Goal: Task Accomplishment & Management: Use online tool/utility

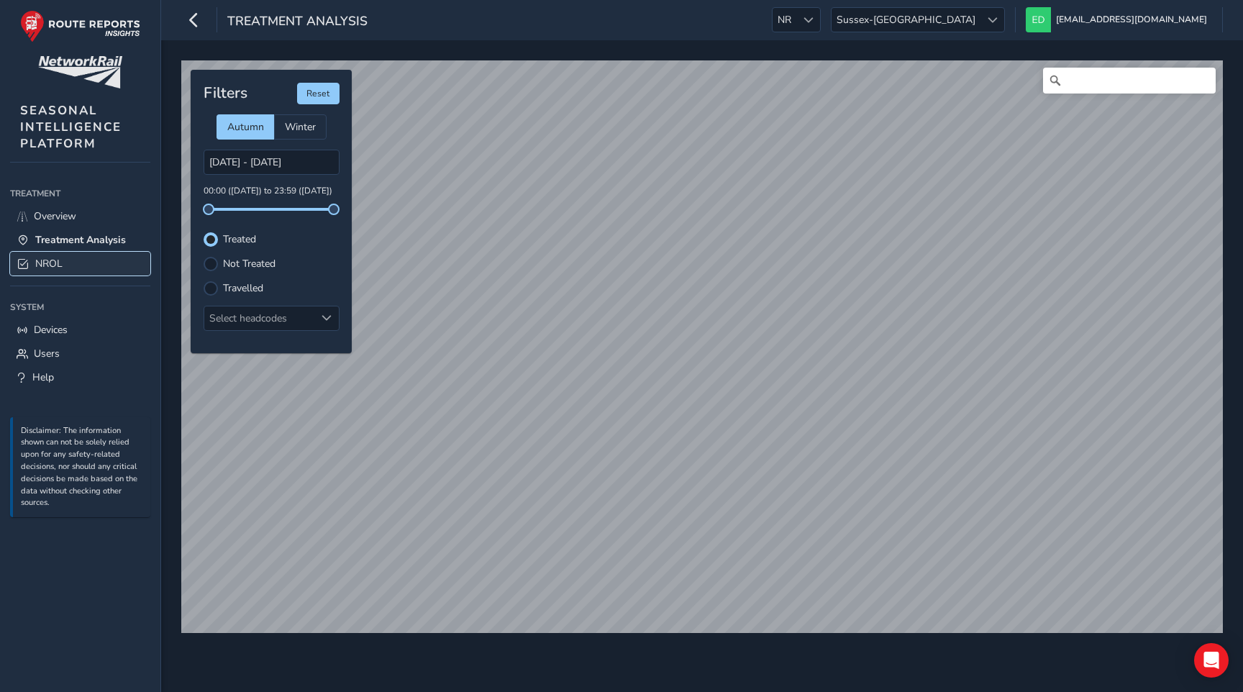
click at [42, 263] on span "NROL" at bounding box center [48, 264] width 27 height 14
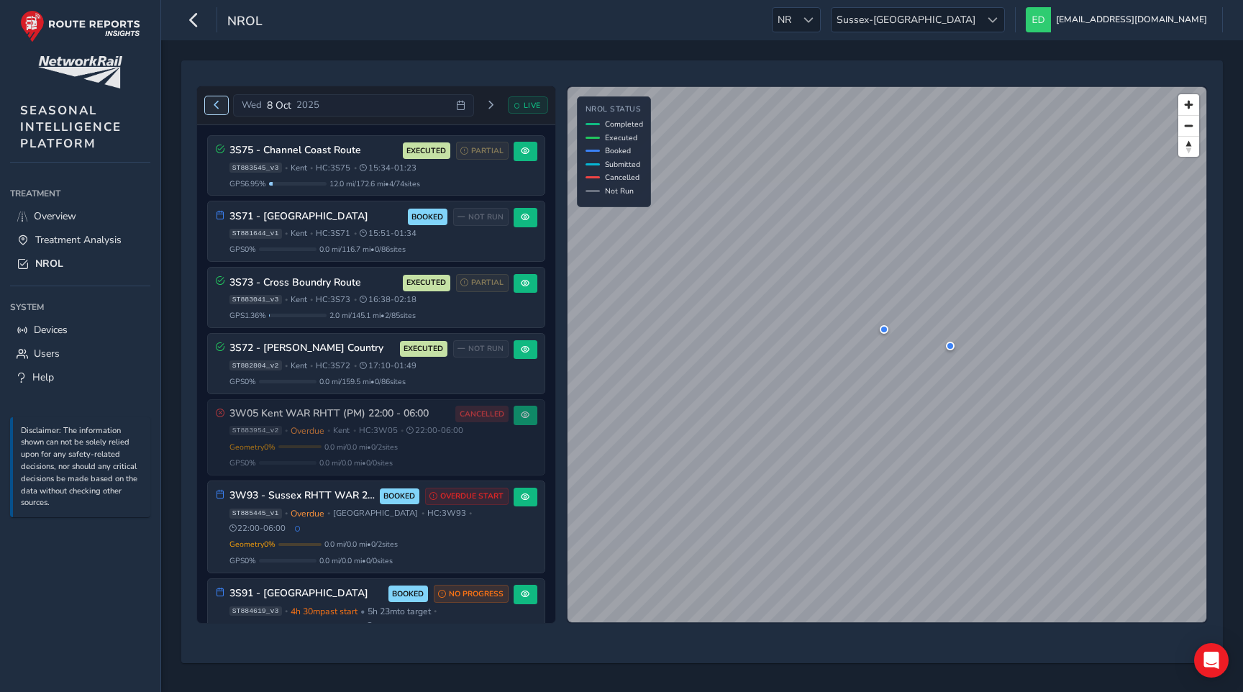
click at [208, 105] on button "Previous day" at bounding box center [217, 105] width 24 height 18
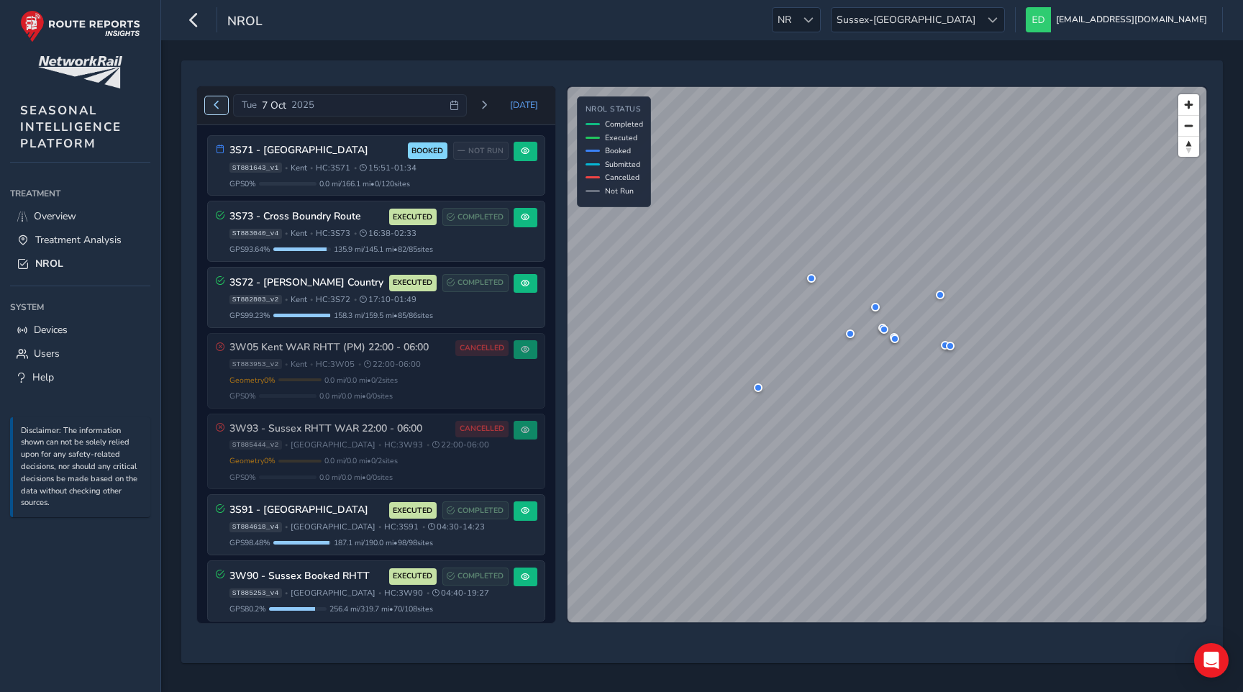
click at [214, 101] on span "Previous day" at bounding box center [216, 105] width 9 height 9
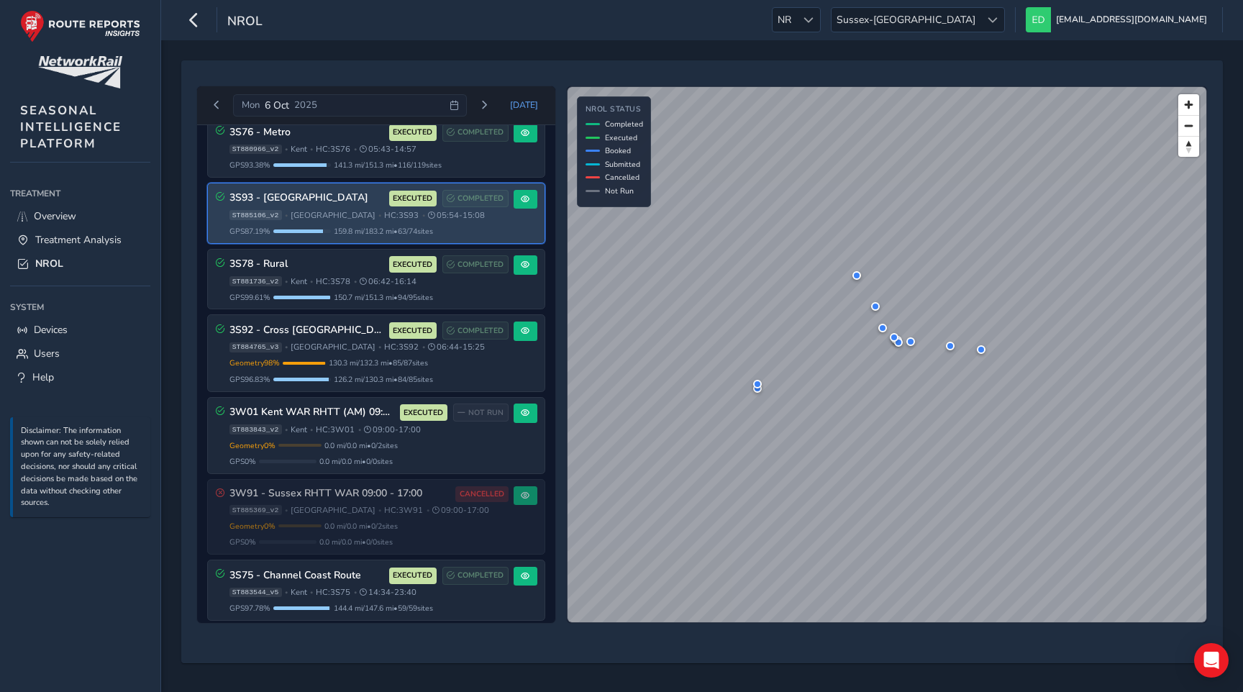
scroll to position [445, 0]
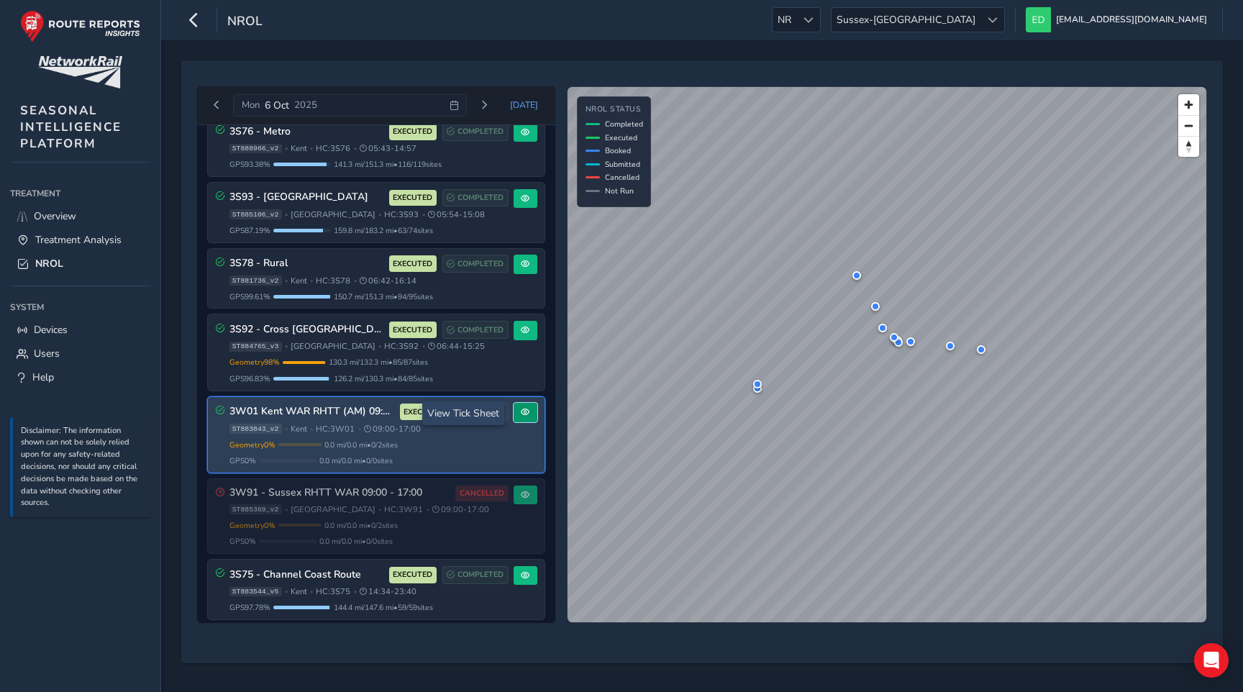
click at [514, 414] on button at bounding box center [526, 412] width 24 height 19
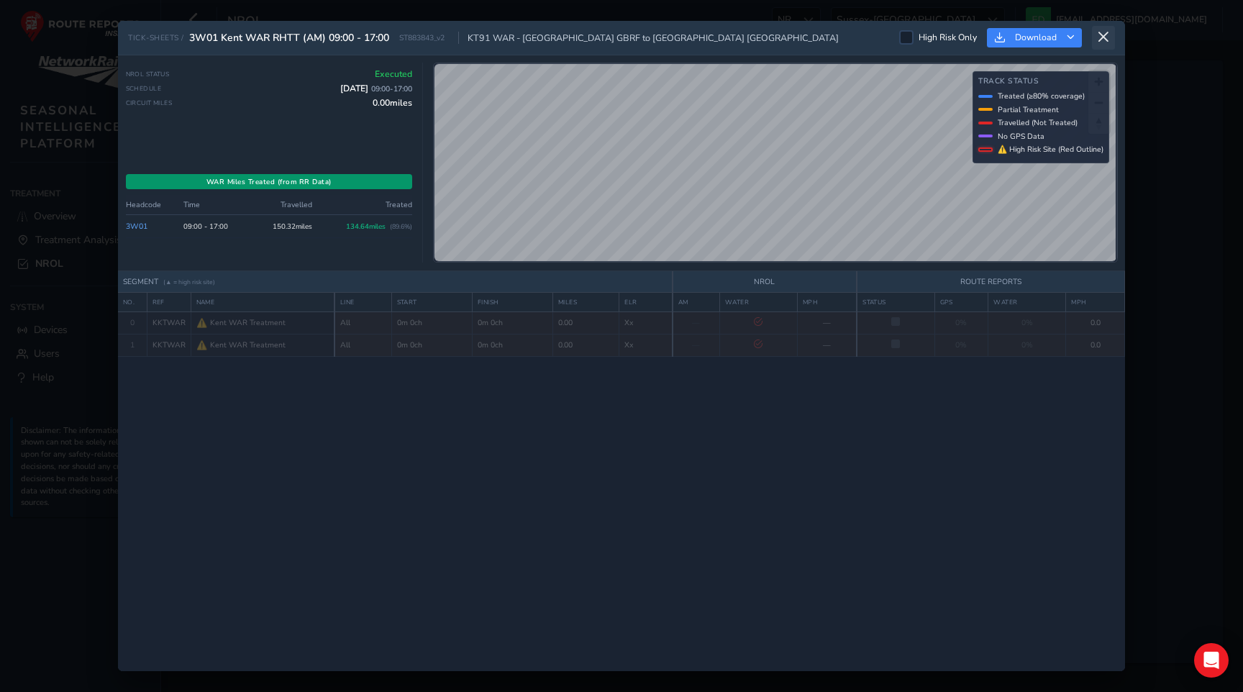
click at [1103, 42] on icon at bounding box center [1103, 37] width 13 height 13
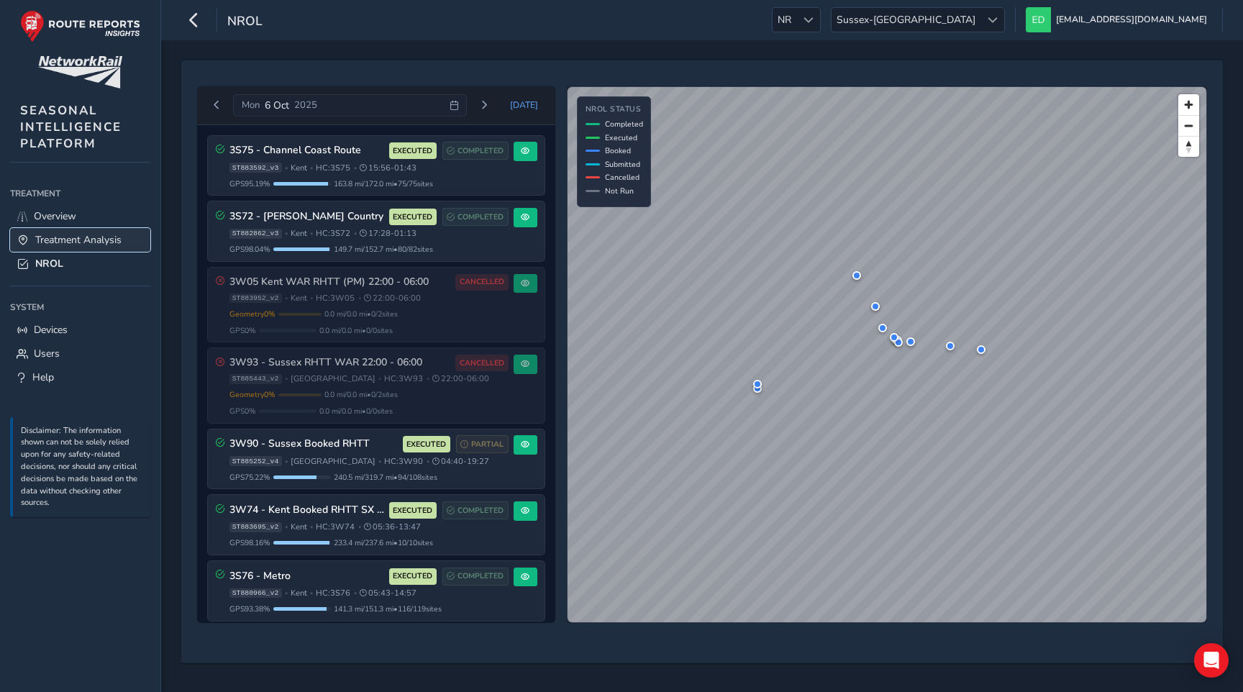
click at [83, 235] on span "Treatment Analysis" at bounding box center [78, 240] width 86 height 14
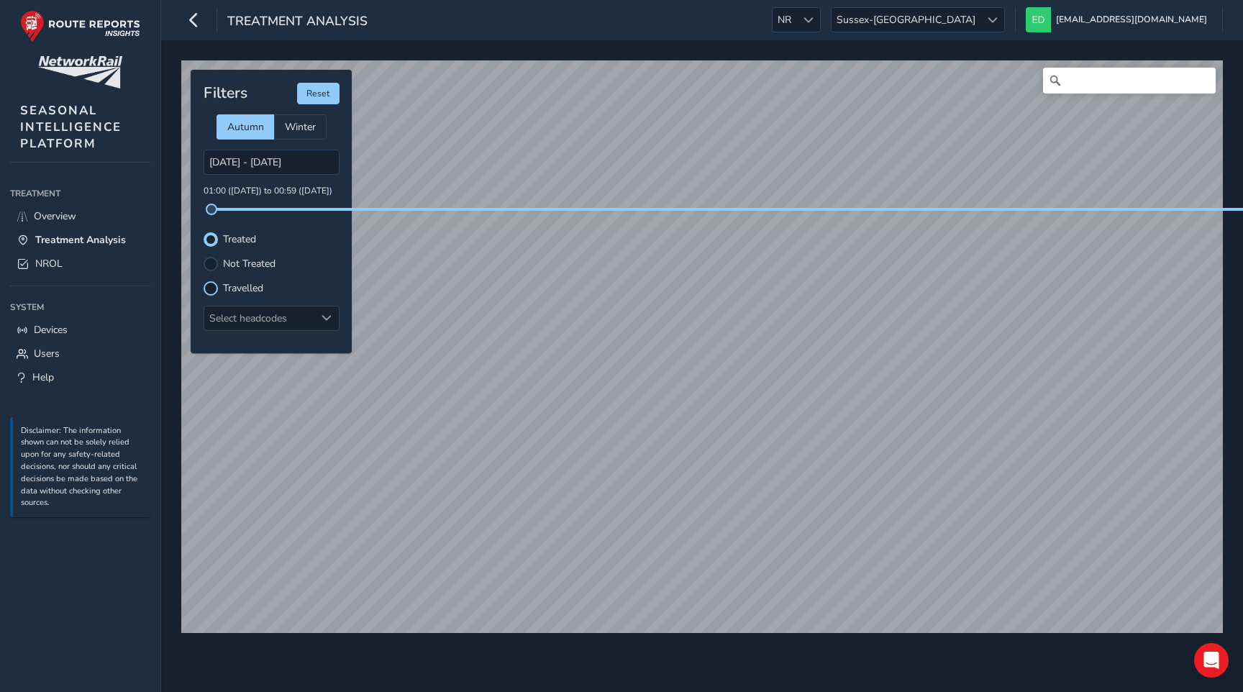
click at [212, 289] on div at bounding box center [211, 288] width 14 height 14
click at [317, 191] on p "01:00 (06 Oct) to 00:59 (08 Oct)" at bounding box center [272, 191] width 136 height 13
click at [68, 215] on span "Overview" at bounding box center [55, 216] width 42 height 14
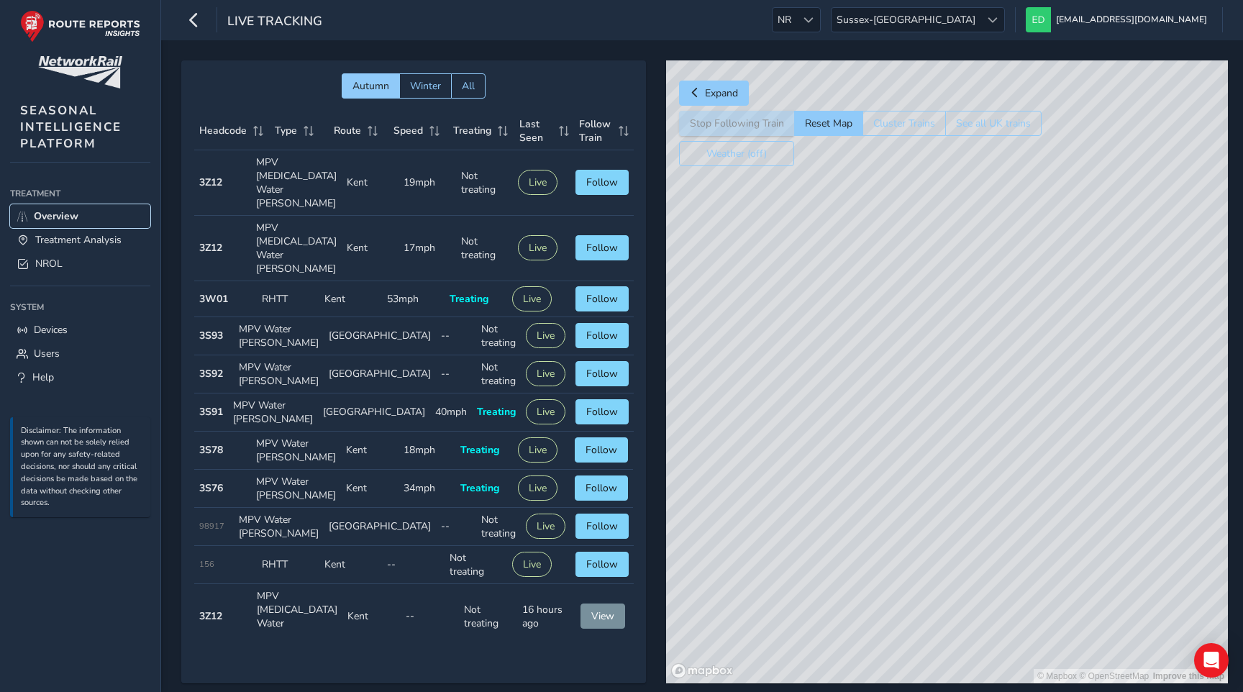
scroll to position [34, 0]
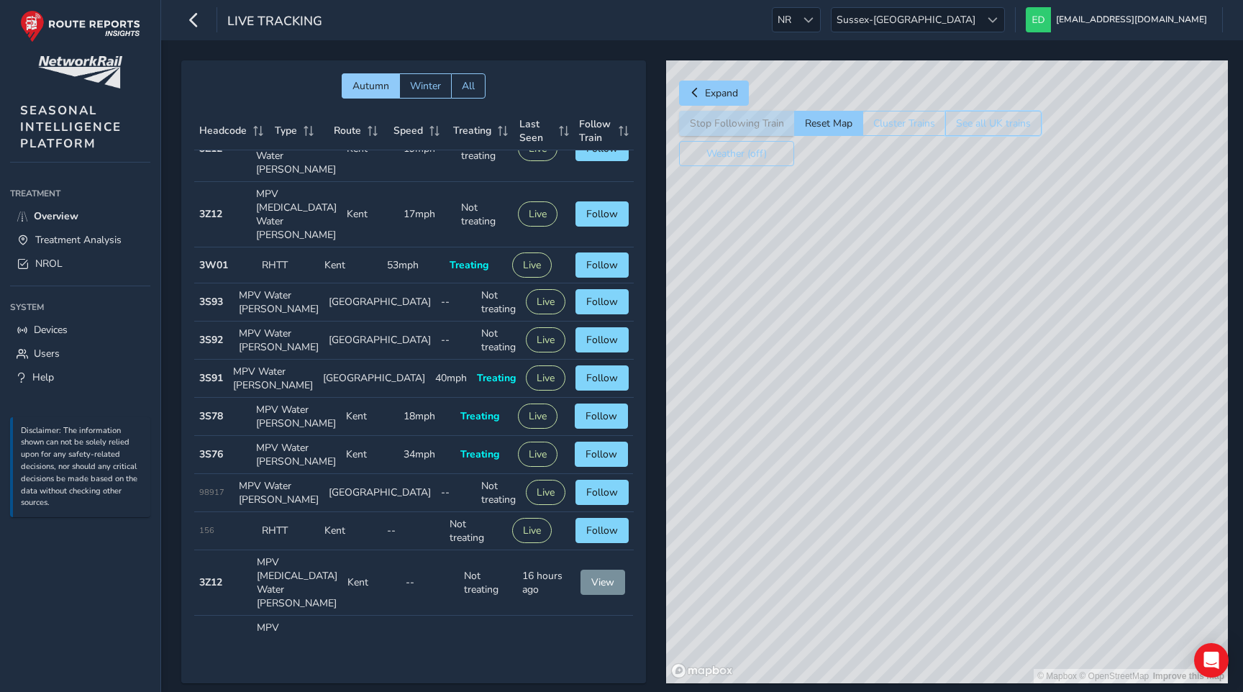
click at [1003, 120] on button "See all UK trains" at bounding box center [993, 123] width 96 height 25
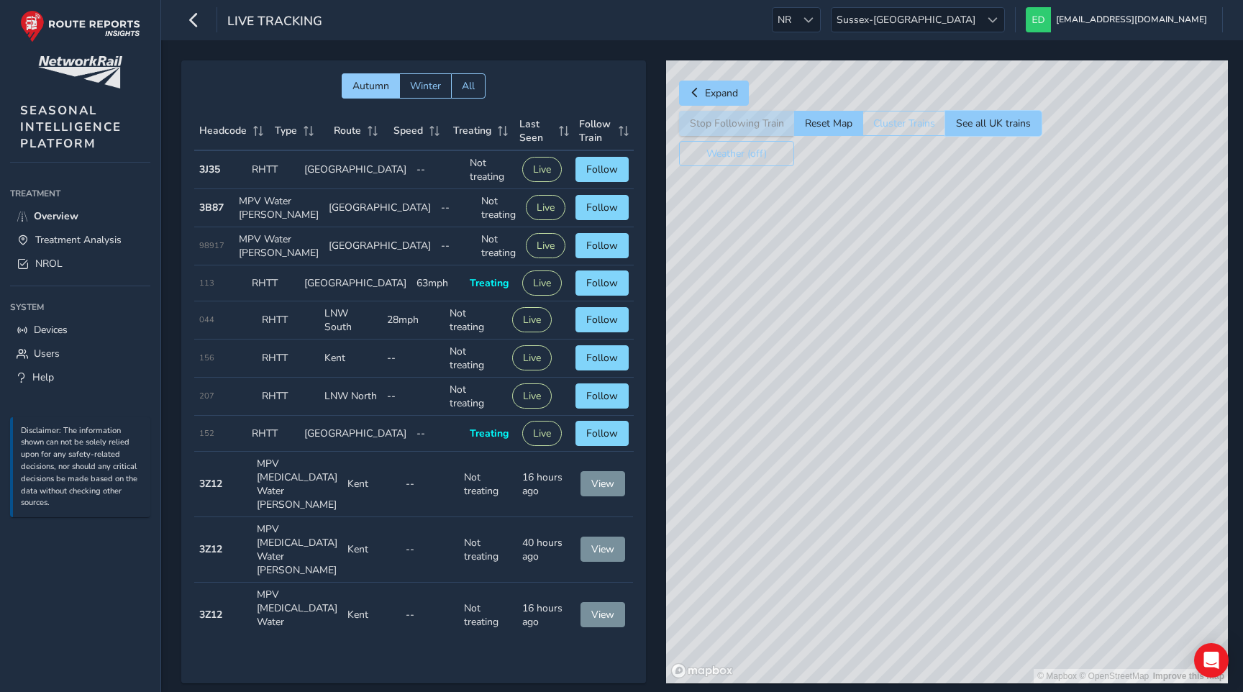
scroll to position [1331, 0]
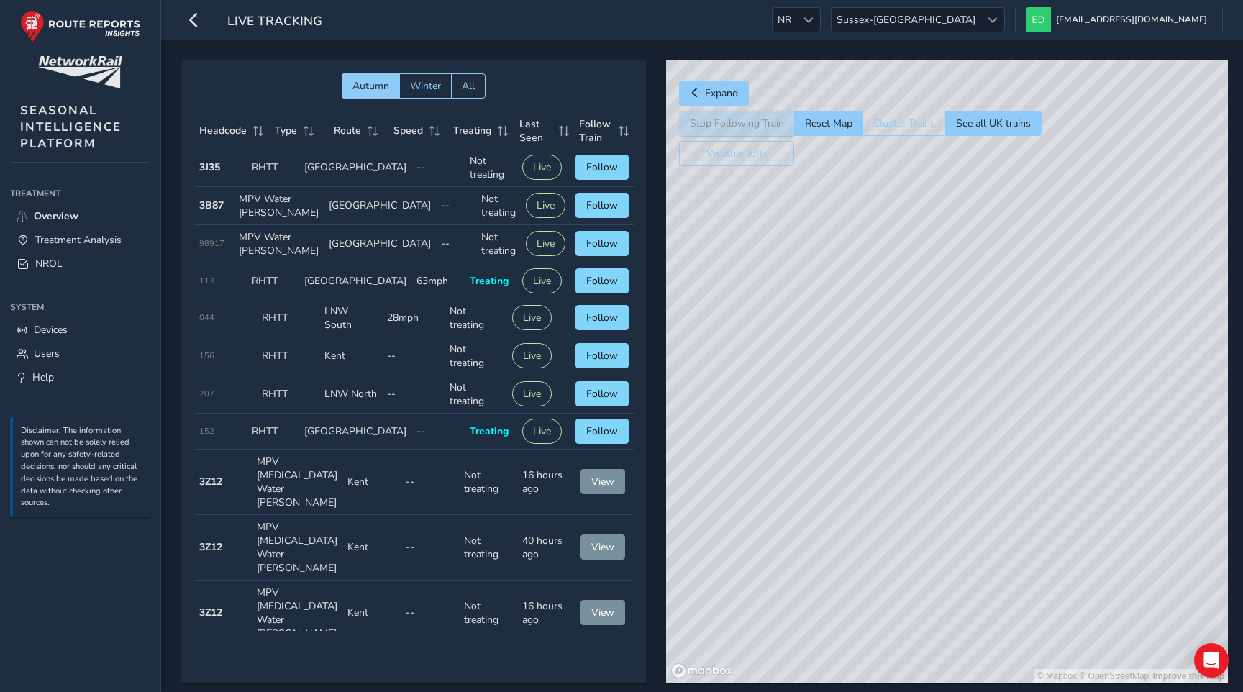
drag, startPoint x: 760, startPoint y: 458, endPoint x: 904, endPoint y: 414, distance: 150.2
click at [757, 473] on div "© Mapbox © OpenStreetMap Improve this map" at bounding box center [947, 371] width 562 height 623
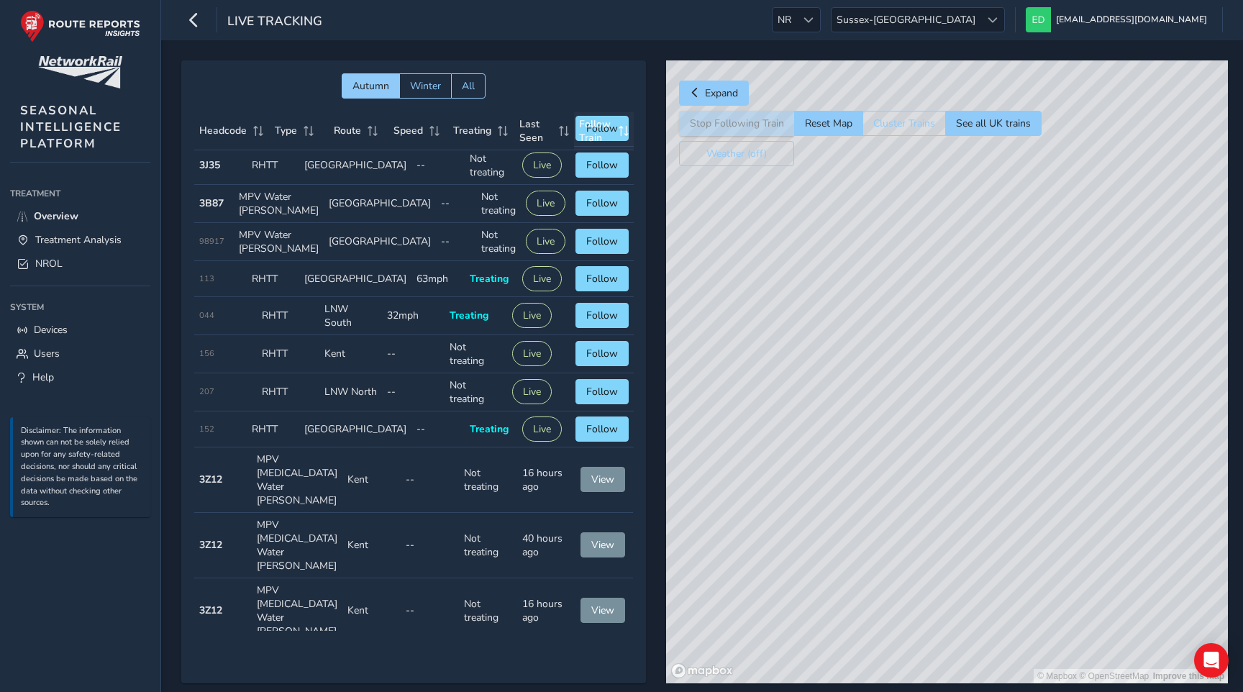
scroll to position [1329, 0]
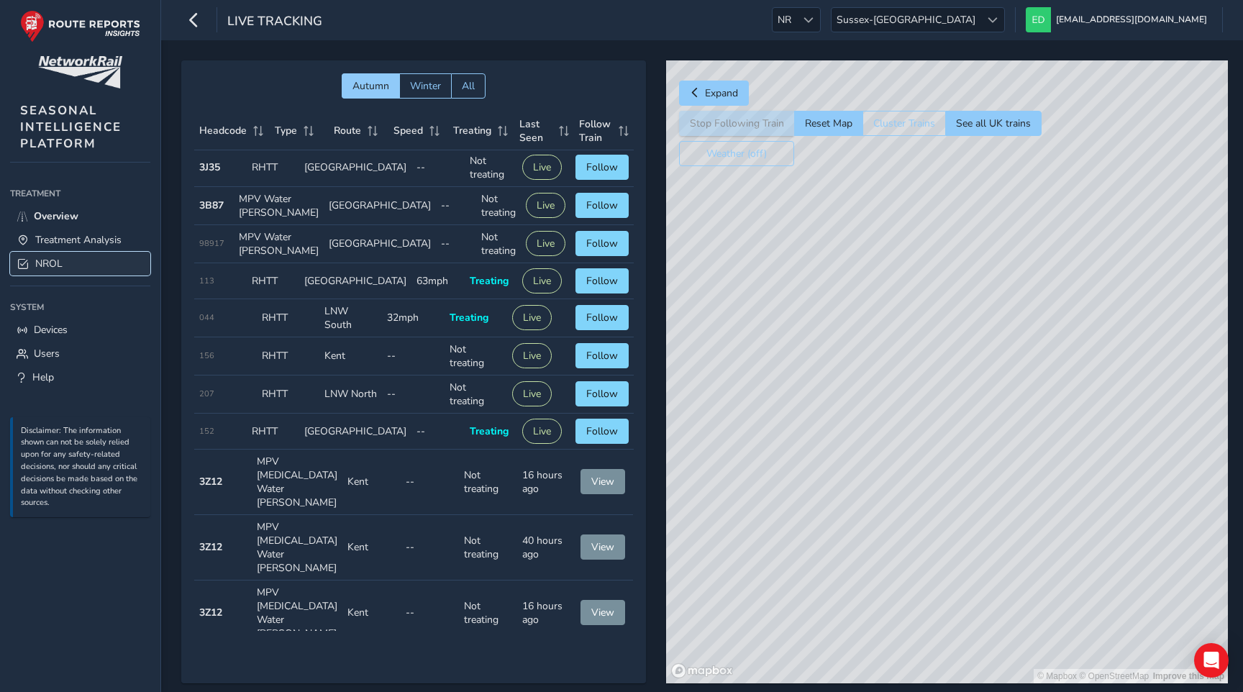
click at [72, 265] on link "NROL" at bounding box center [80, 264] width 140 height 24
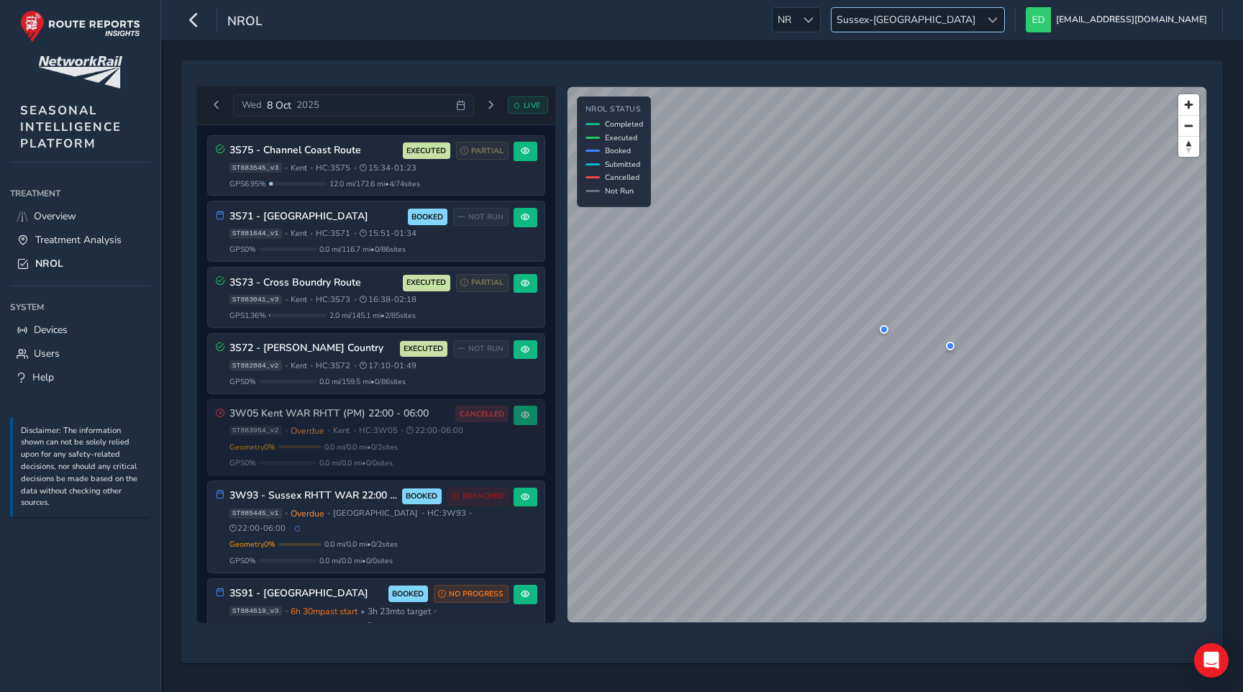
click at [981, 13] on span "Sussex-[GEOGRAPHIC_DATA]" at bounding box center [906, 20] width 149 height 24
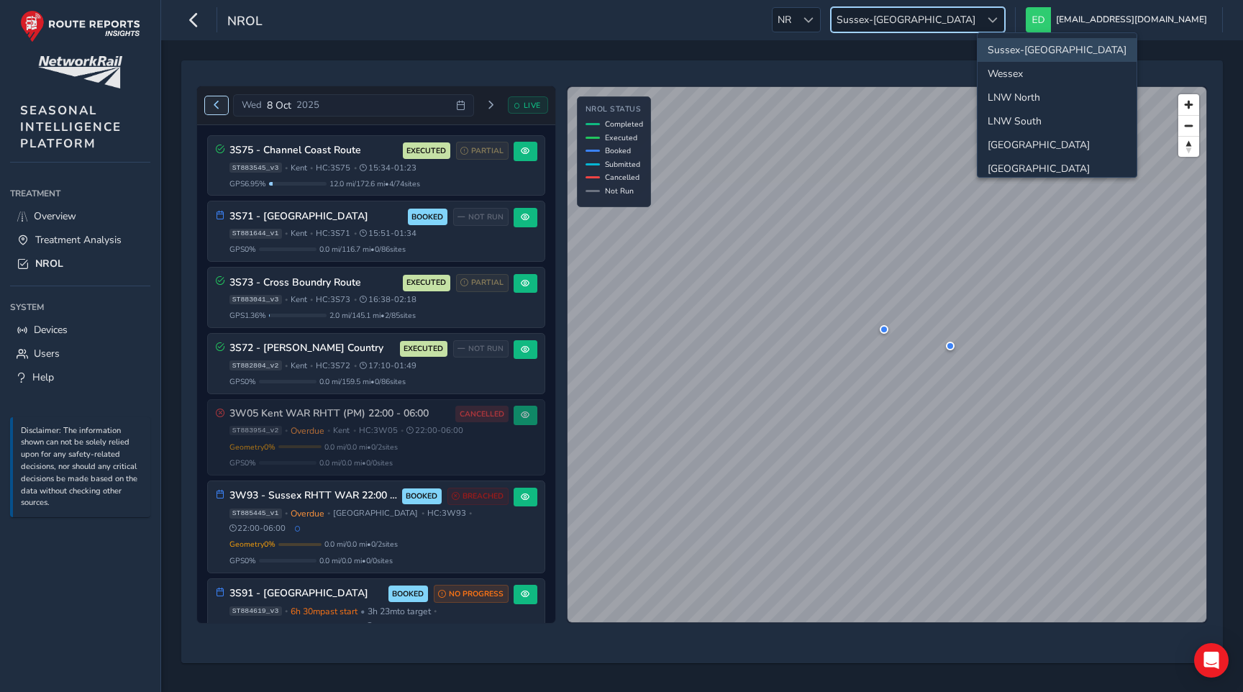
click at [212, 101] on span "Previous day" at bounding box center [216, 105] width 9 height 9
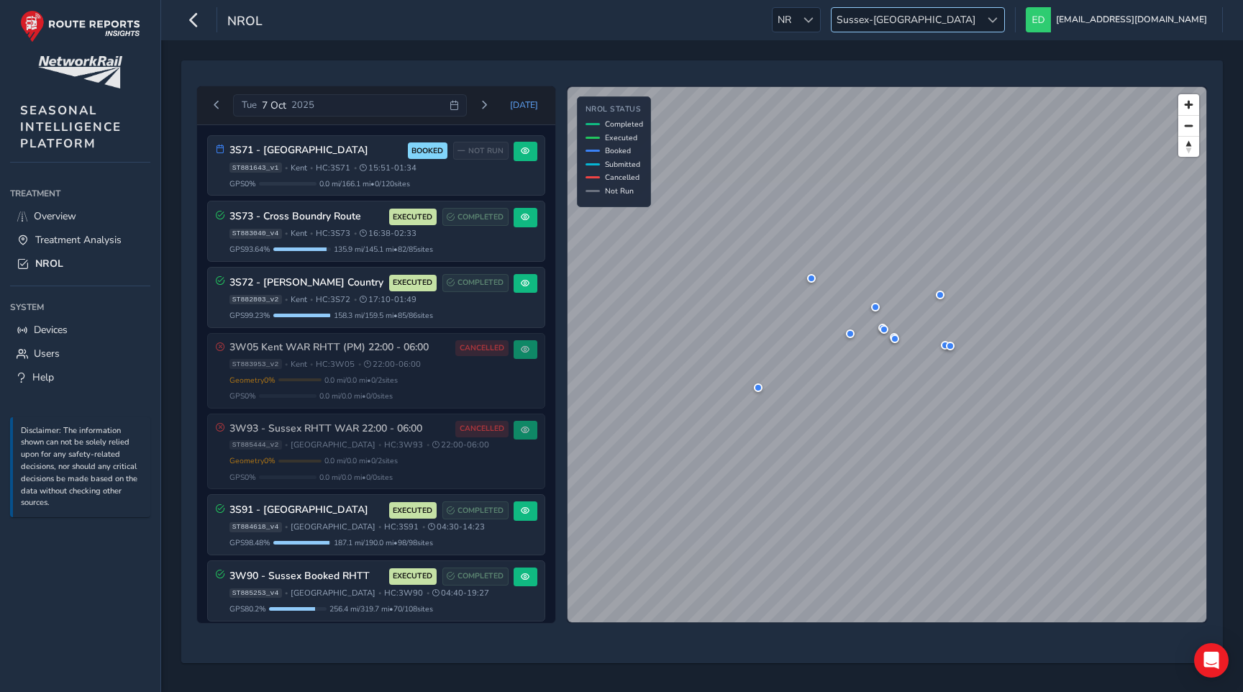
click at [981, 22] on span "Sussex-[GEOGRAPHIC_DATA]" at bounding box center [906, 20] width 149 height 24
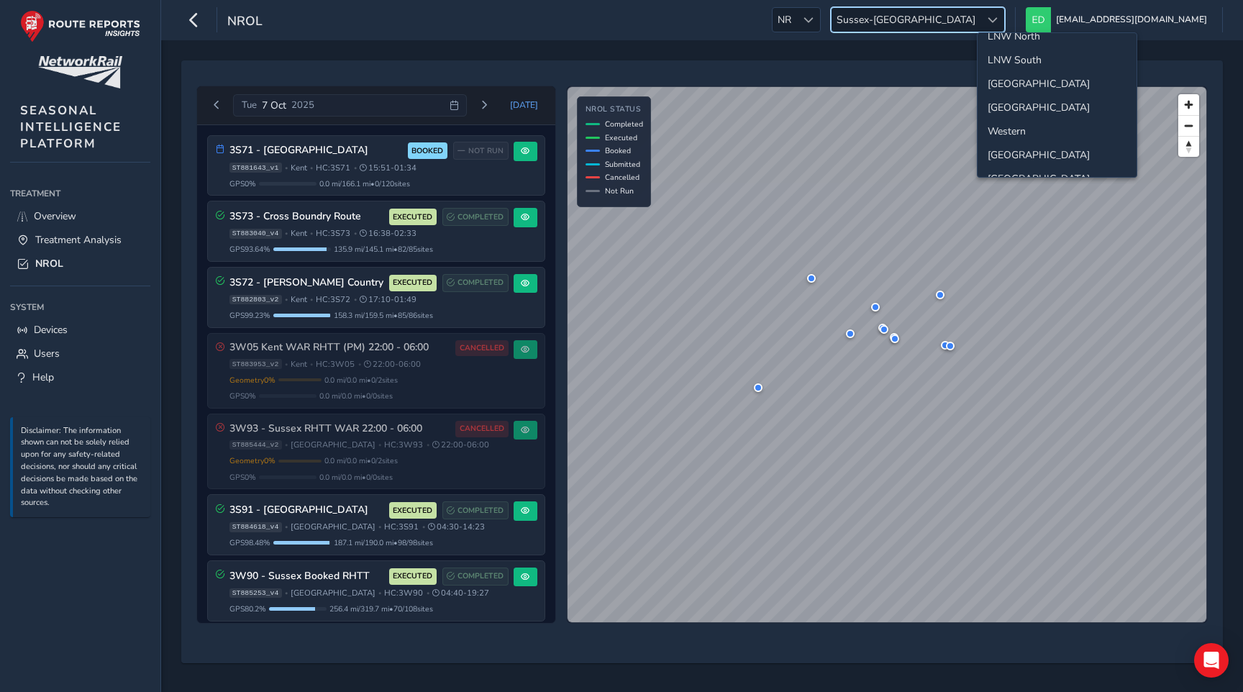
scroll to position [64, 0]
click at [1009, 149] on li "[GEOGRAPHIC_DATA]" at bounding box center [1057, 152] width 159 height 24
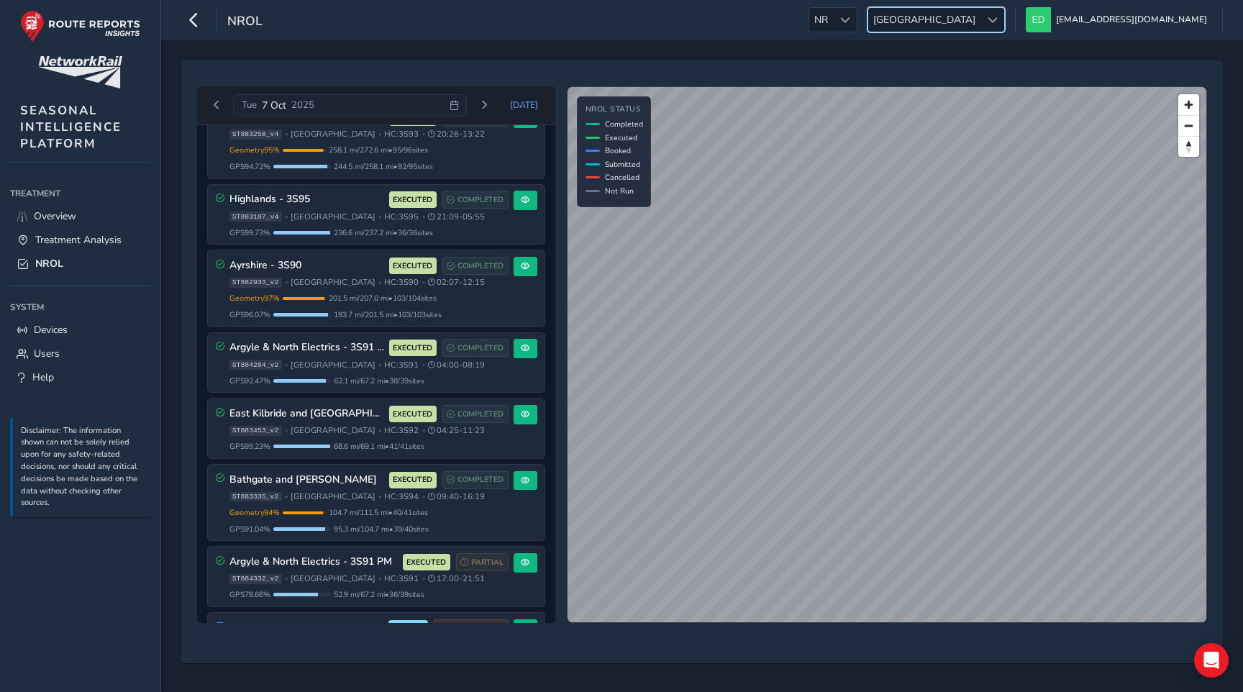
scroll to position [195, 0]
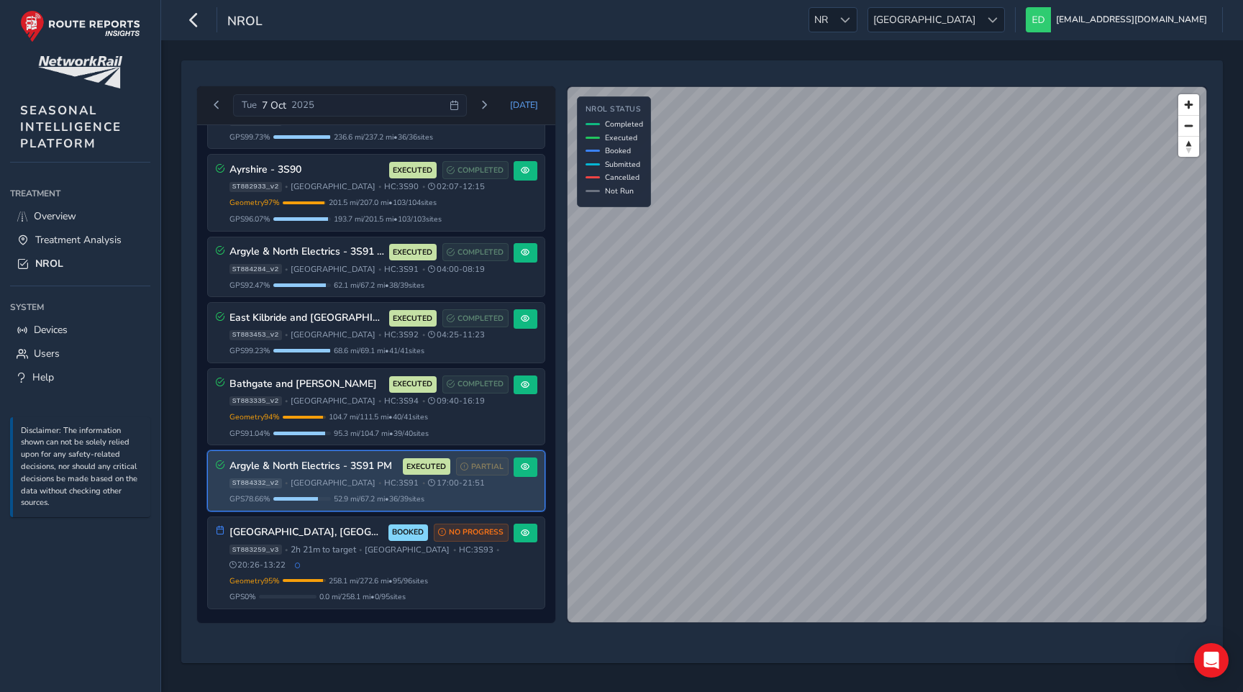
click at [454, 497] on div "GPS 78.66 % 52.9 mi / 67.2 mi • 36 / 39 sites" at bounding box center [368, 499] width 279 height 11
click at [523, 469] on span at bounding box center [525, 467] width 9 height 9
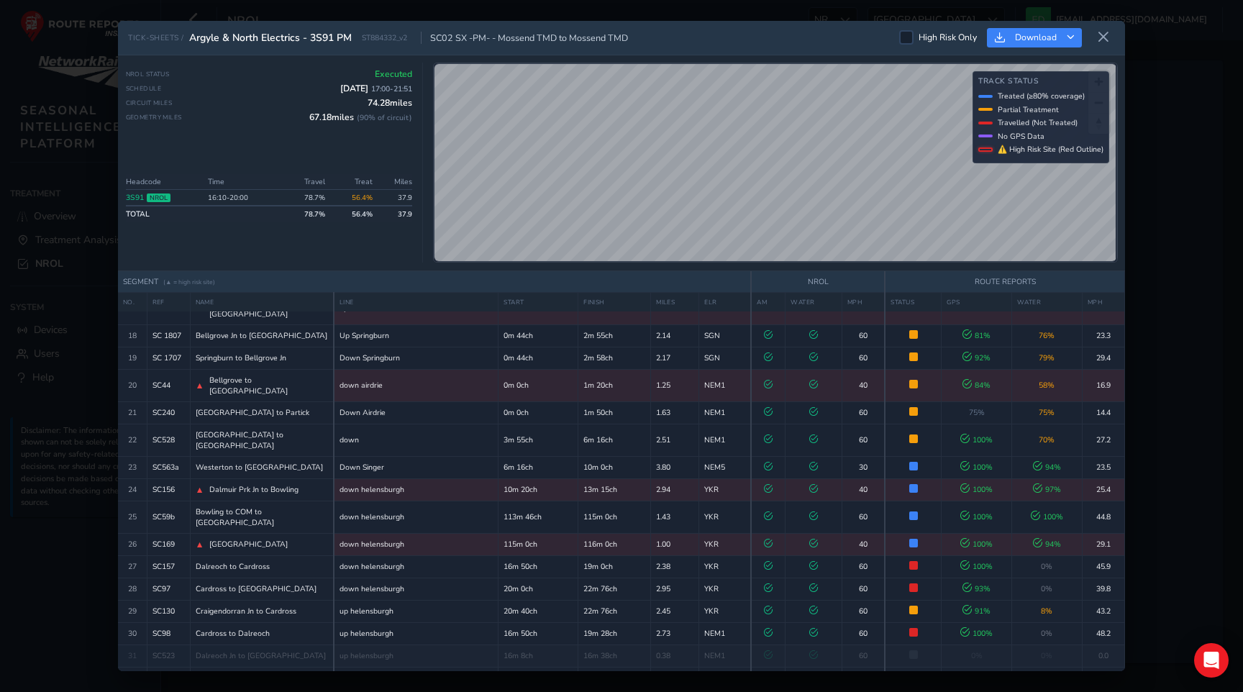
scroll to position [553, 0]
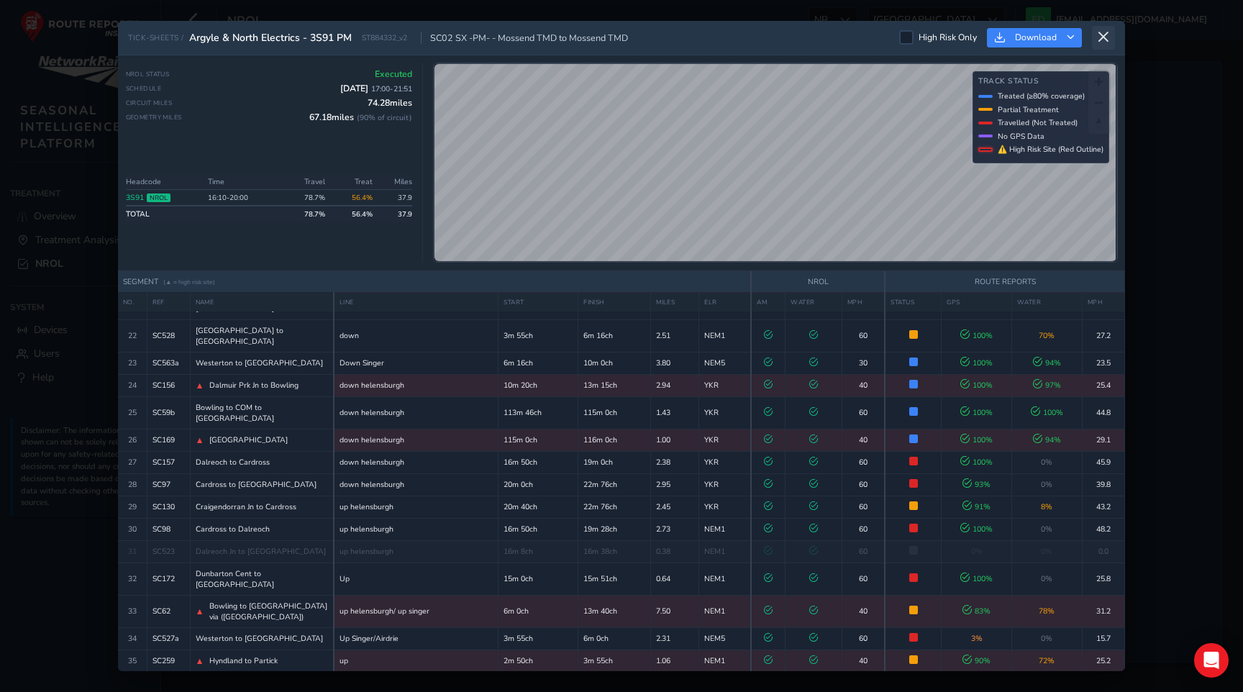
click at [1106, 35] on icon at bounding box center [1103, 37] width 13 height 13
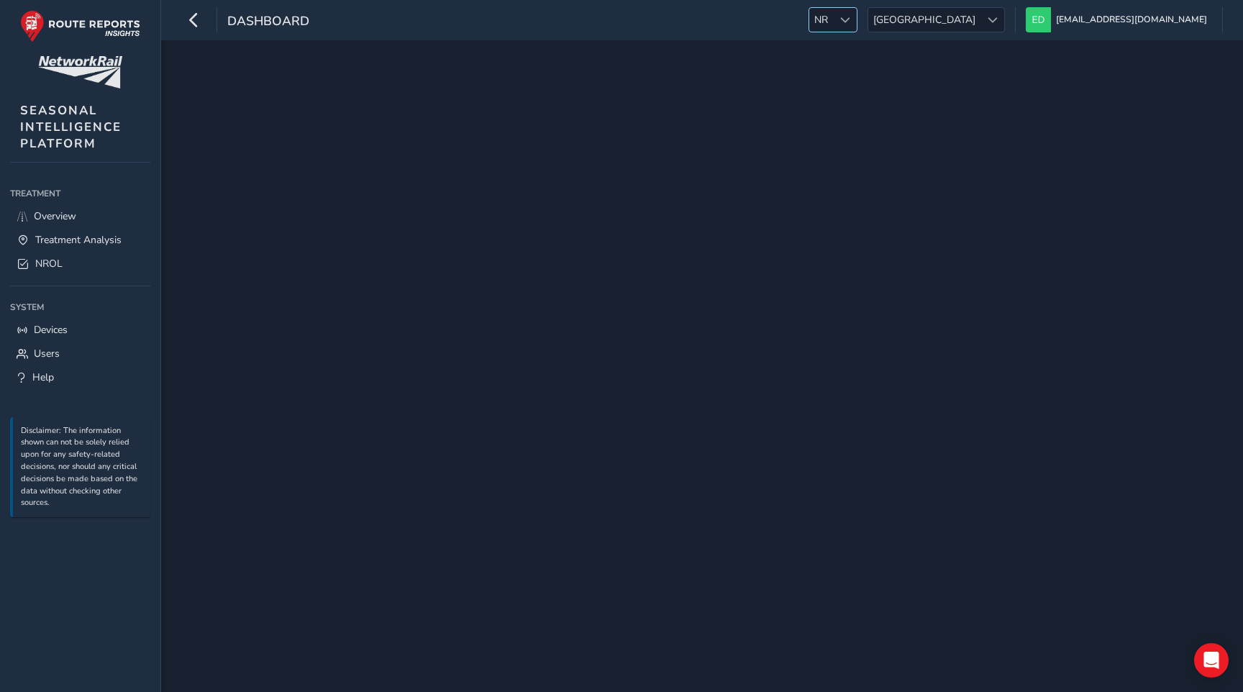
click at [850, 16] on span at bounding box center [845, 20] width 10 height 10
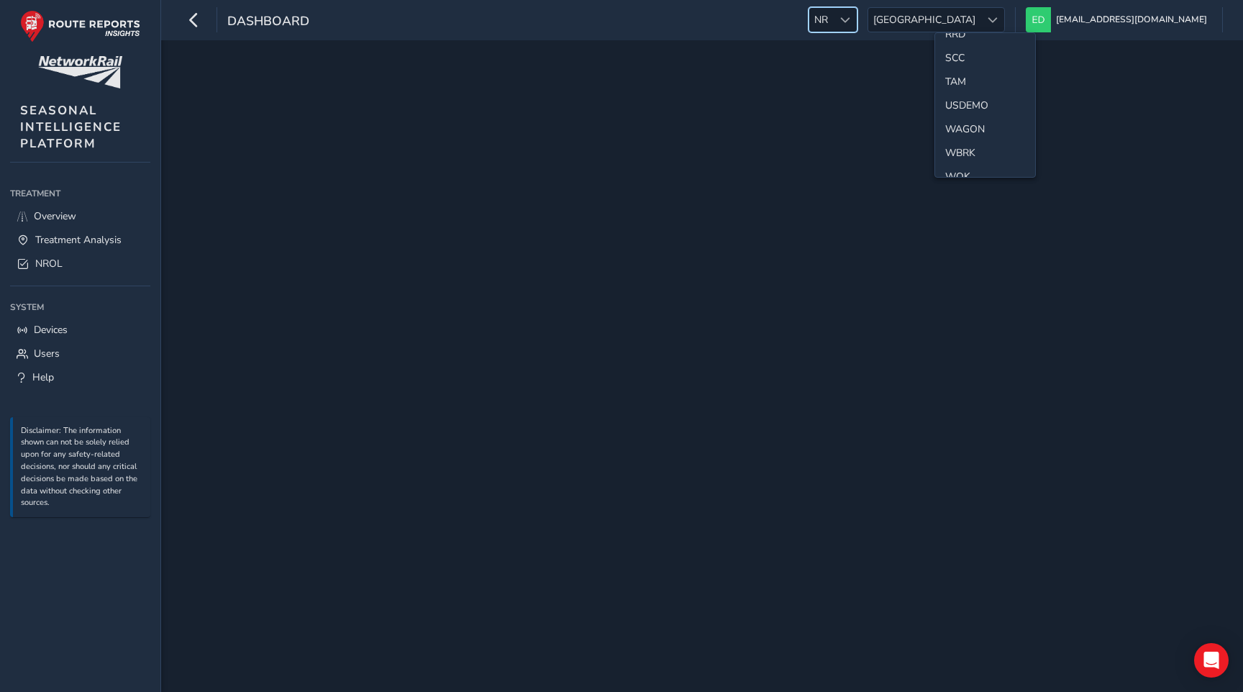
scroll to position [768, 0]
click at [969, 132] on li "WBRK" at bounding box center [985, 136] width 100 height 24
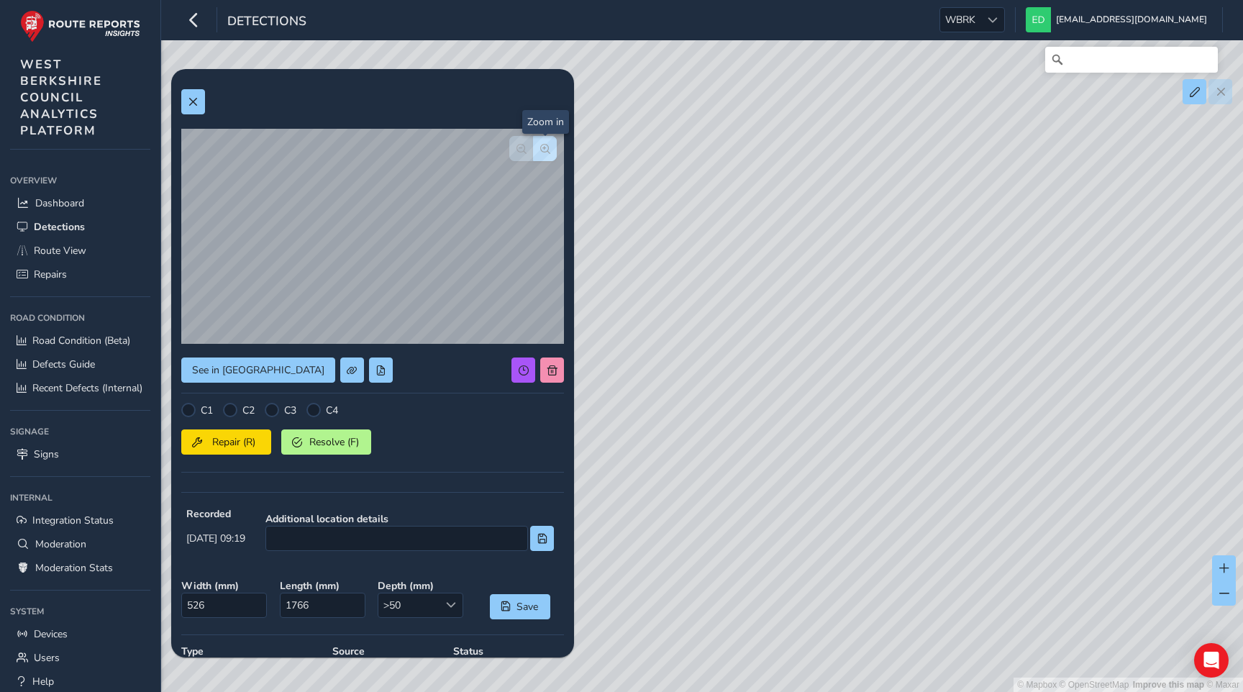
click at [545, 147] on span "button" at bounding box center [545, 149] width 10 height 10
click at [523, 147] on span "button" at bounding box center [522, 149] width 10 height 10
click at [198, 100] on span at bounding box center [193, 102] width 10 height 10
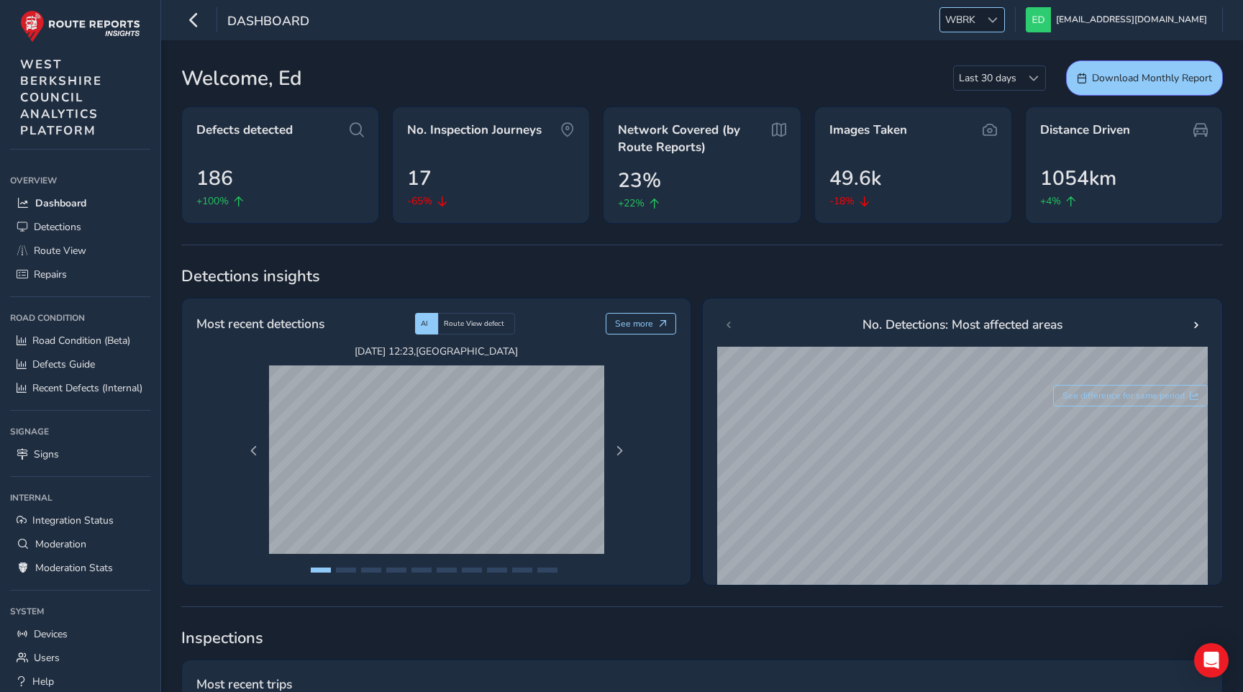
click at [981, 24] on span "WBRK" at bounding box center [960, 20] width 40 height 24
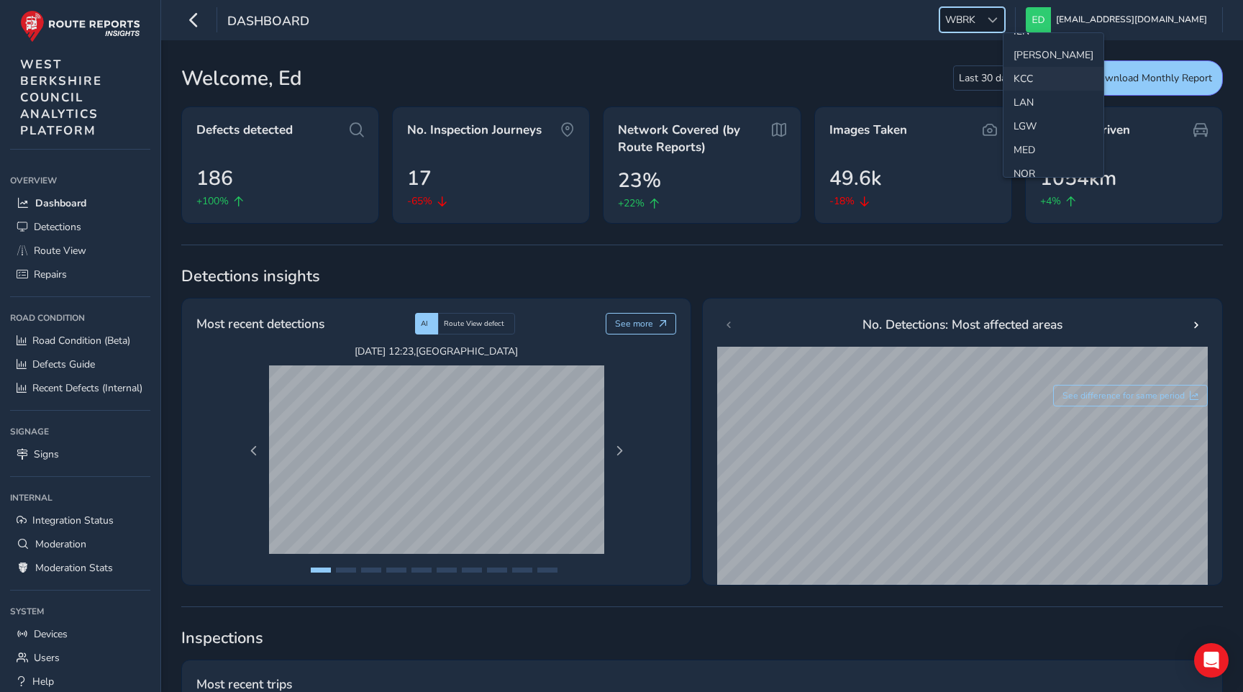
scroll to position [458, 0]
click at [1027, 134] on li "NR" at bounding box center [1054, 139] width 100 height 24
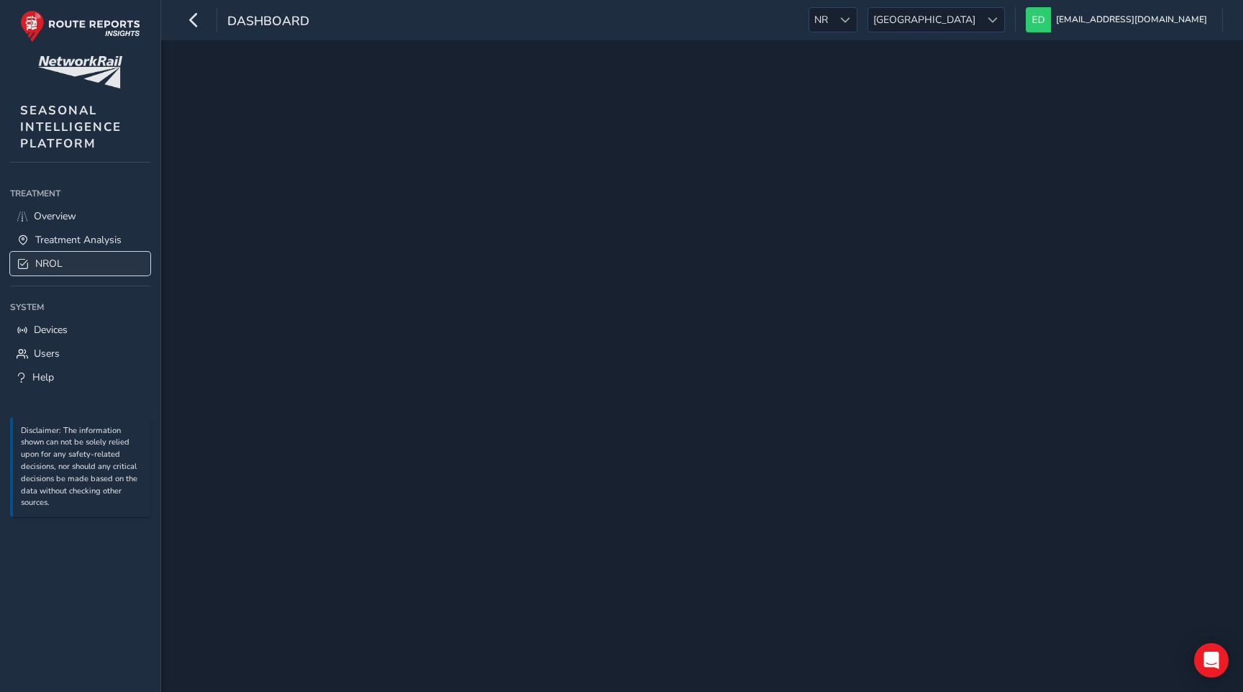
click at [57, 257] on span "NROL" at bounding box center [48, 264] width 27 height 14
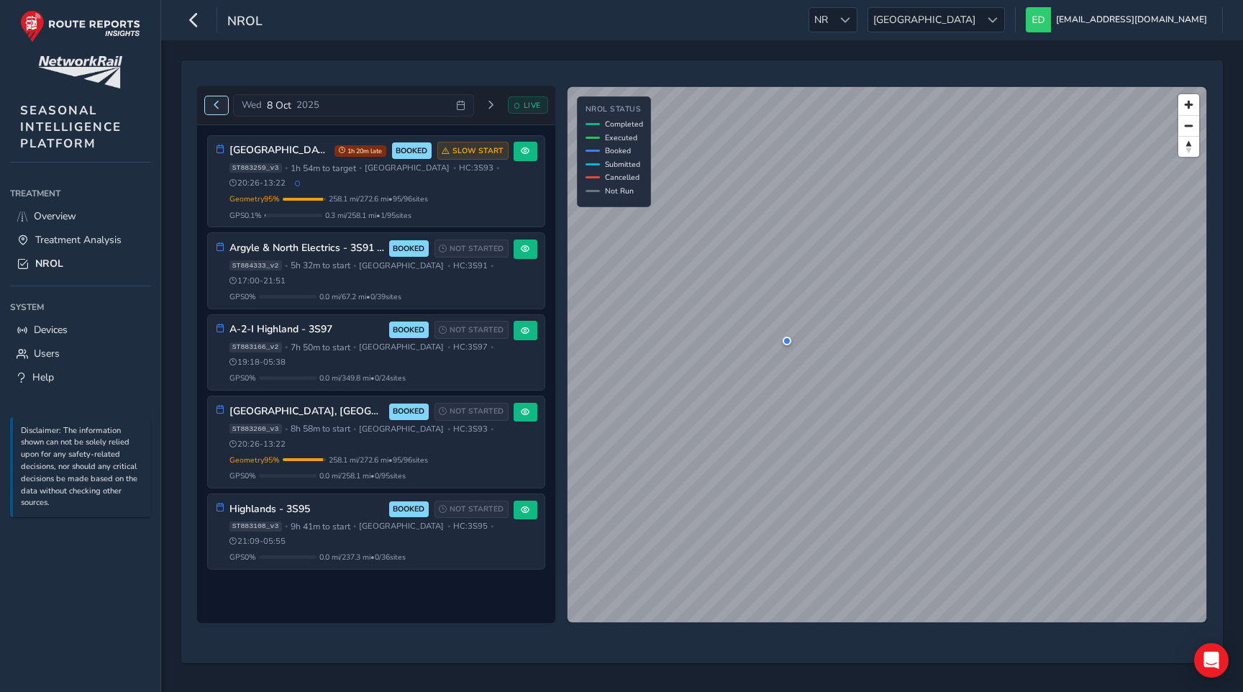
click at [216, 106] on span "Previous day" at bounding box center [216, 105] width 9 height 9
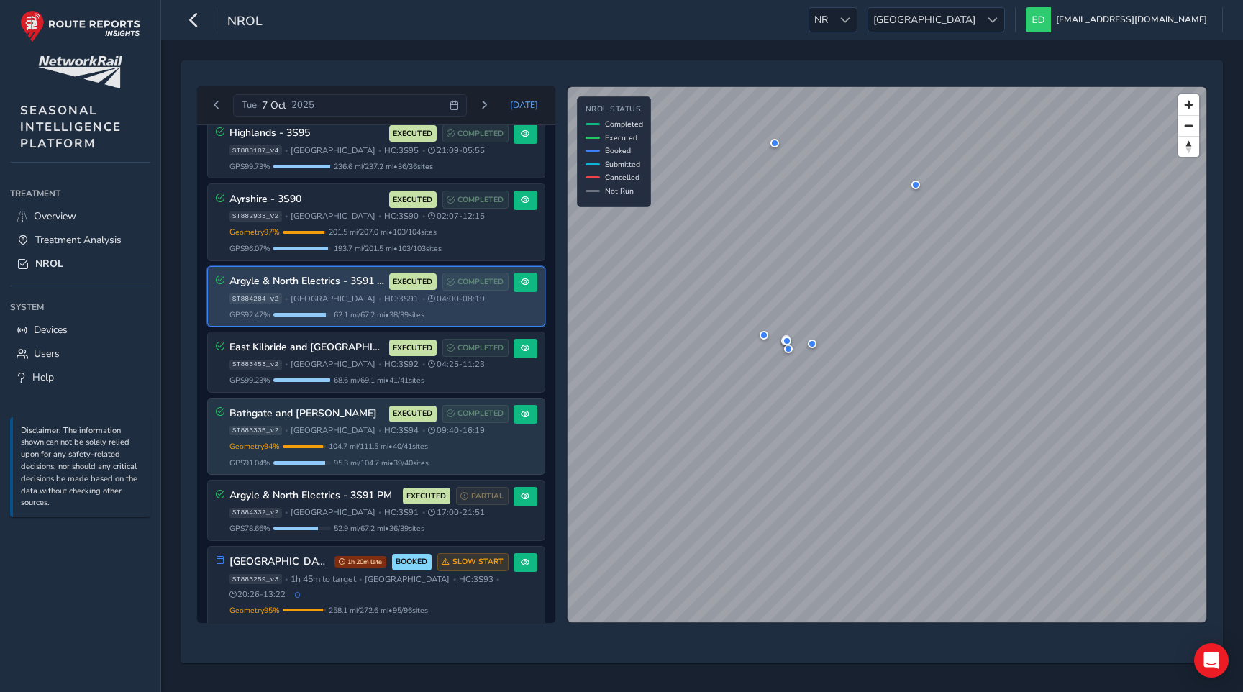
scroll to position [195, 0]
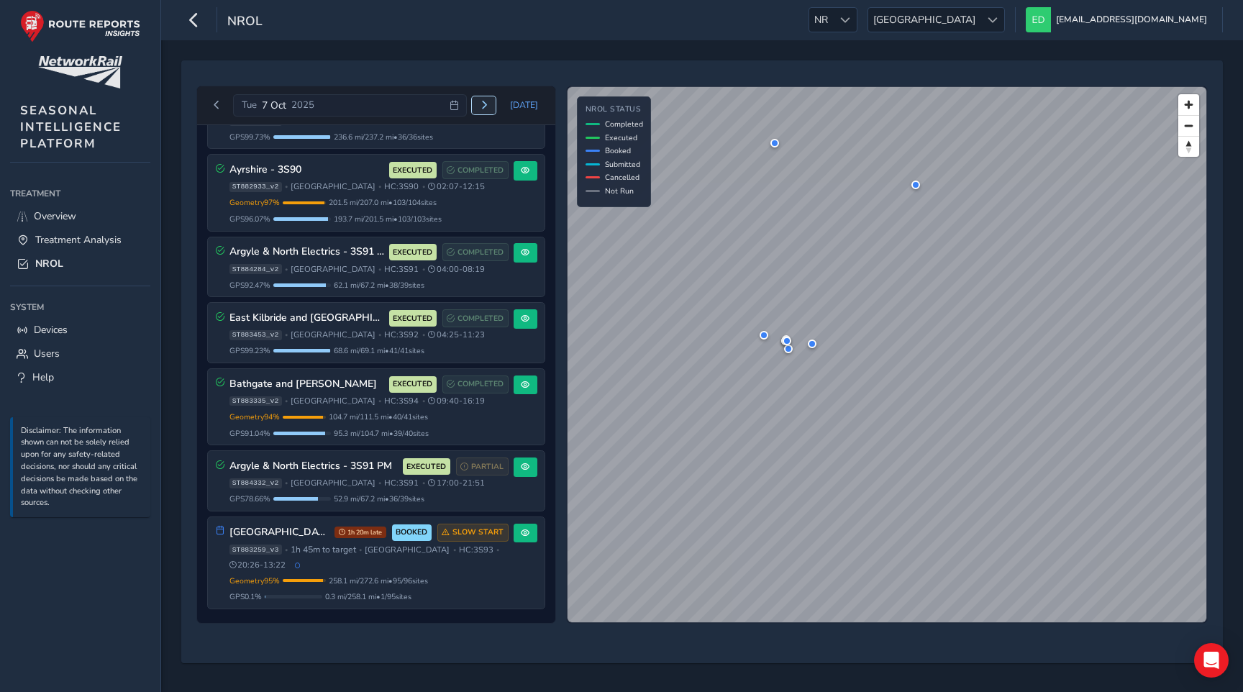
click at [481, 107] on button "Next day" at bounding box center [484, 105] width 24 height 18
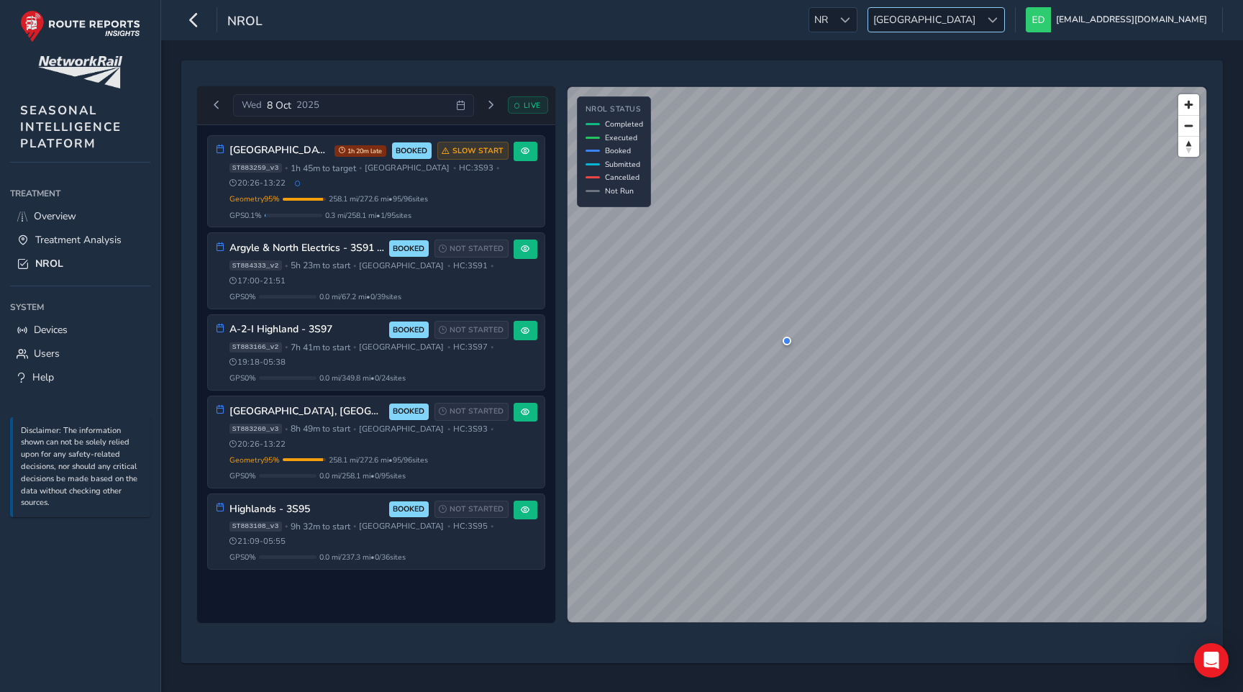
click at [981, 18] on span "[GEOGRAPHIC_DATA]" at bounding box center [924, 20] width 112 height 24
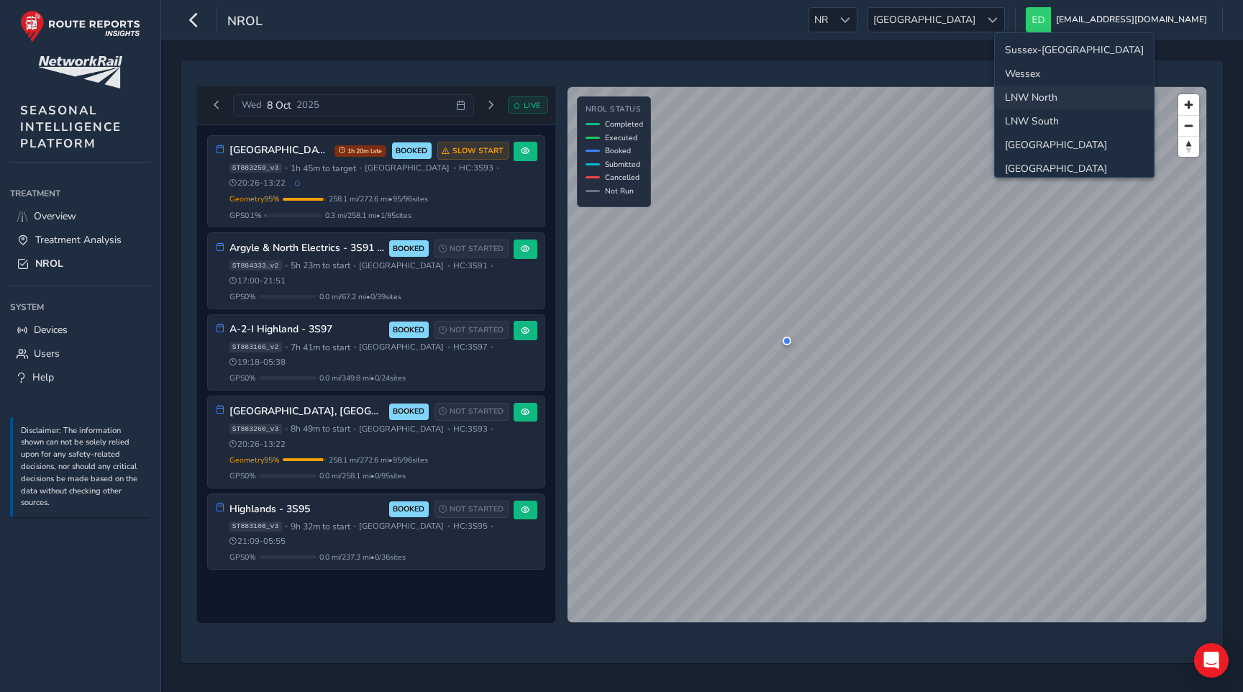
click at [1029, 47] on li "Sussex-[GEOGRAPHIC_DATA]" at bounding box center [1074, 50] width 159 height 24
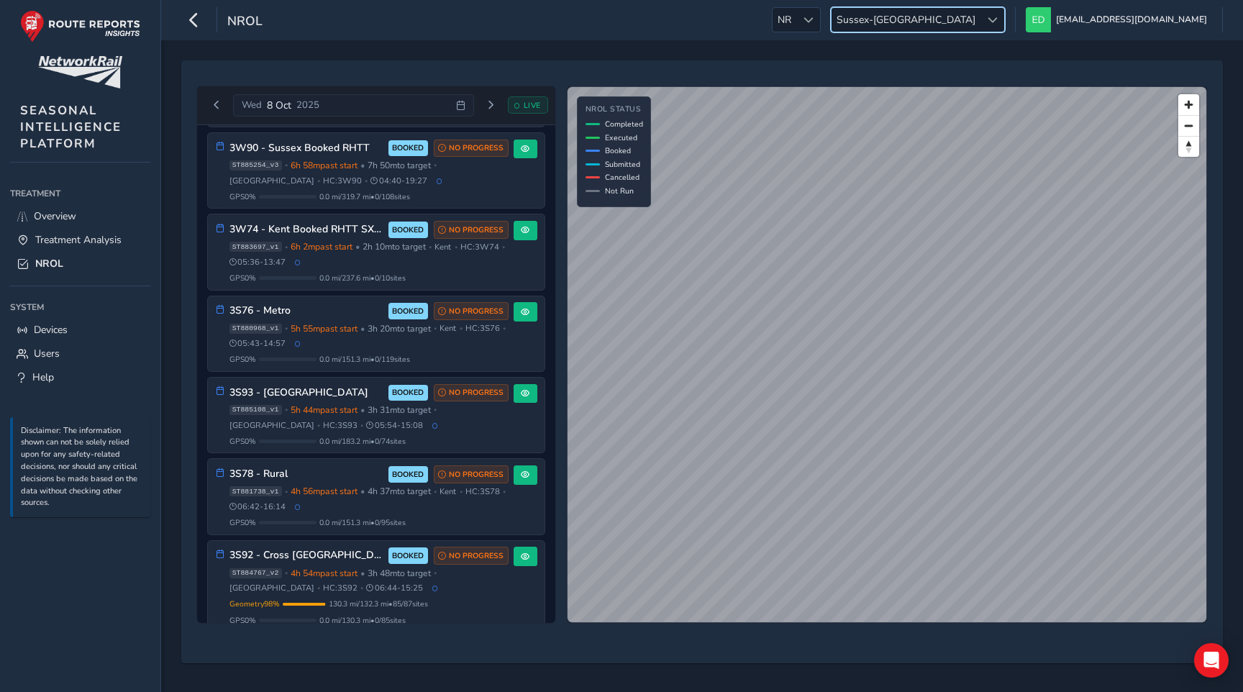
scroll to position [33, 0]
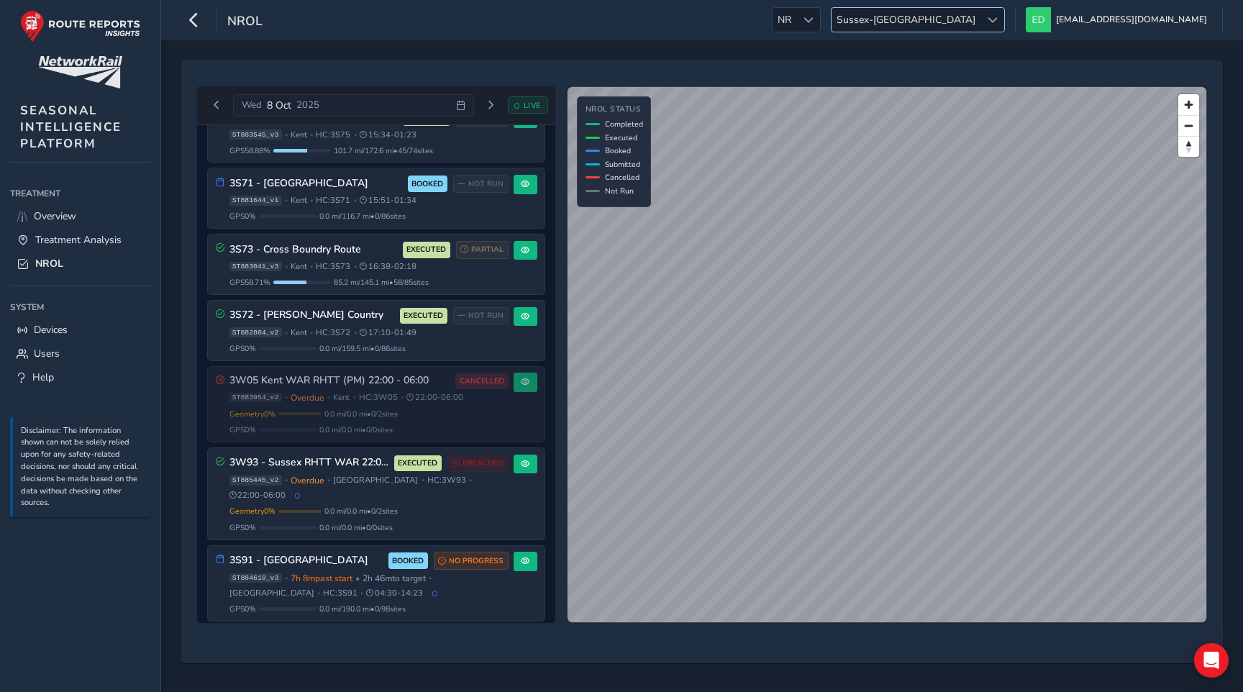
click at [981, 19] on span "Sussex-[GEOGRAPHIC_DATA]" at bounding box center [906, 20] width 149 height 24
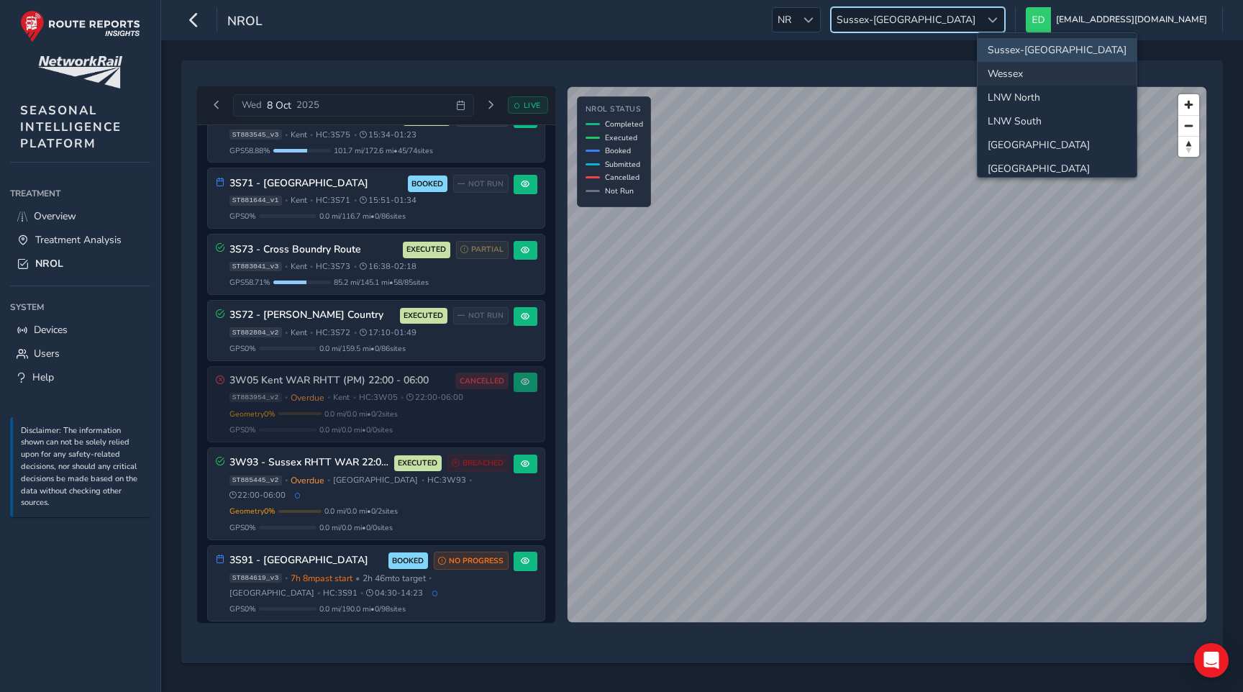
click at [1015, 70] on li "Wessex" at bounding box center [1057, 74] width 159 height 24
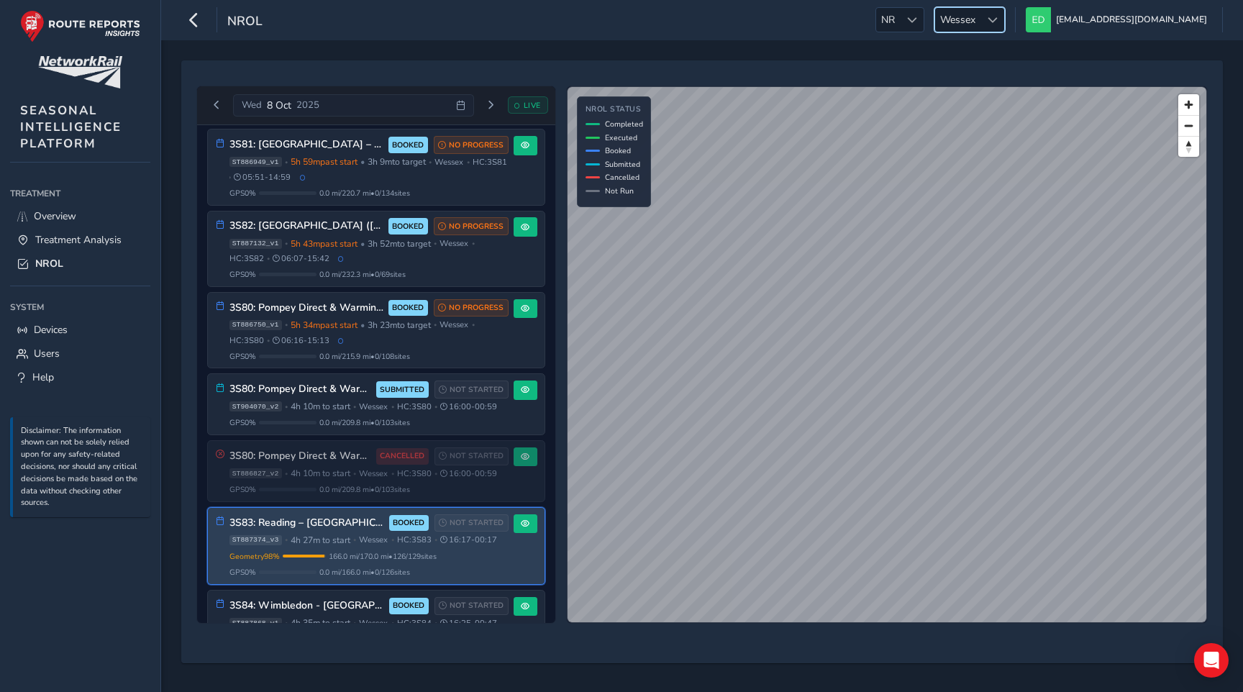
scroll to position [0, 0]
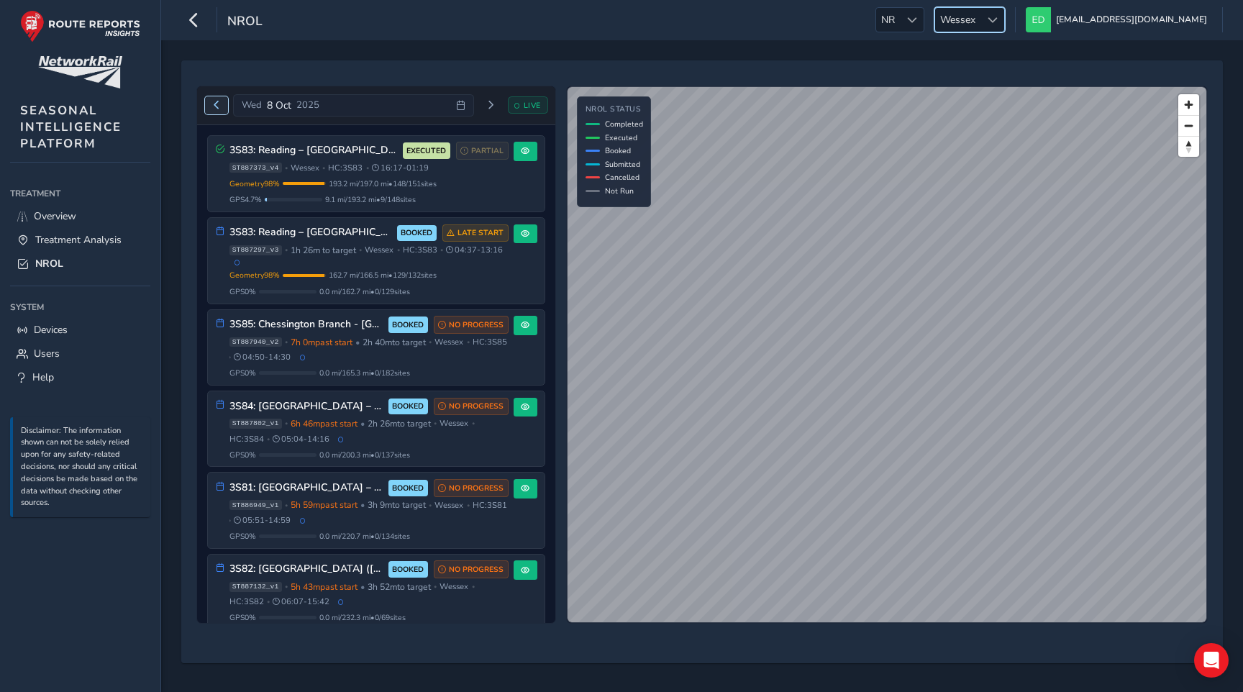
click at [219, 106] on span "Previous day" at bounding box center [216, 105] width 9 height 9
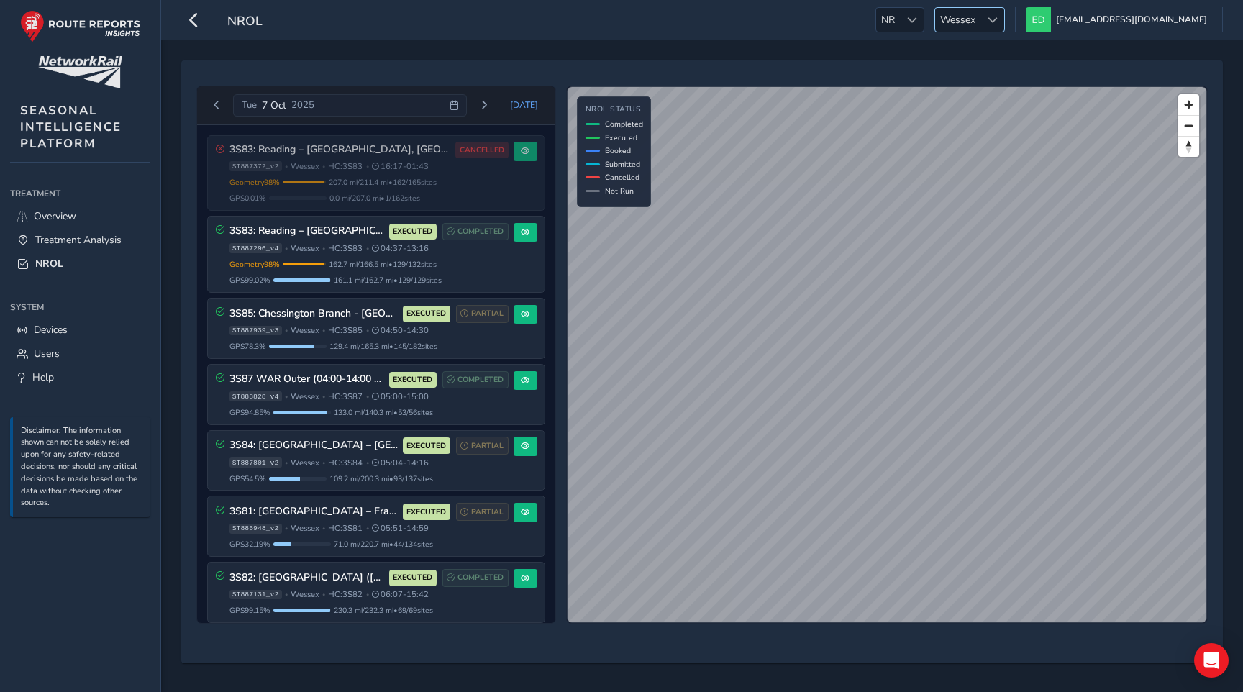
click at [981, 11] on span "Wessex" at bounding box center [957, 20] width 45 height 24
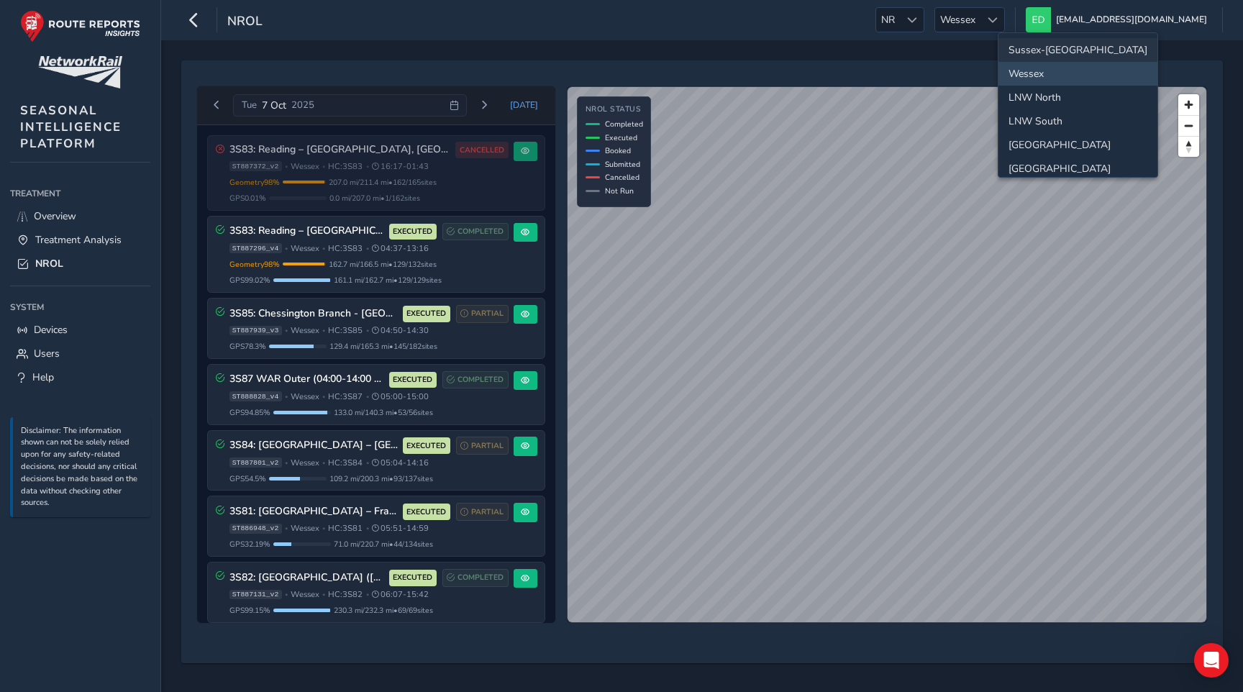
click at [1037, 45] on li "Sussex-[GEOGRAPHIC_DATA]" at bounding box center [1078, 50] width 159 height 24
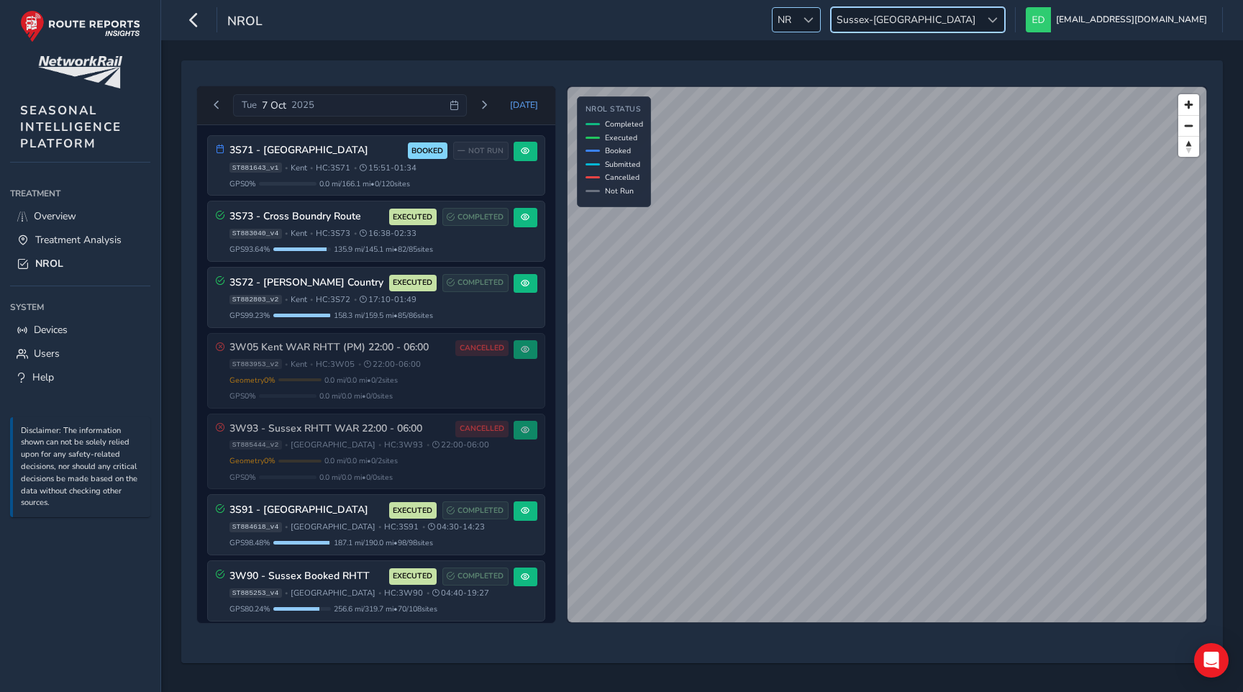
click at [796, 13] on span "NR" at bounding box center [785, 20] width 24 height 24
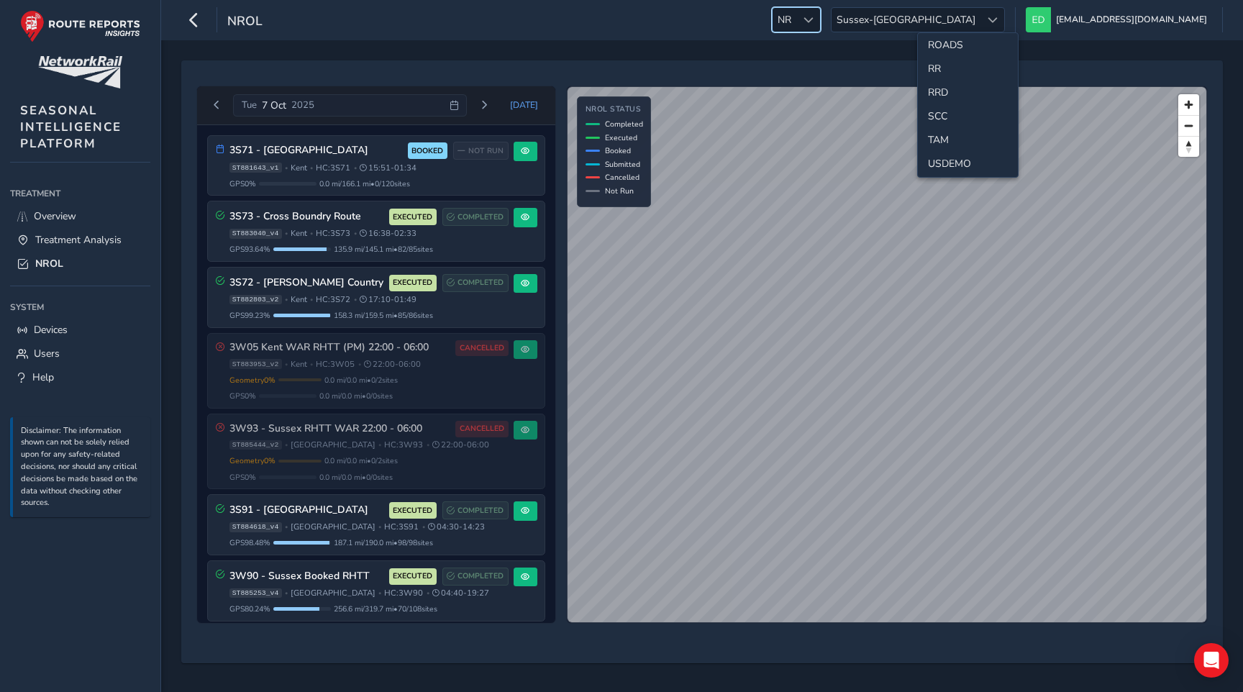
scroll to position [692, 0]
click at [946, 124] on li "SCC" at bounding box center [968, 118] width 100 height 24
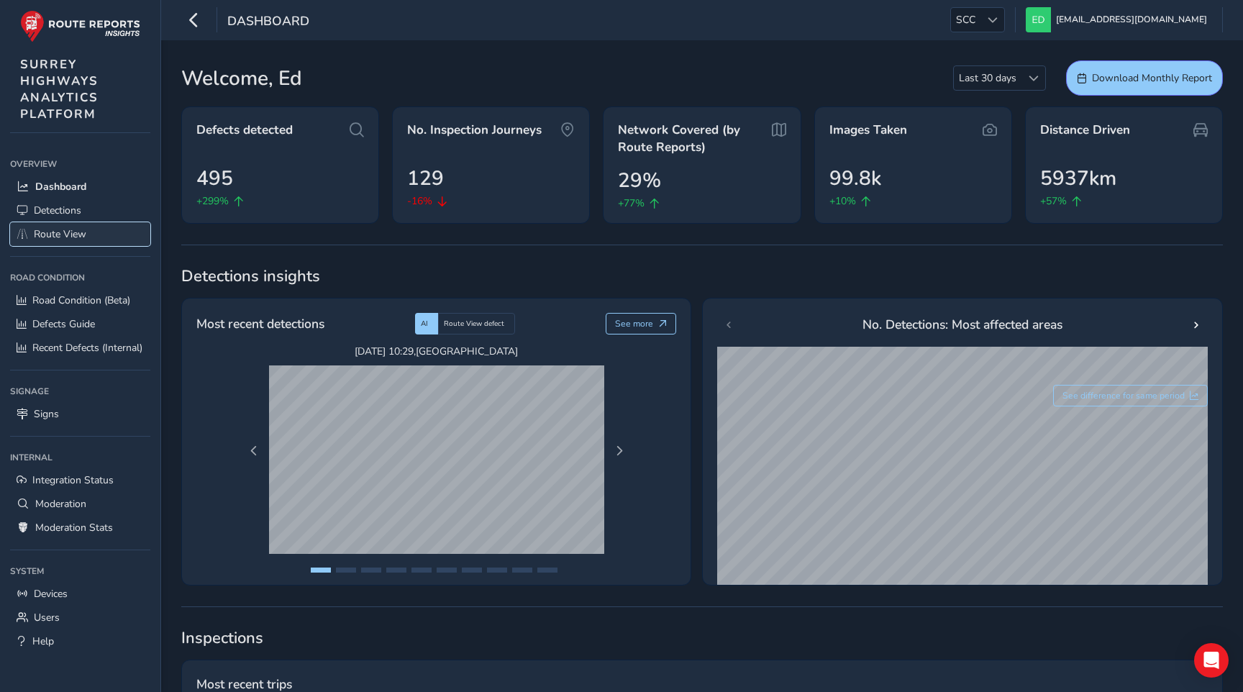
click at [60, 234] on span "Route View" at bounding box center [60, 234] width 53 height 14
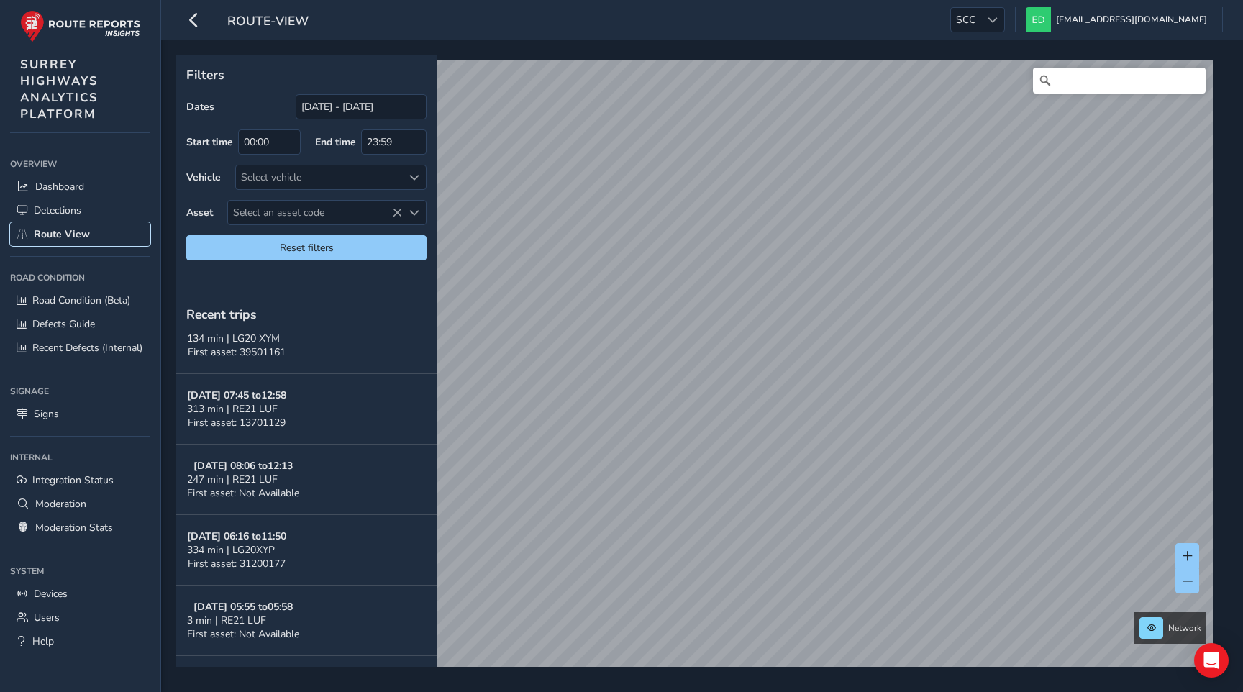
scroll to position [243, 0]
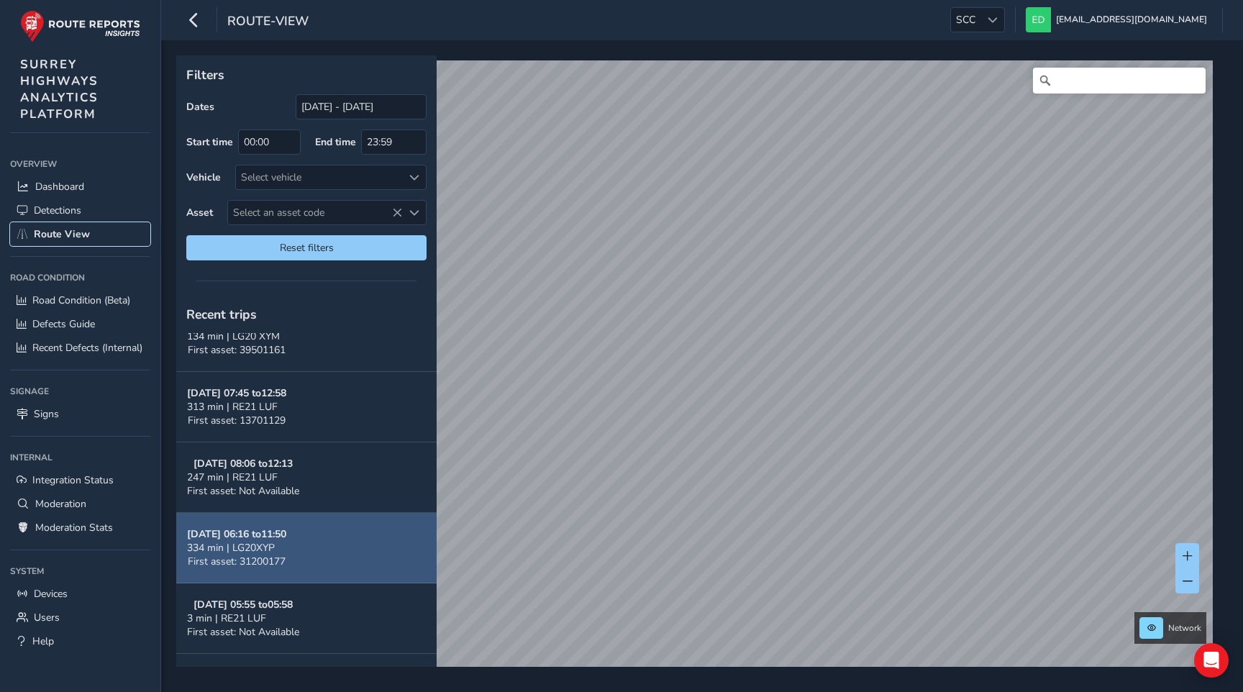
click at [318, 547] on button "Oct 06, 06:16 to 11:50 334 min | LG20XYP First asset: 31200177" at bounding box center [306, 548] width 260 height 71
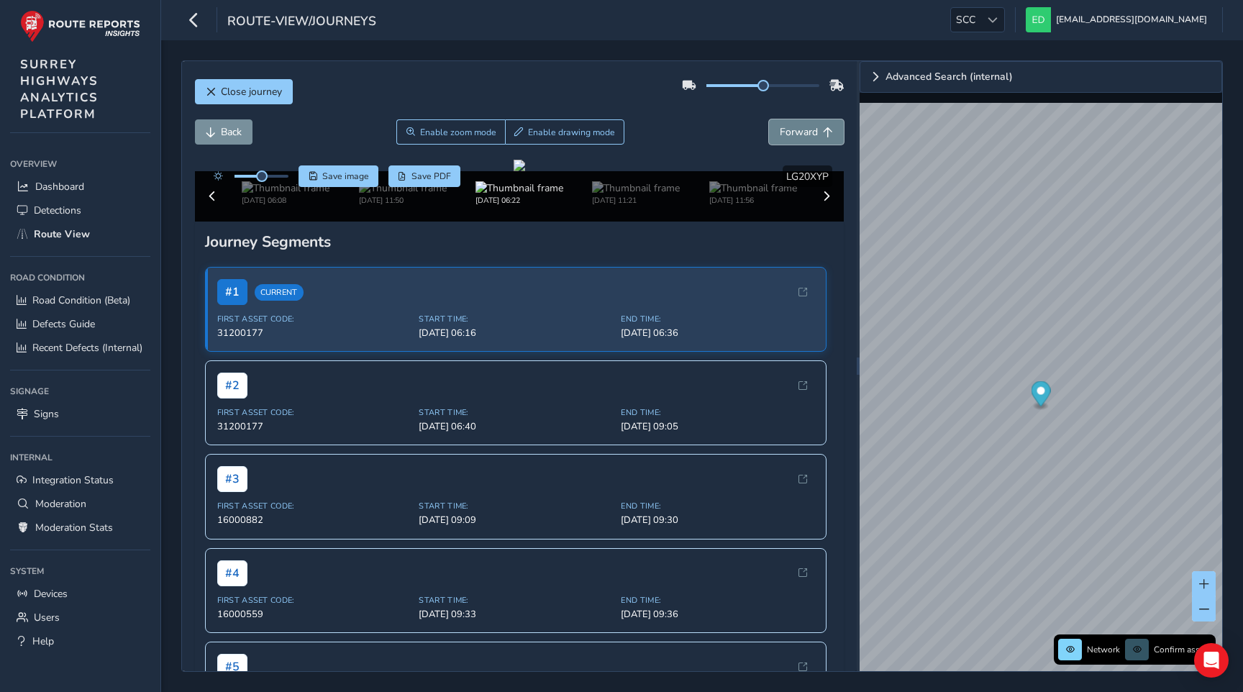
click at [815, 125] on span "Forward" at bounding box center [799, 132] width 38 height 14
click at [811, 127] on span "Forward" at bounding box center [799, 132] width 38 height 14
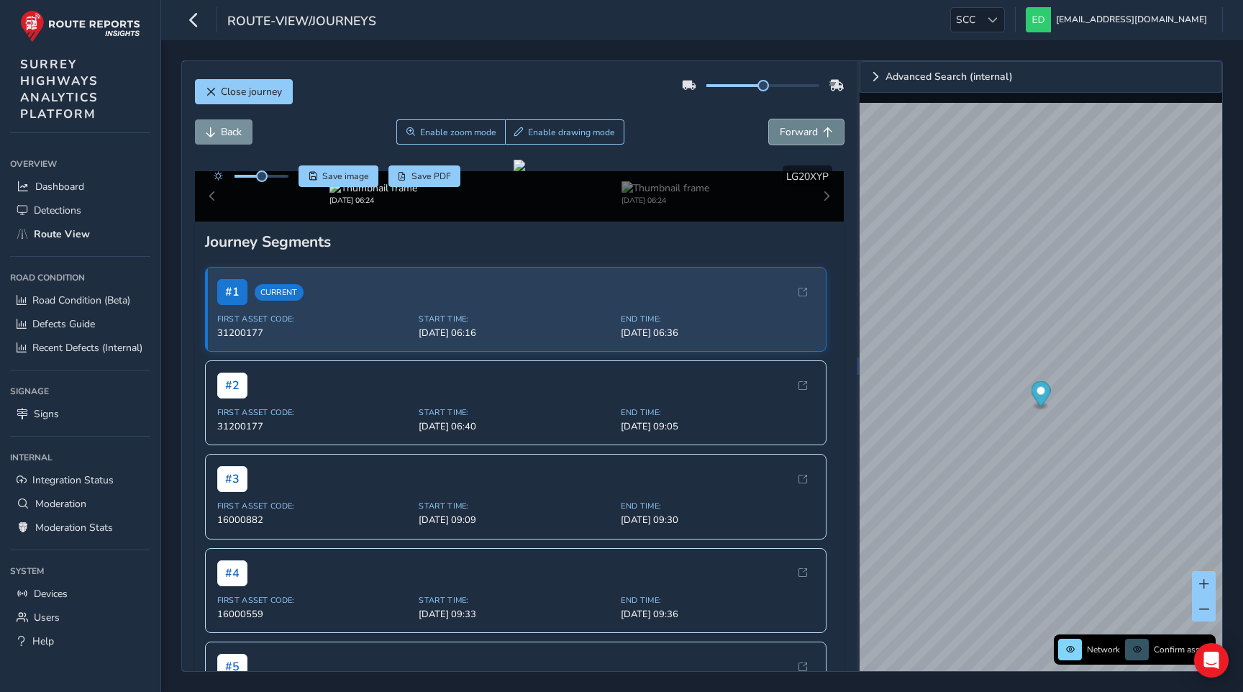
click at [811, 127] on span "Forward" at bounding box center [799, 132] width 38 height 14
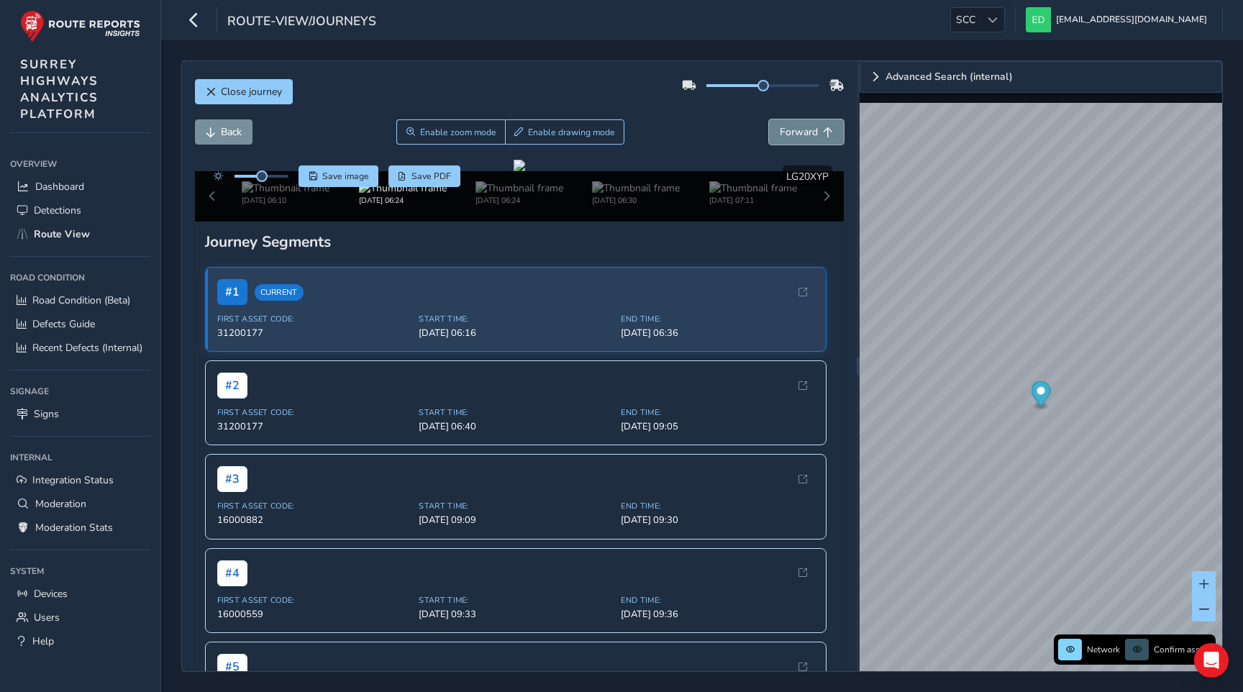
click at [811, 127] on span "Forward" at bounding box center [799, 132] width 38 height 14
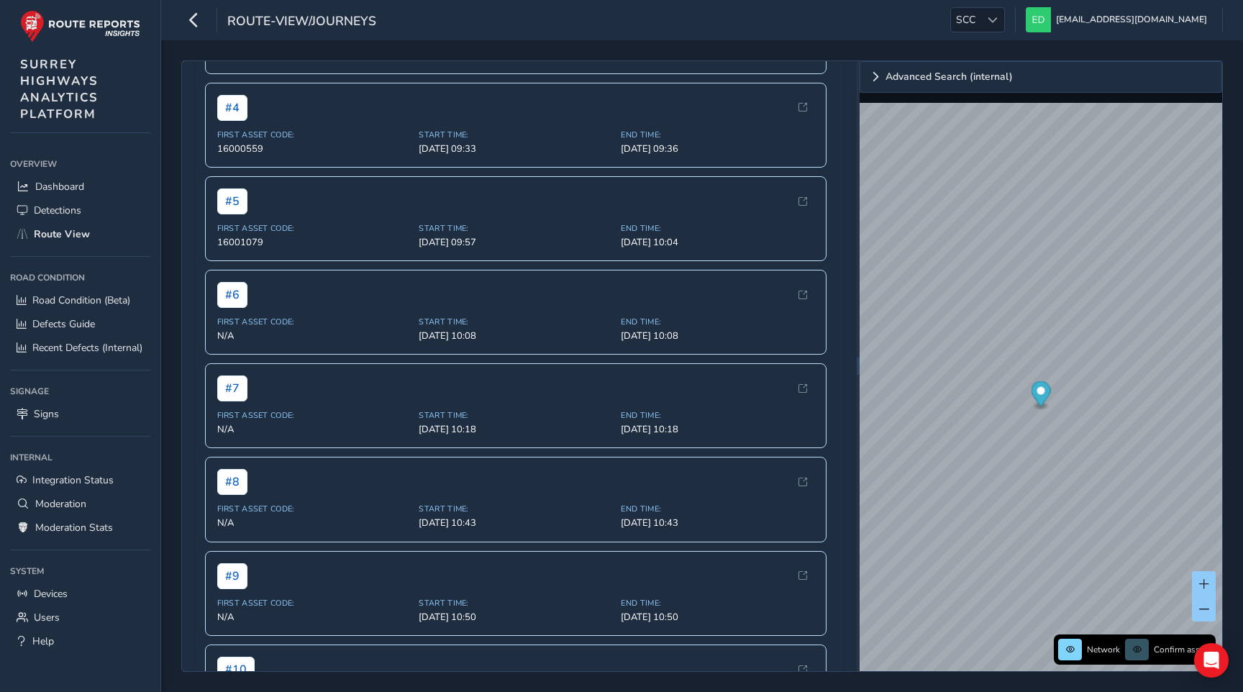
scroll to position [466, 0]
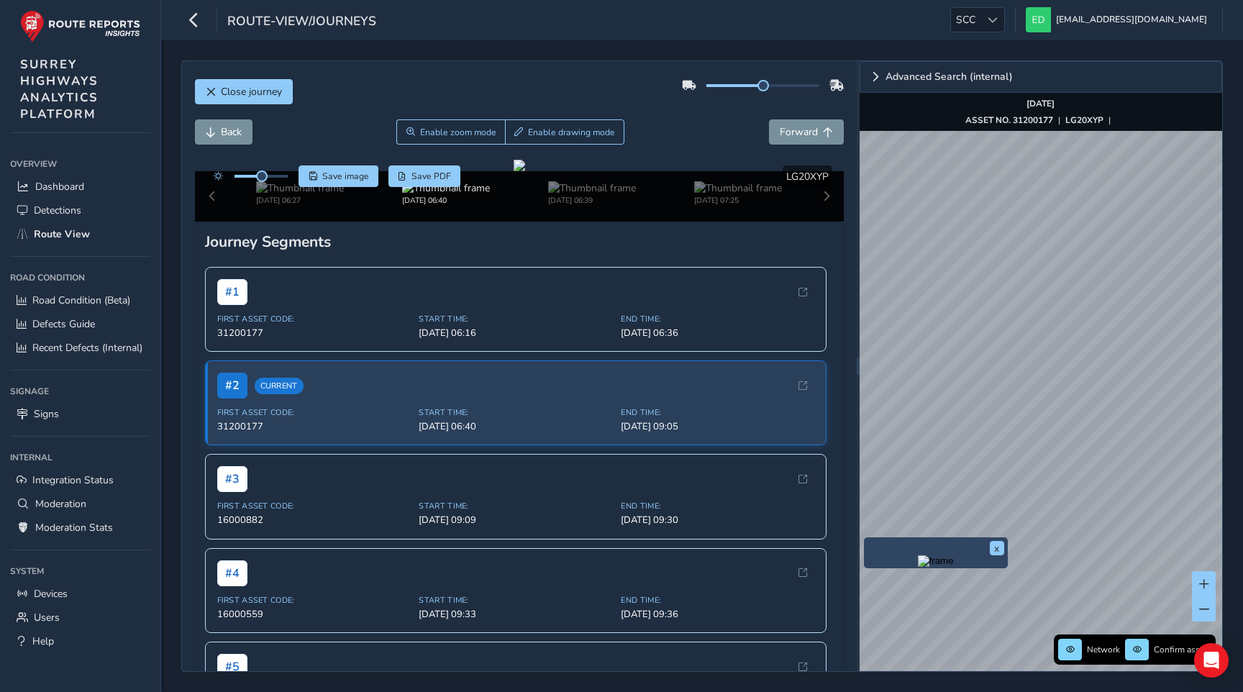
click at [918, 567] on img "Preview frame" at bounding box center [936, 561] width 36 height 12
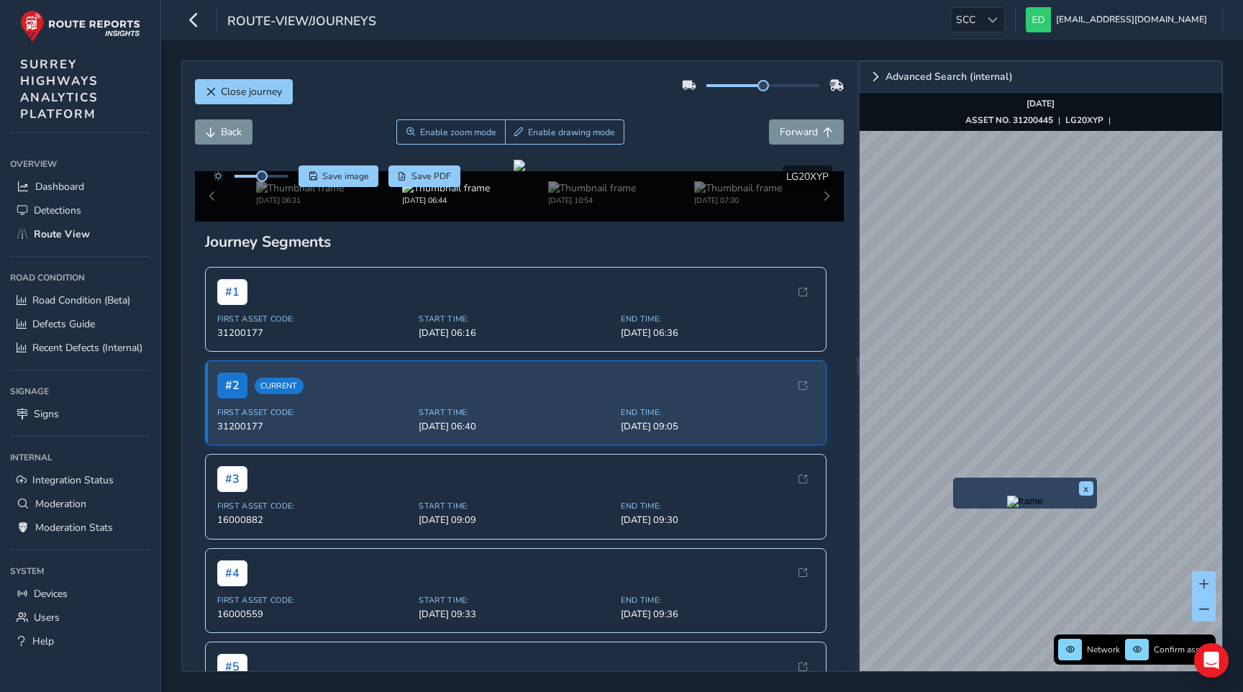
click at [1007, 507] on img "Preview frame" at bounding box center [1025, 502] width 36 height 12
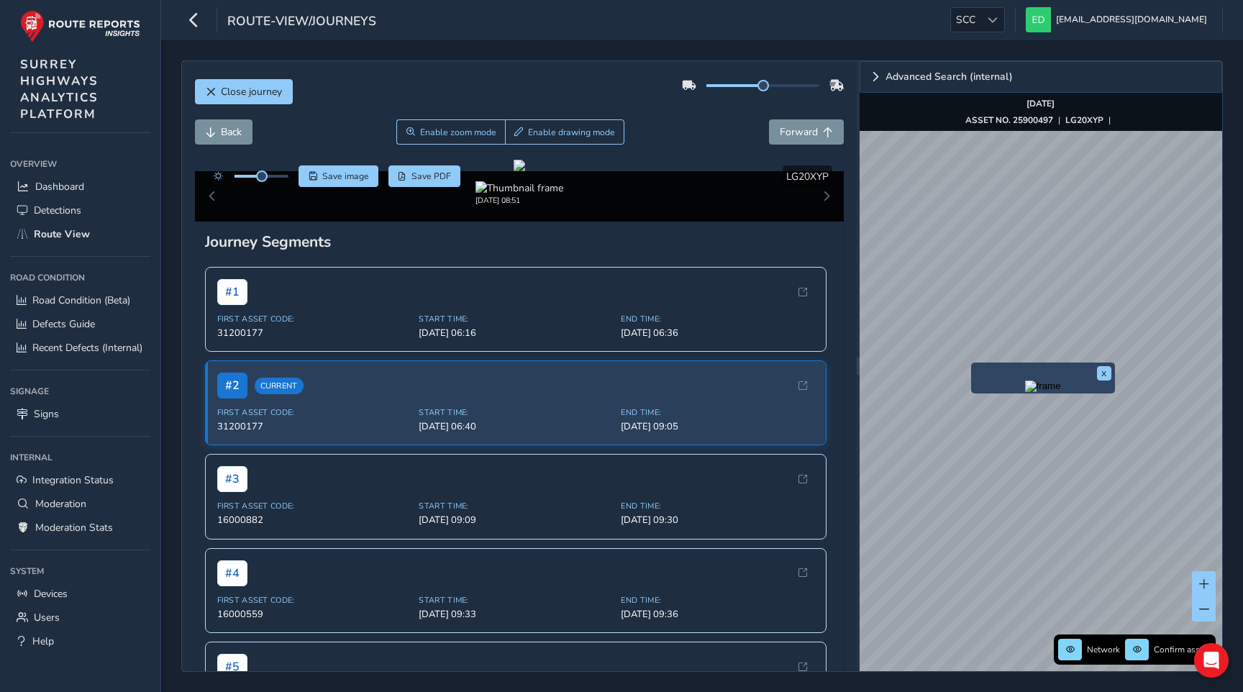
click at [1025, 392] on img "Preview frame" at bounding box center [1043, 387] width 36 height 12
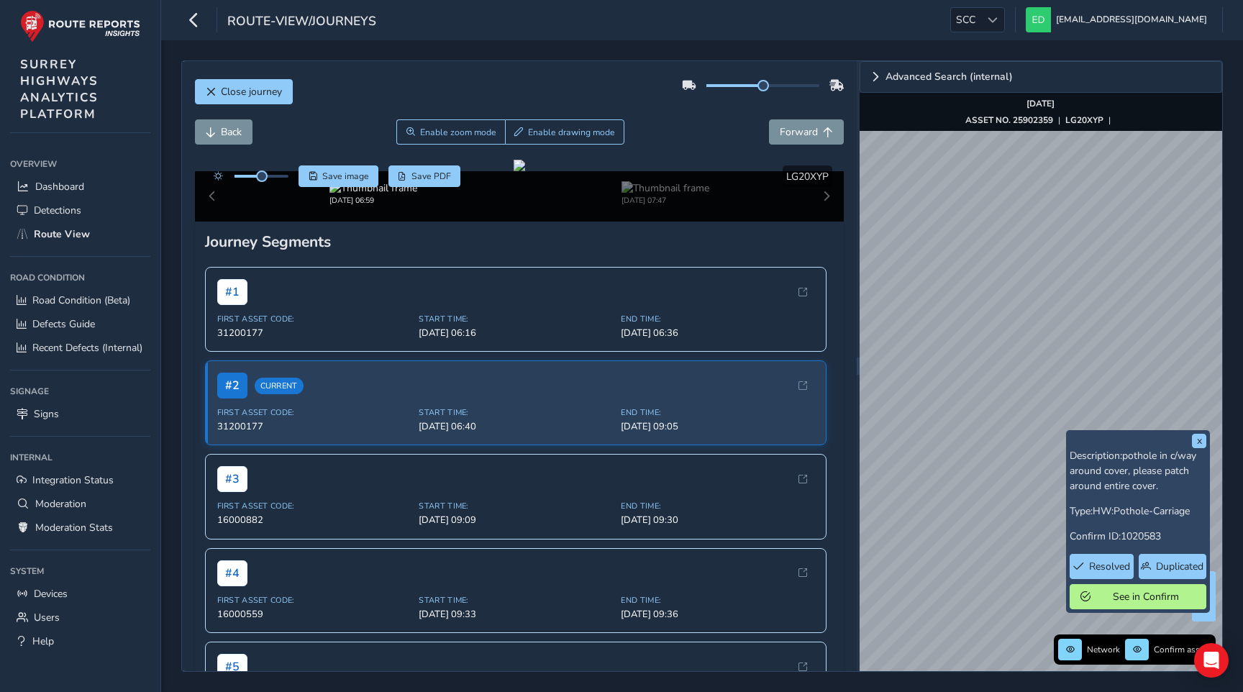
click at [1096, 439] on div "x Description: pothole in c/way around cover, please patch around entire cover.…" at bounding box center [1041, 366] width 363 height 610
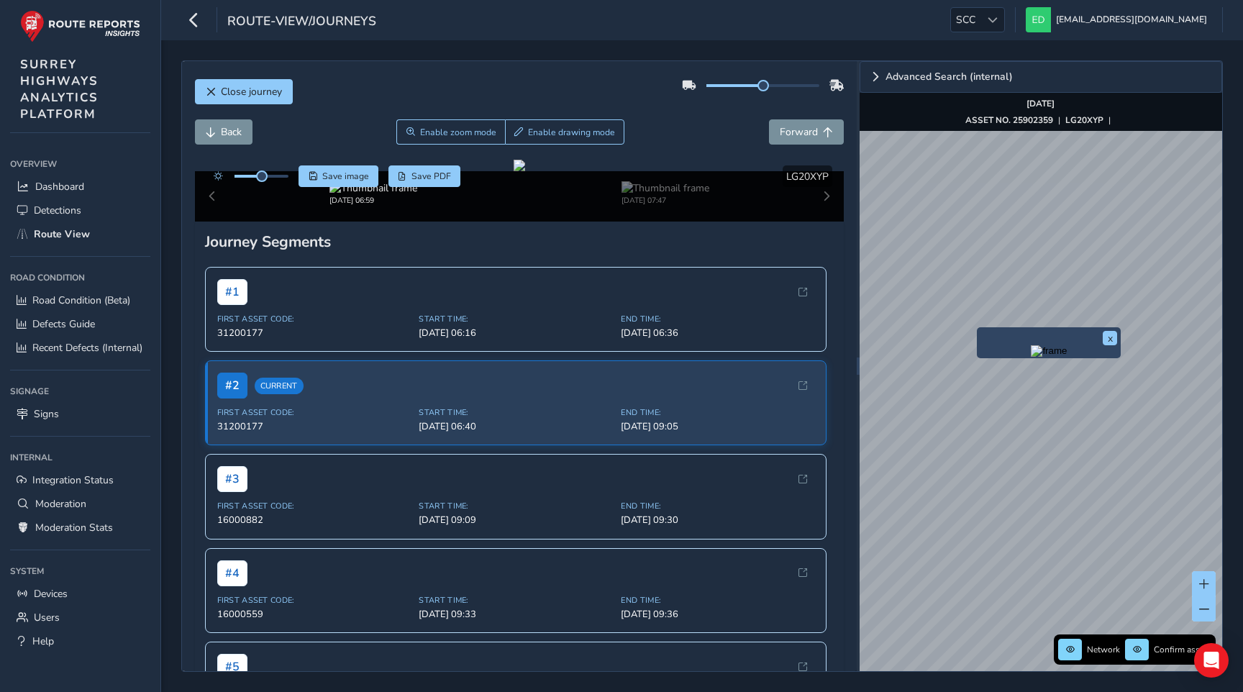
click at [1031, 357] on img "Preview frame" at bounding box center [1049, 351] width 36 height 12
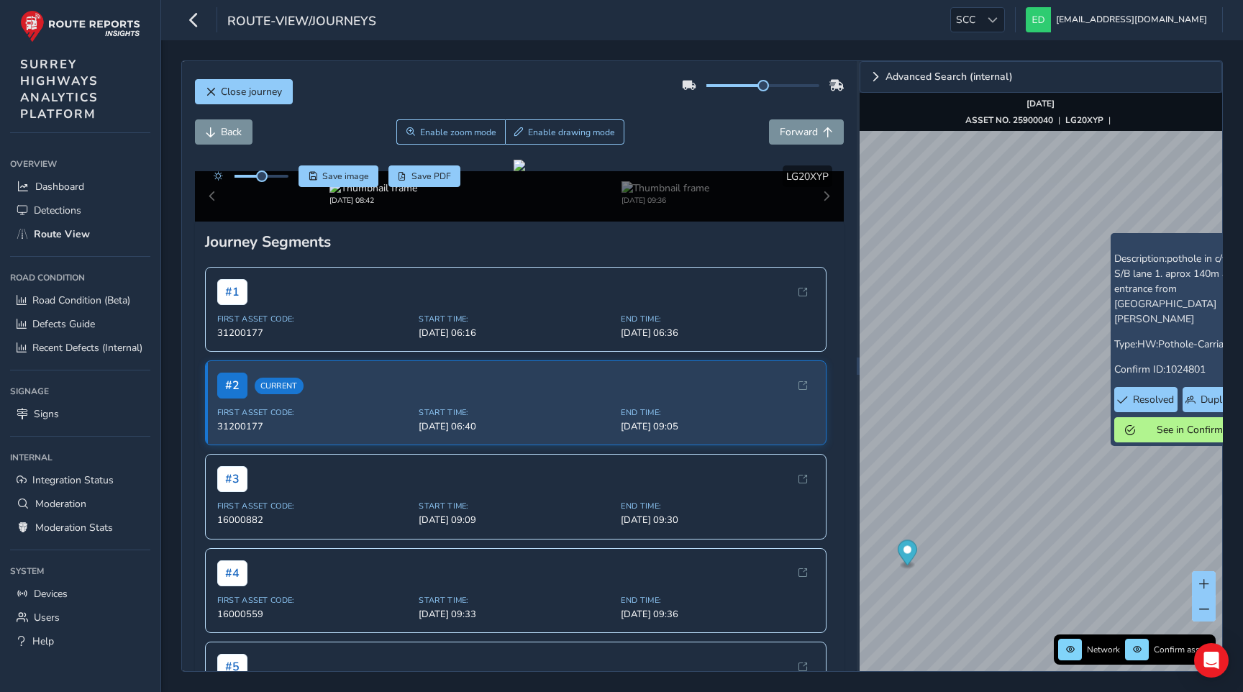
click at [1116, 284] on div "x Description: pothole in c/way. S/B lane 1. aprox 140m after entrance from Pix…" at bounding box center [1041, 366] width 363 height 610
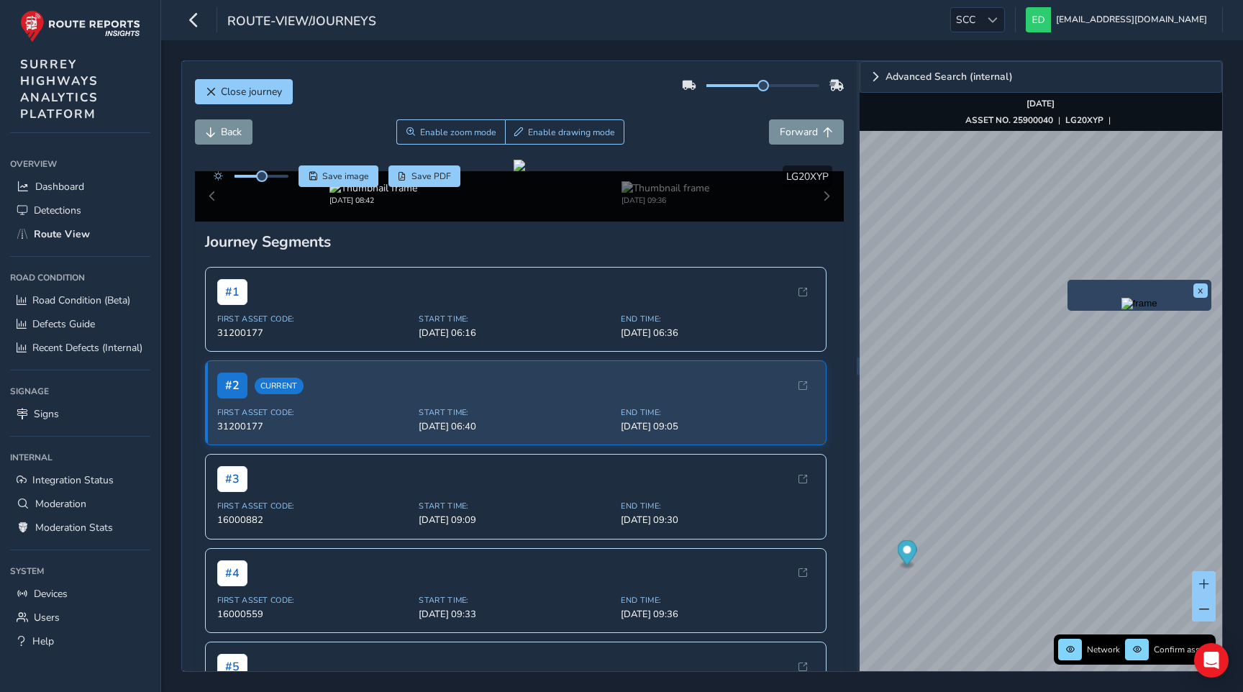
click at [1122, 309] on img "Preview frame" at bounding box center [1140, 304] width 36 height 12
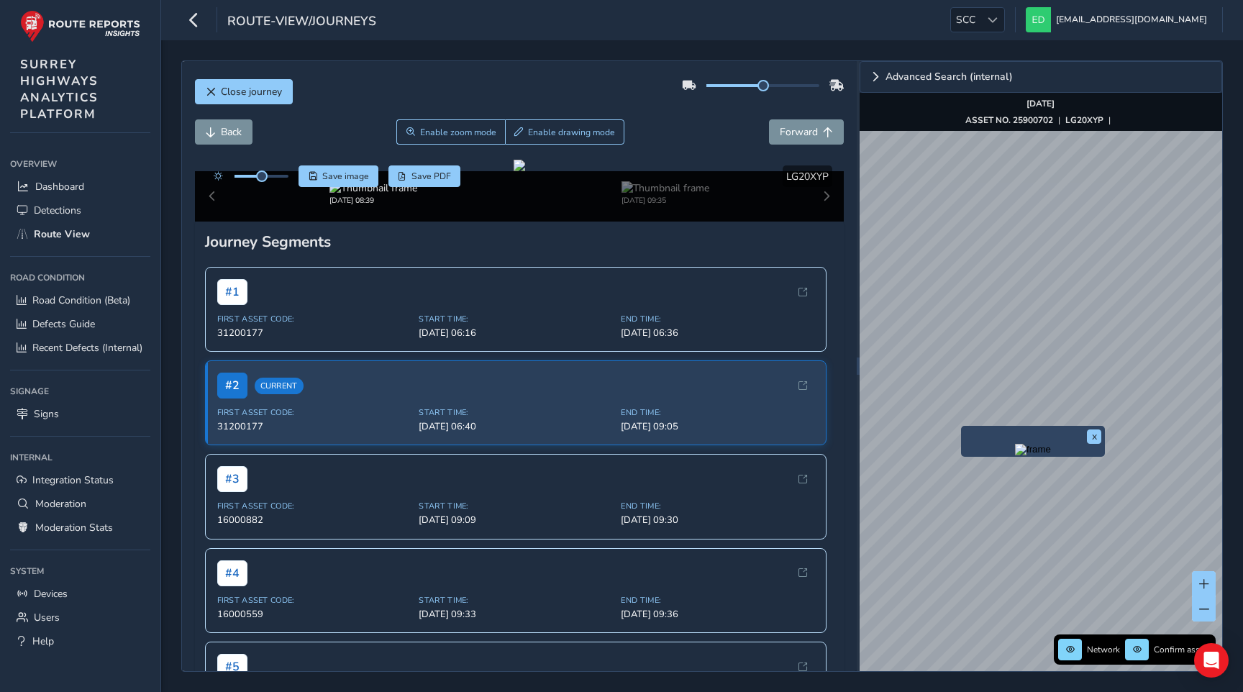
click at [1015, 455] on img "Preview frame" at bounding box center [1033, 450] width 36 height 12
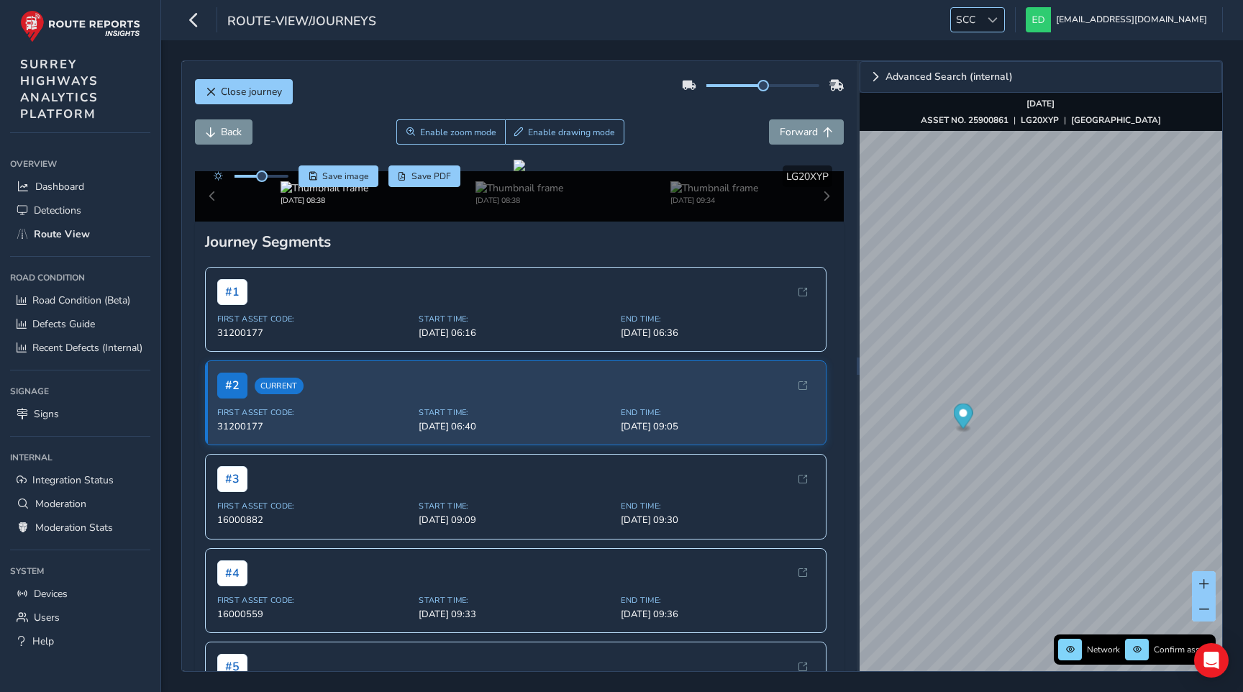
click at [1004, 19] on div at bounding box center [993, 20] width 24 height 24
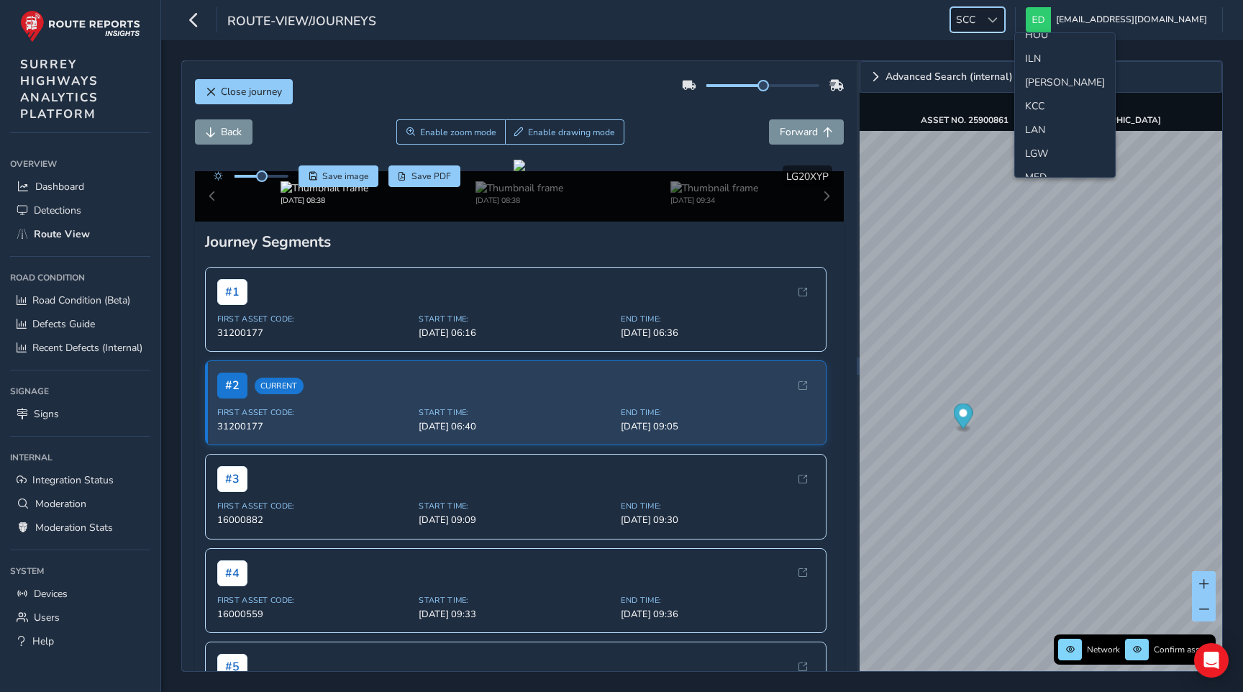
scroll to position [325, 0]
click at [1037, 109] on li "ILN" at bounding box center [1065, 105] width 100 height 24
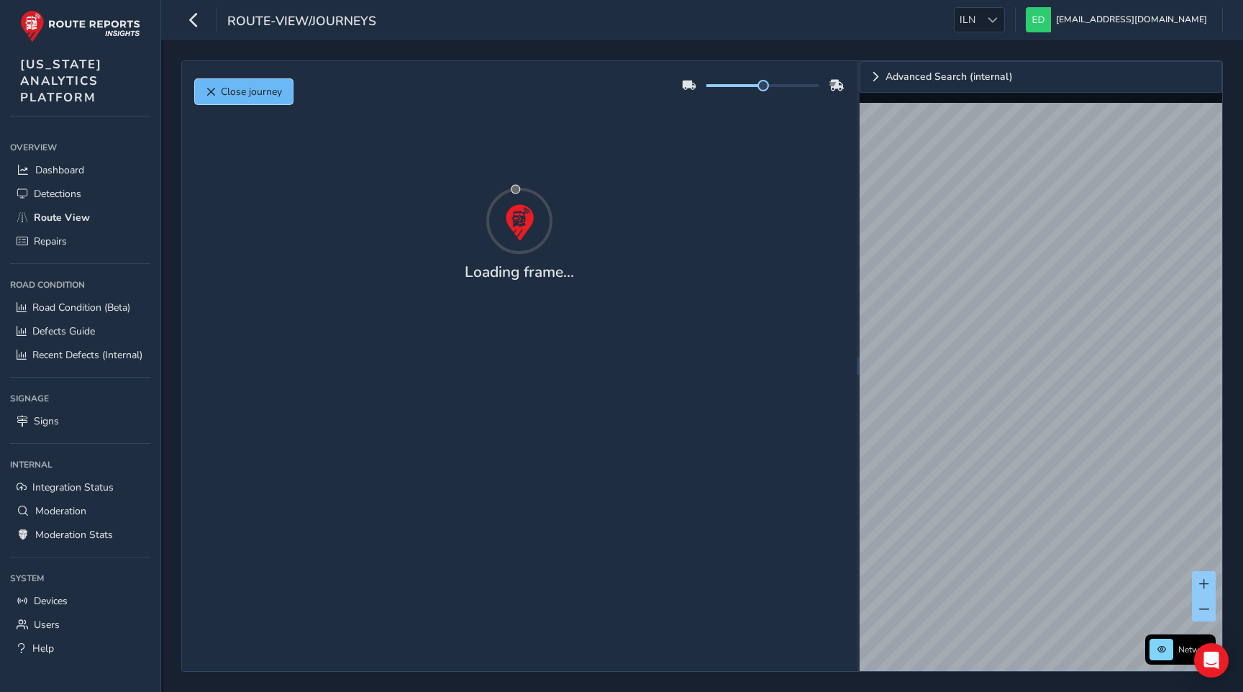
click at [221, 90] on span "Close journey" at bounding box center [251, 92] width 61 height 14
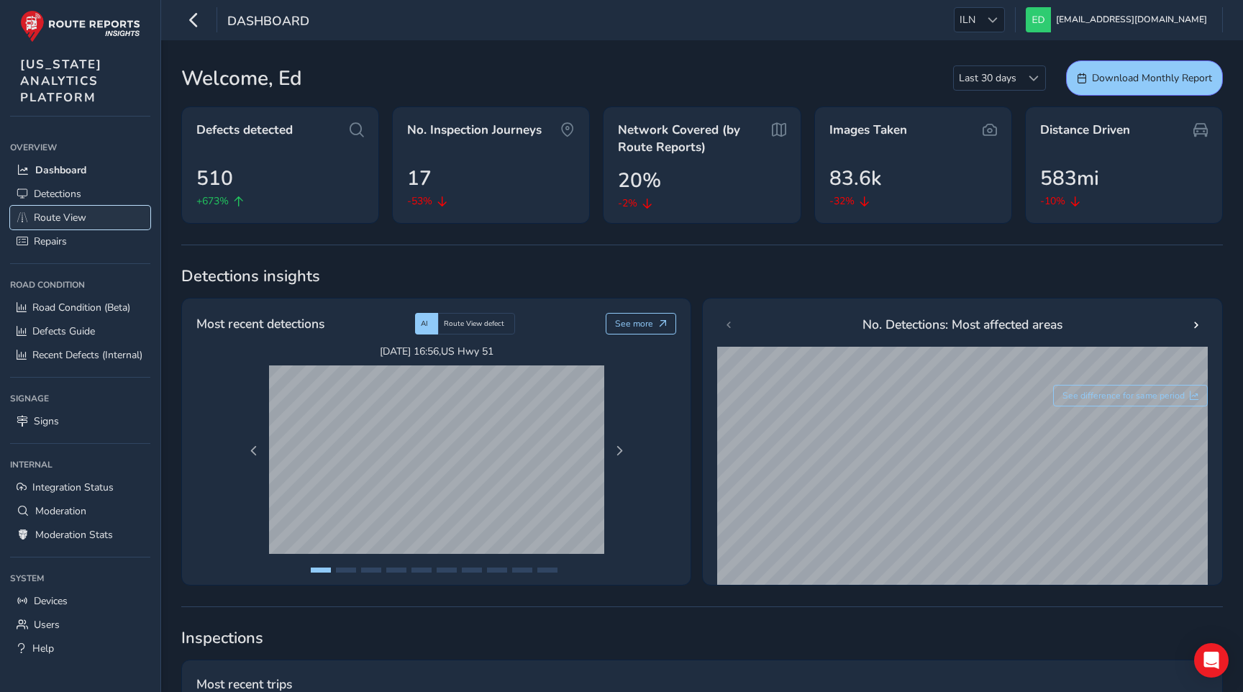
click at [69, 214] on span "Route View" at bounding box center [60, 218] width 53 height 14
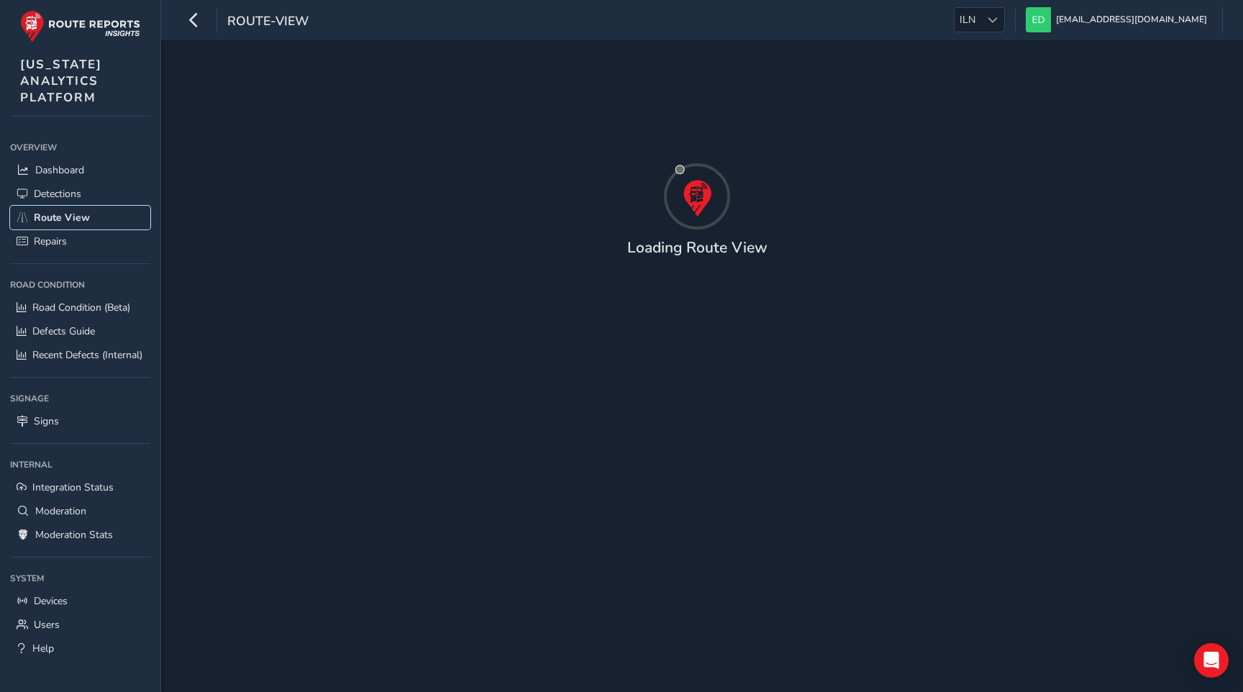
type input "[DATE] - [DATE]"
type input "00:00"
type input "23:59"
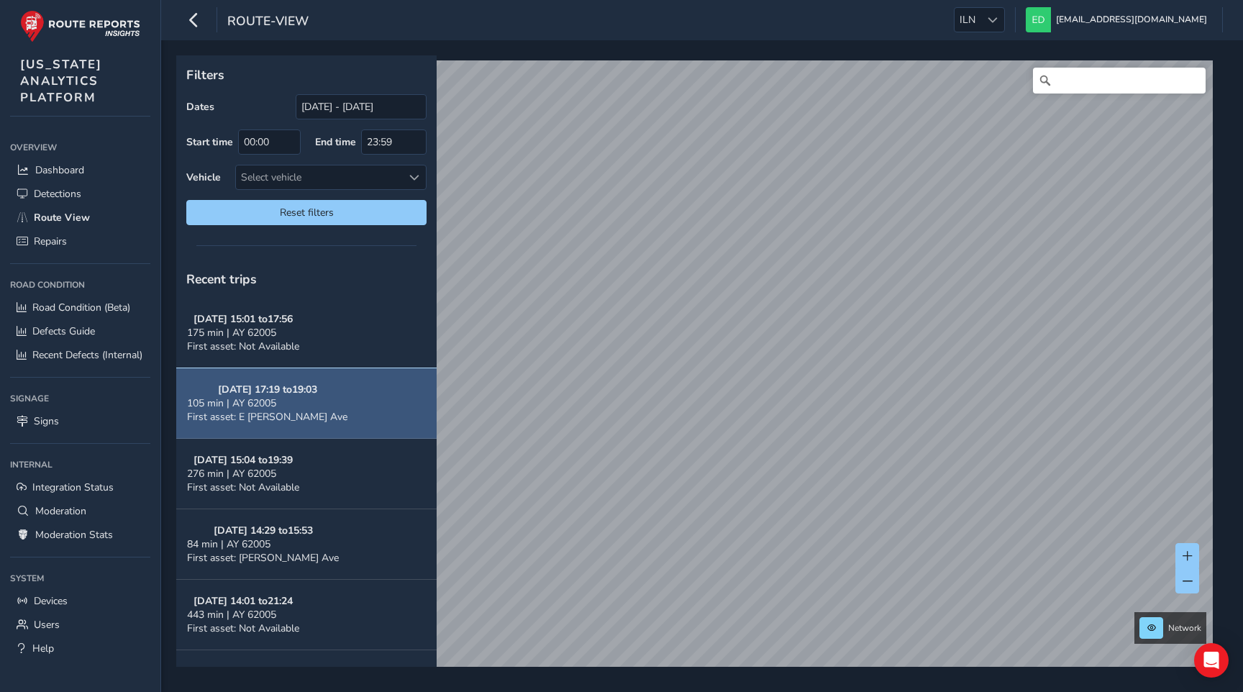
click at [344, 401] on button "[DATE] 17:19 to 19:03 105 min | AY 62005 First asset: [STREET_ADDRESS][PERSON_N…" at bounding box center [306, 403] width 260 height 71
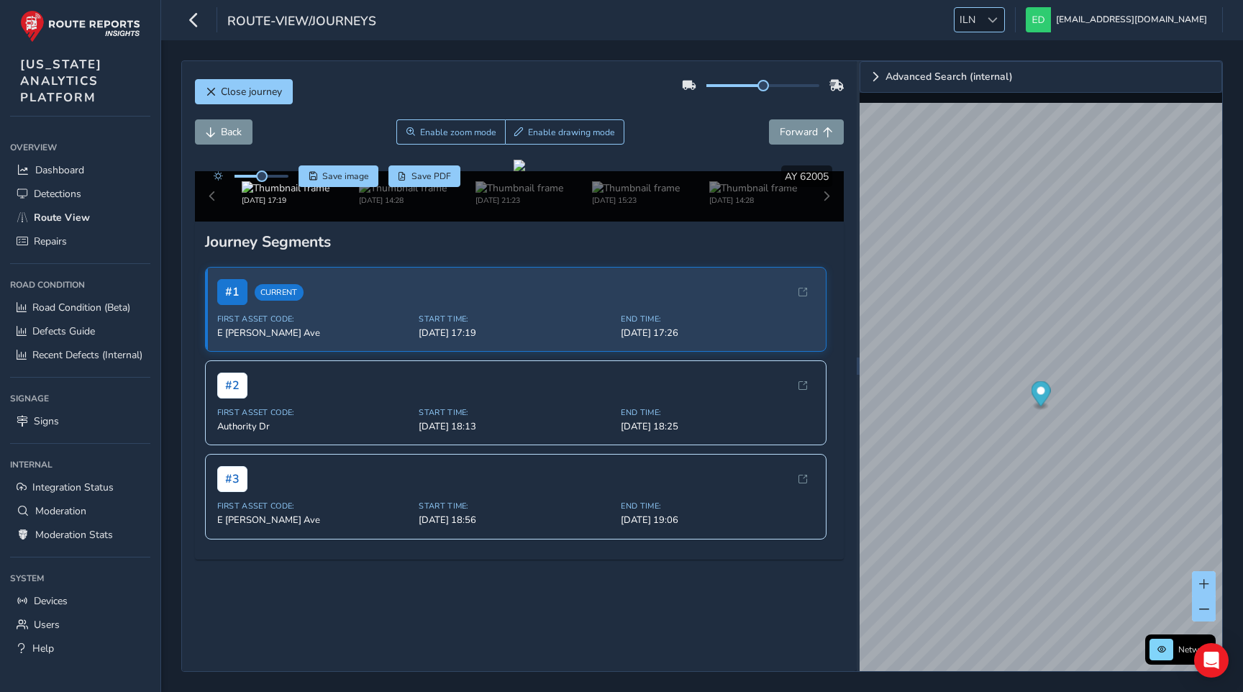
click at [981, 29] on span "ILN" at bounding box center [968, 20] width 26 height 24
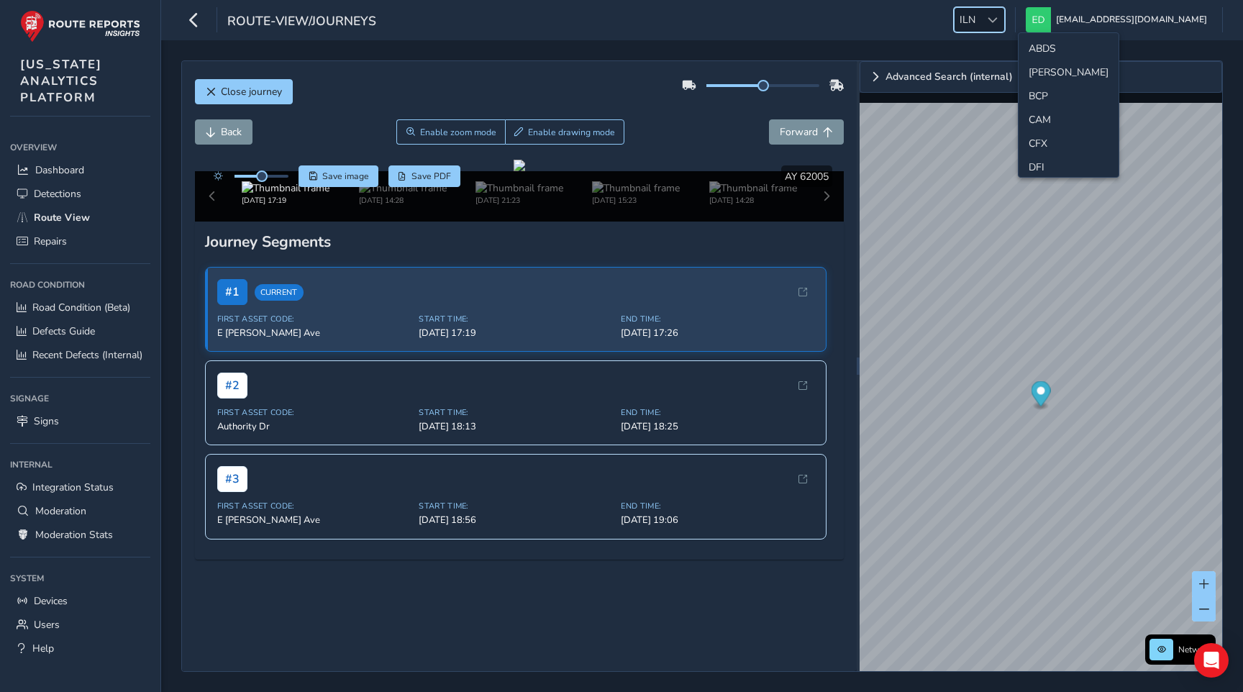
scroll to position [30, 0]
click at [1047, 136] on li "CFX" at bounding box center [1069, 139] width 100 height 24
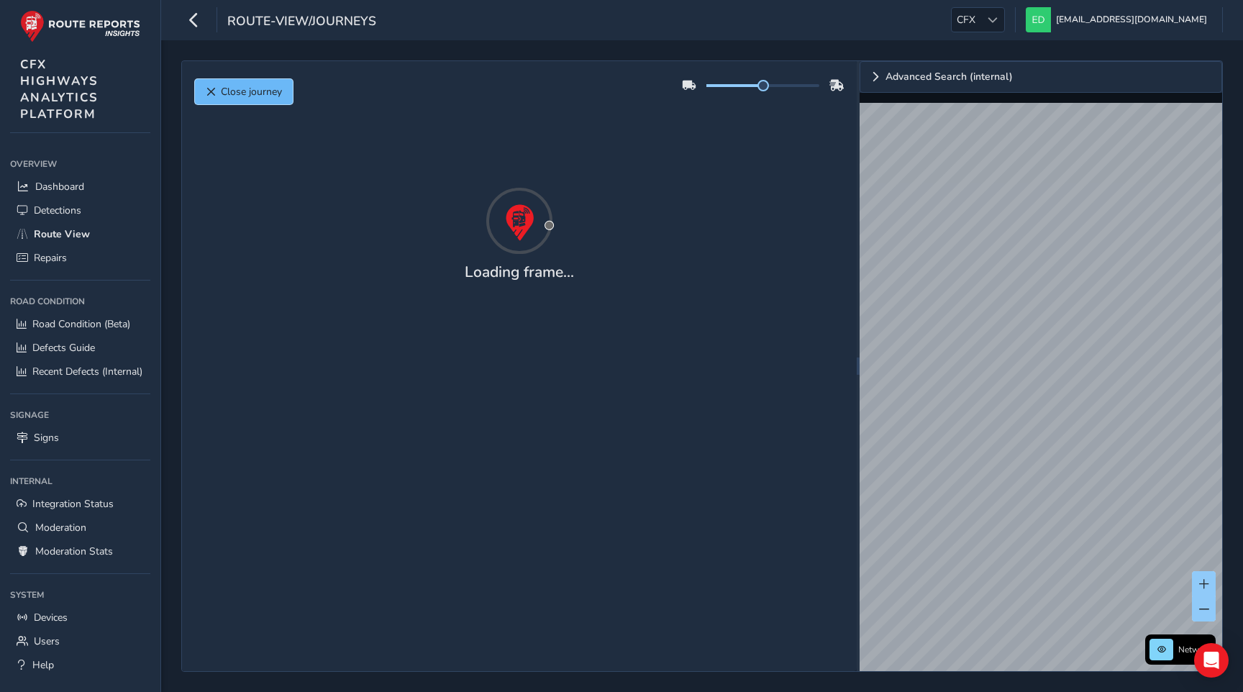
click at [229, 82] on button "Close journey" at bounding box center [244, 91] width 98 height 25
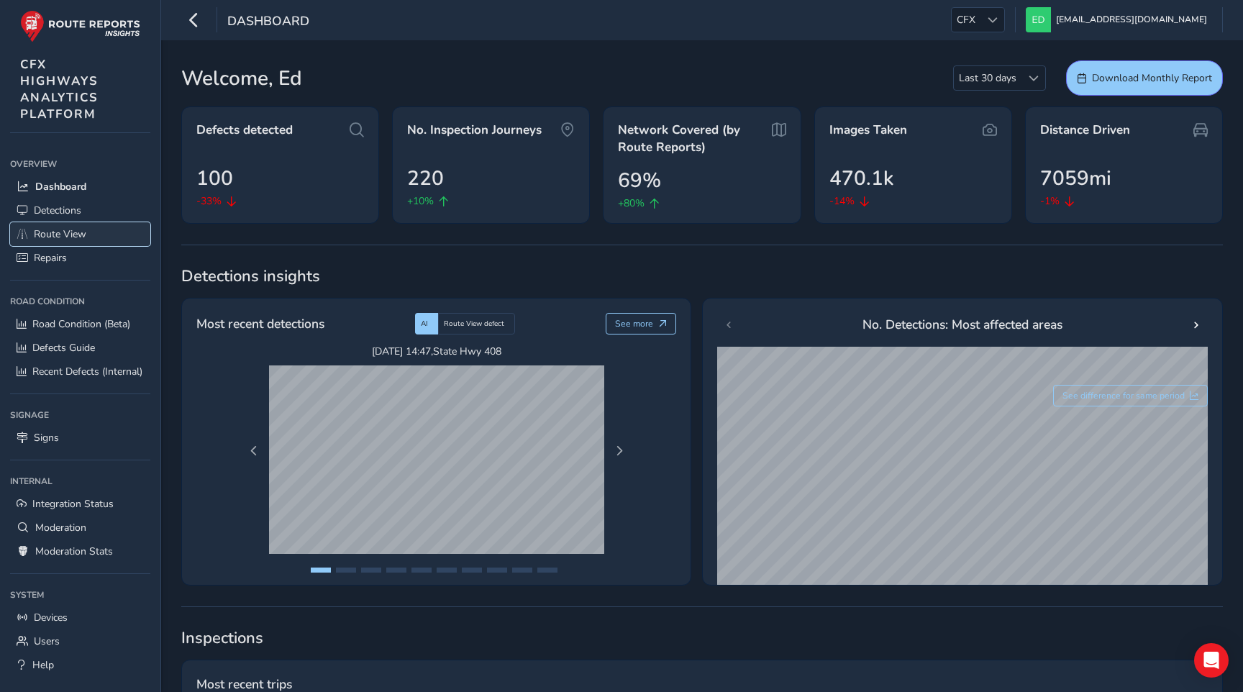
click at [66, 242] on link "Route View" at bounding box center [80, 234] width 140 height 24
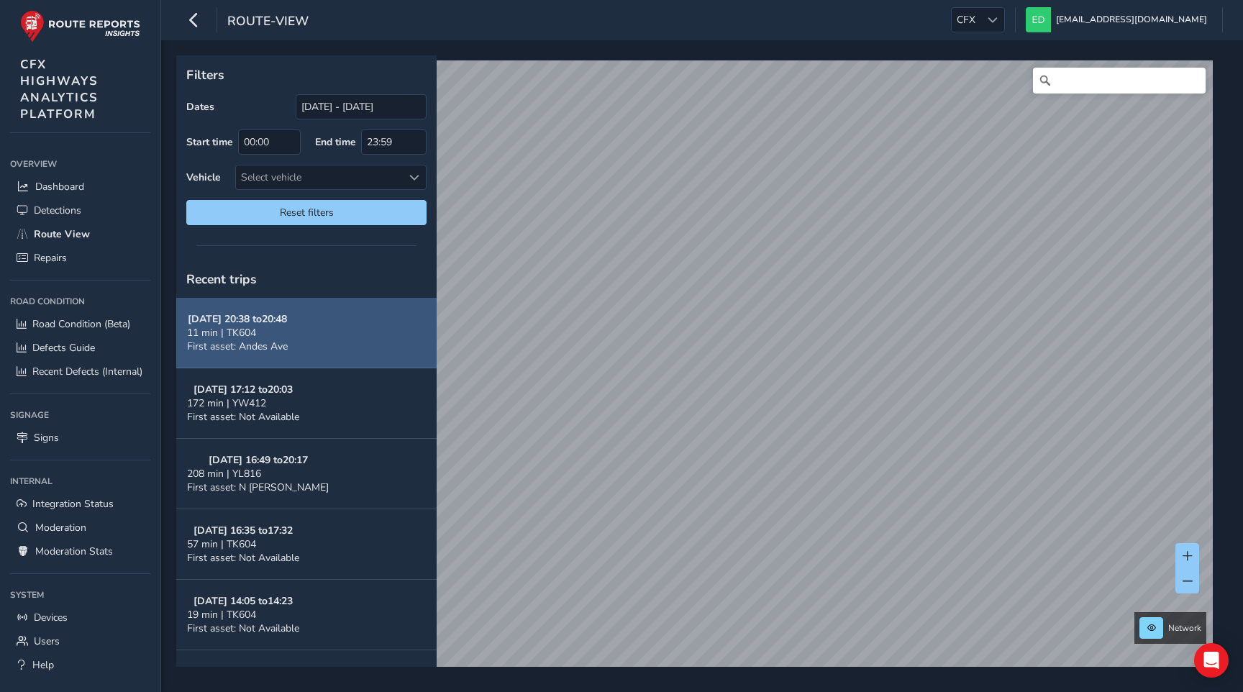
click at [365, 359] on button "[DATE] 20:38 to 20:48 11 min | TK604 First asset: [GEOGRAPHIC_DATA]" at bounding box center [306, 333] width 260 height 71
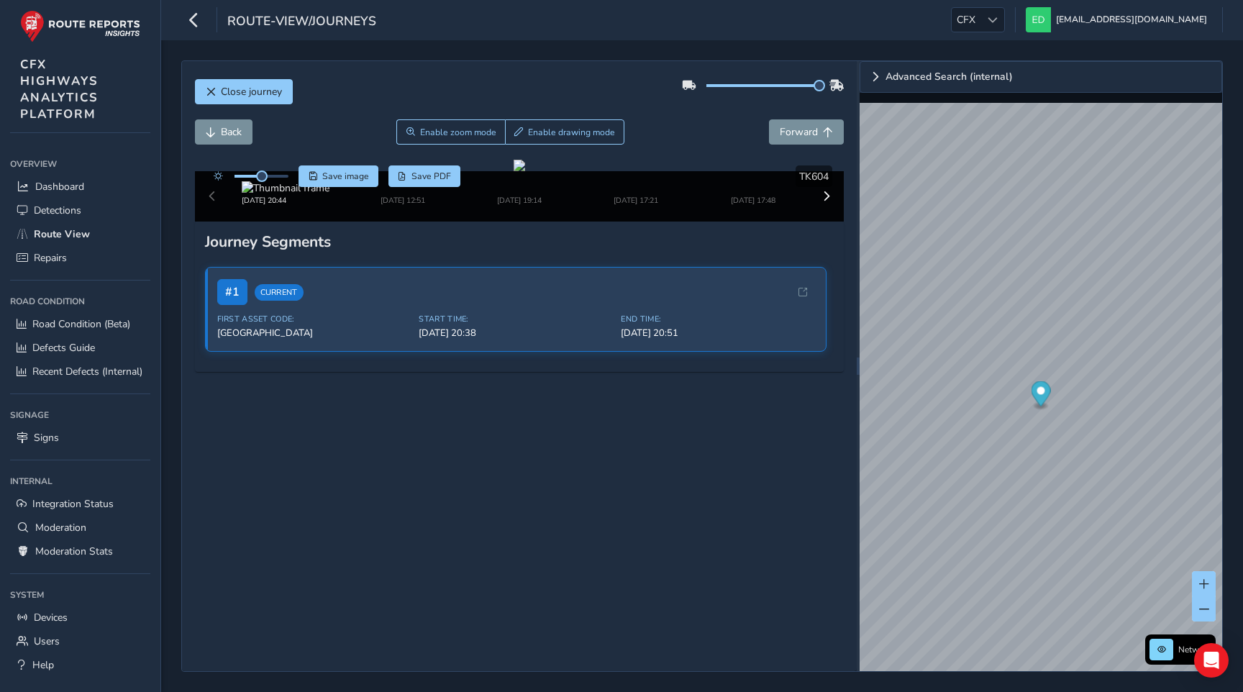
drag, startPoint x: 763, startPoint y: 87, endPoint x: 842, endPoint y: 88, distance: 78.4
click at [842, 88] on div at bounding box center [763, 85] width 163 height 23
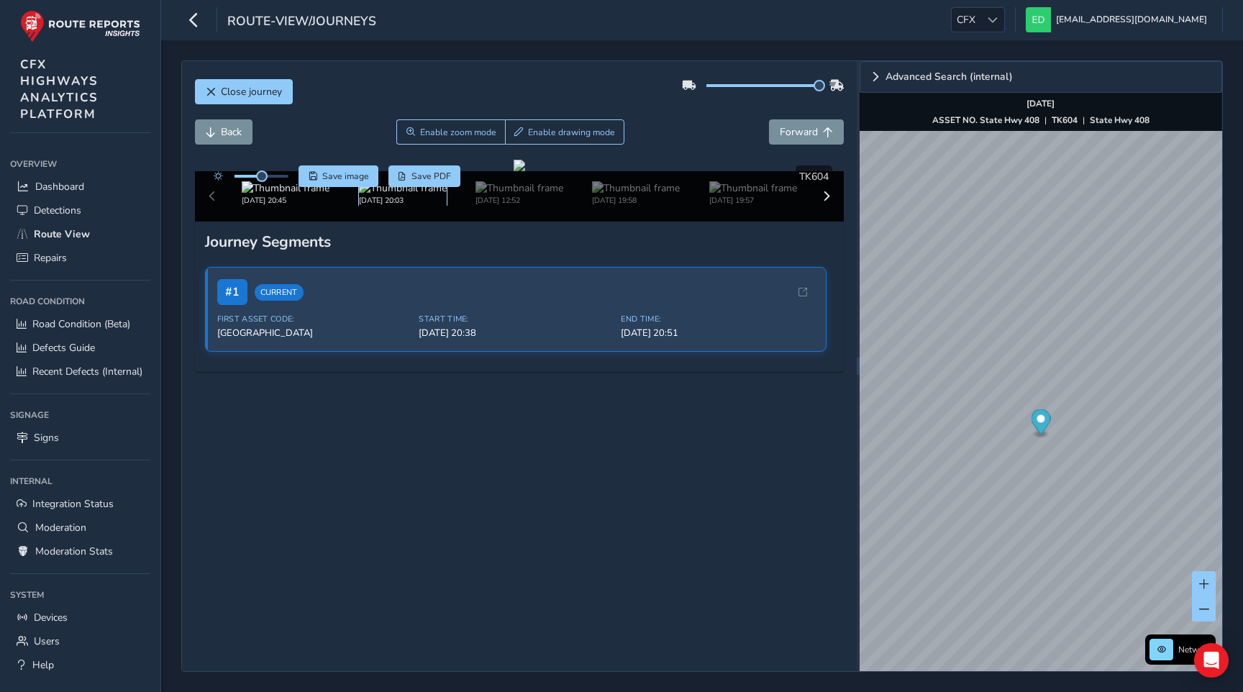
click at [414, 195] on img at bounding box center [403, 188] width 88 height 14
click at [499, 195] on img at bounding box center [520, 188] width 88 height 14
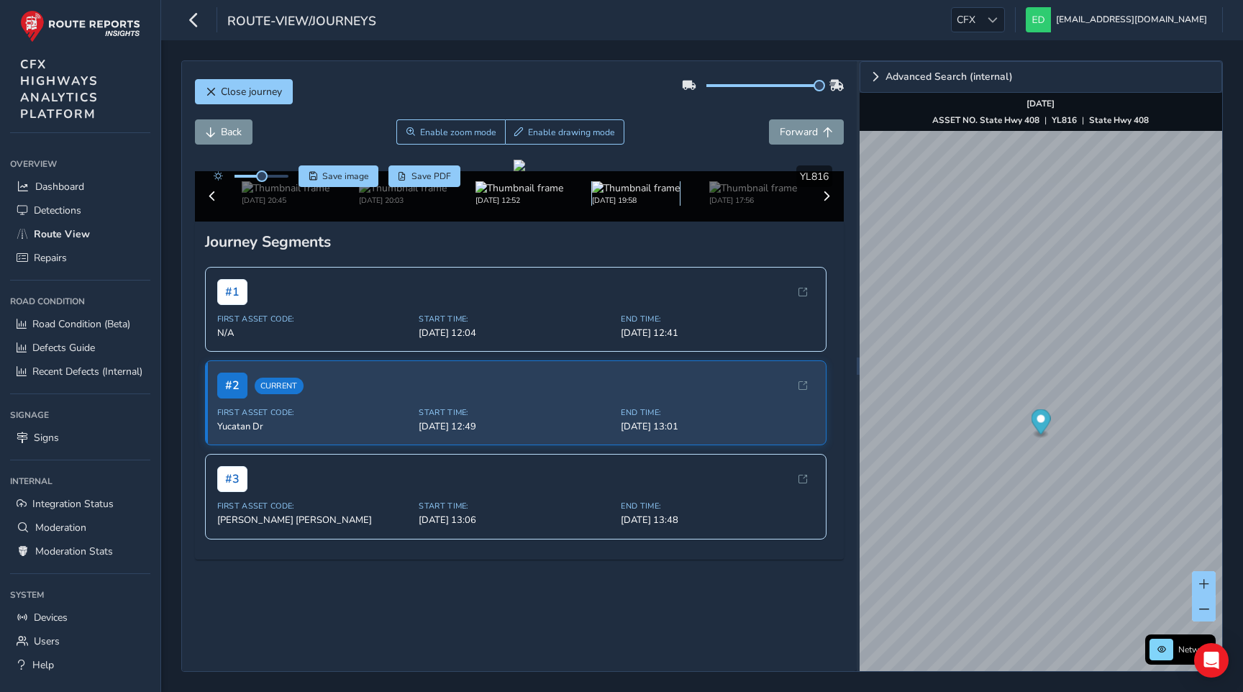
click at [632, 195] on img at bounding box center [636, 188] width 88 height 14
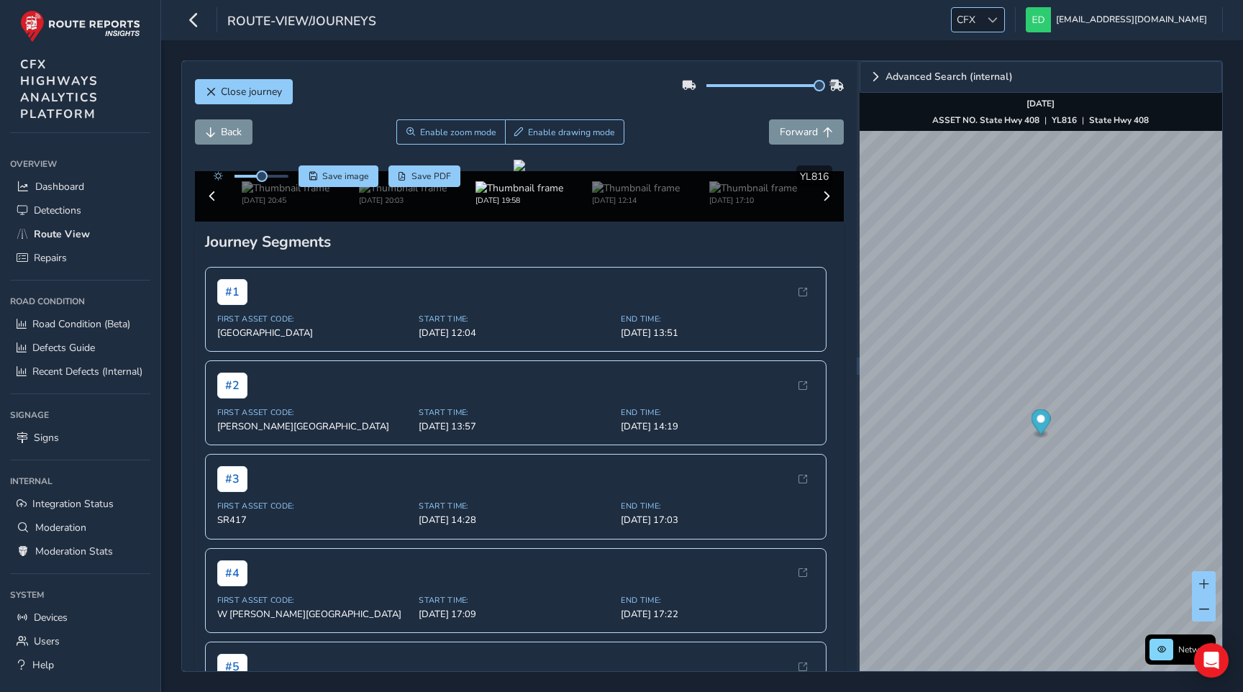
click at [981, 19] on span "CFX" at bounding box center [966, 20] width 29 height 24
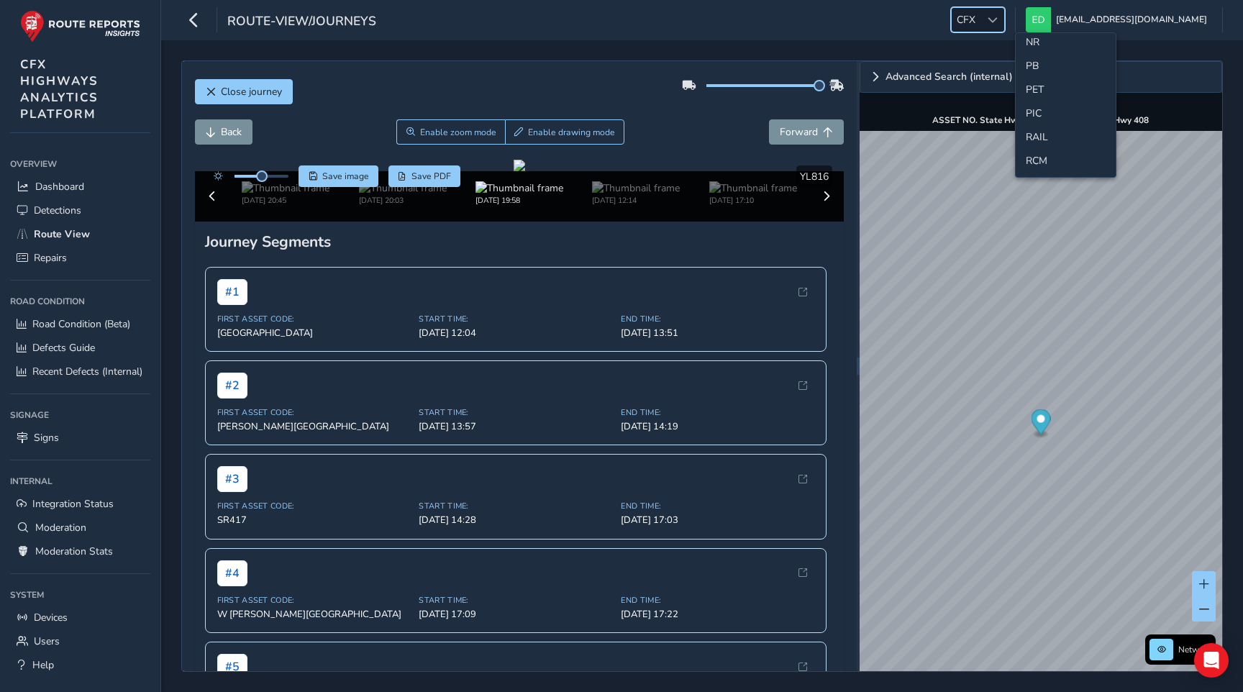
scroll to position [557, 0]
click at [1033, 40] on li "NR" at bounding box center [1066, 39] width 100 height 24
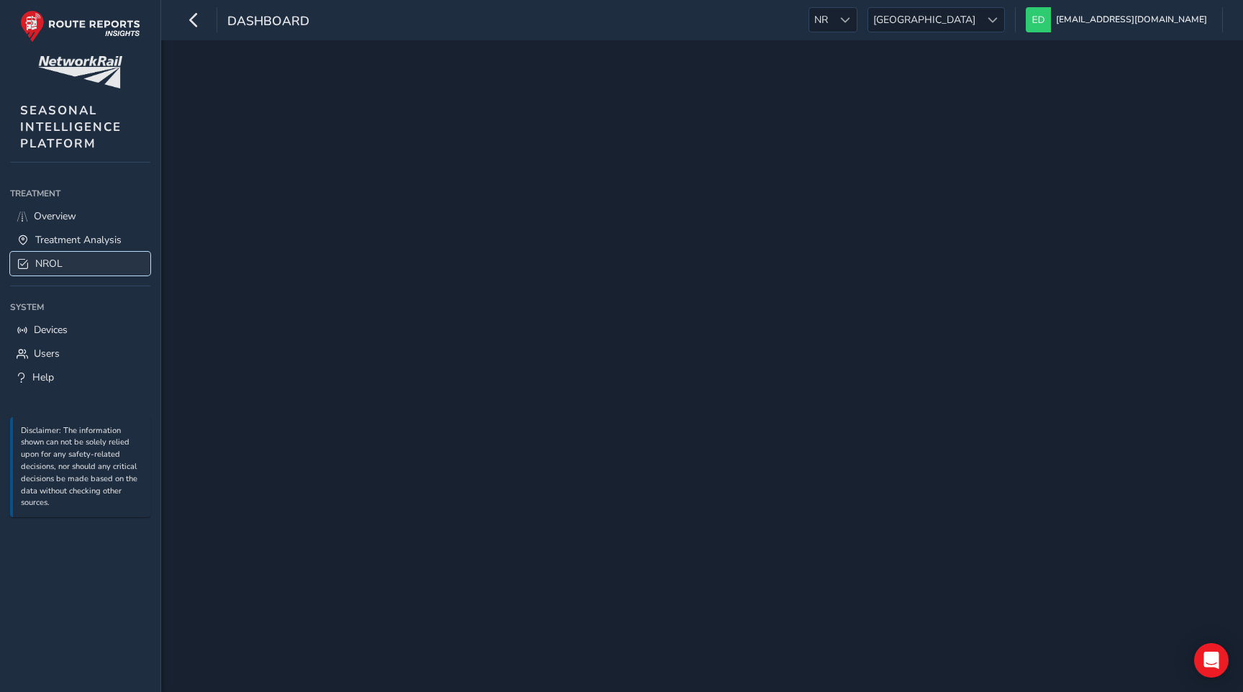
click at [47, 259] on span "NROL" at bounding box center [48, 264] width 27 height 14
click at [47, 261] on span "NROL" at bounding box center [48, 264] width 27 height 14
click at [50, 231] on link "Treatment Analysis" at bounding box center [80, 240] width 140 height 24
click at [51, 259] on span "NROL" at bounding box center [48, 264] width 27 height 14
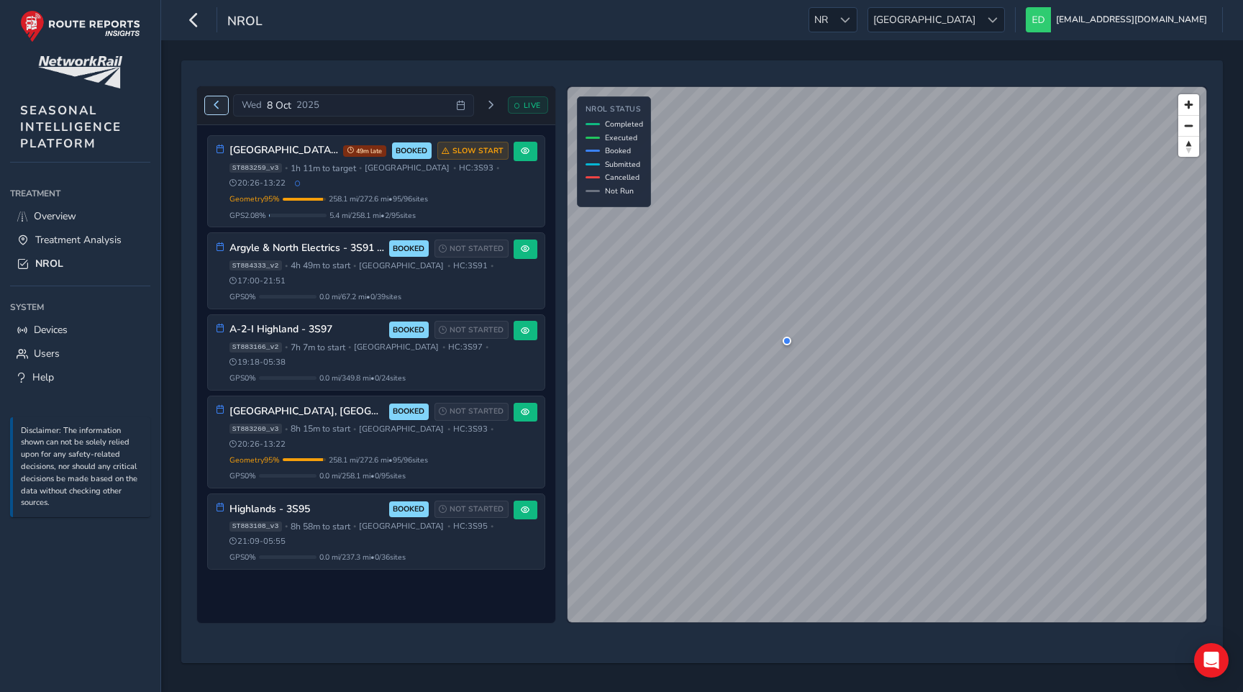
click at [218, 106] on span "Previous day" at bounding box center [216, 105] width 9 height 9
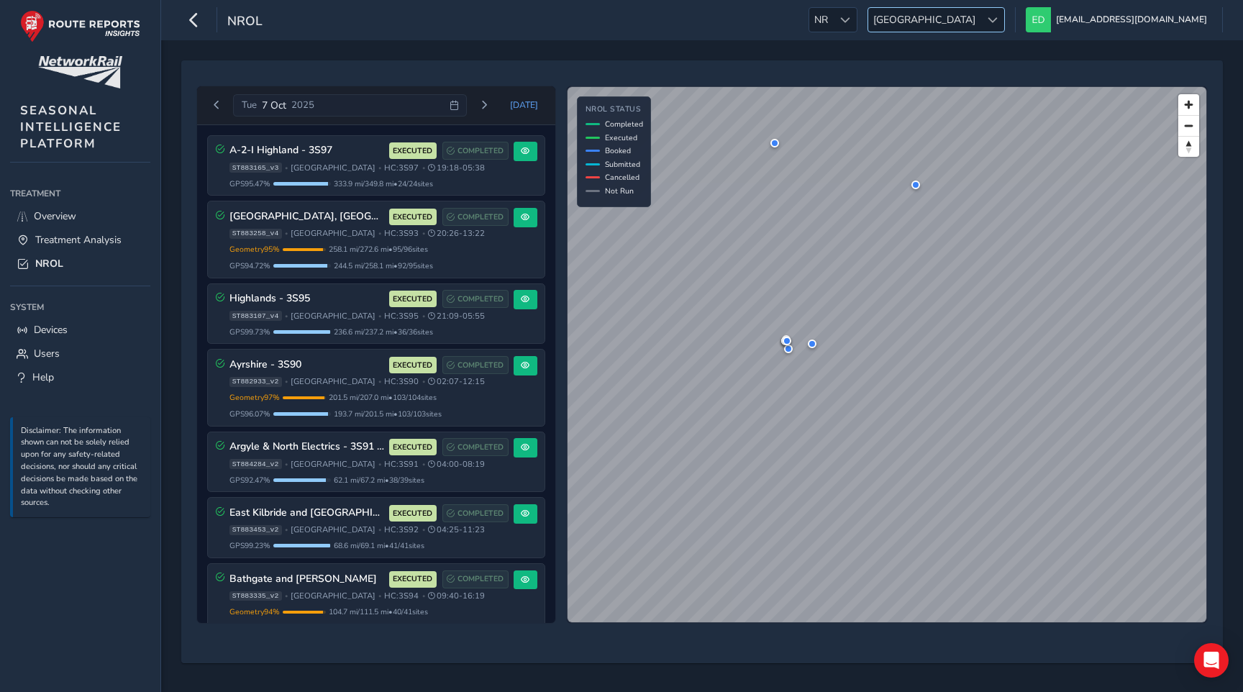
click at [981, 8] on span "[GEOGRAPHIC_DATA]" at bounding box center [924, 20] width 112 height 24
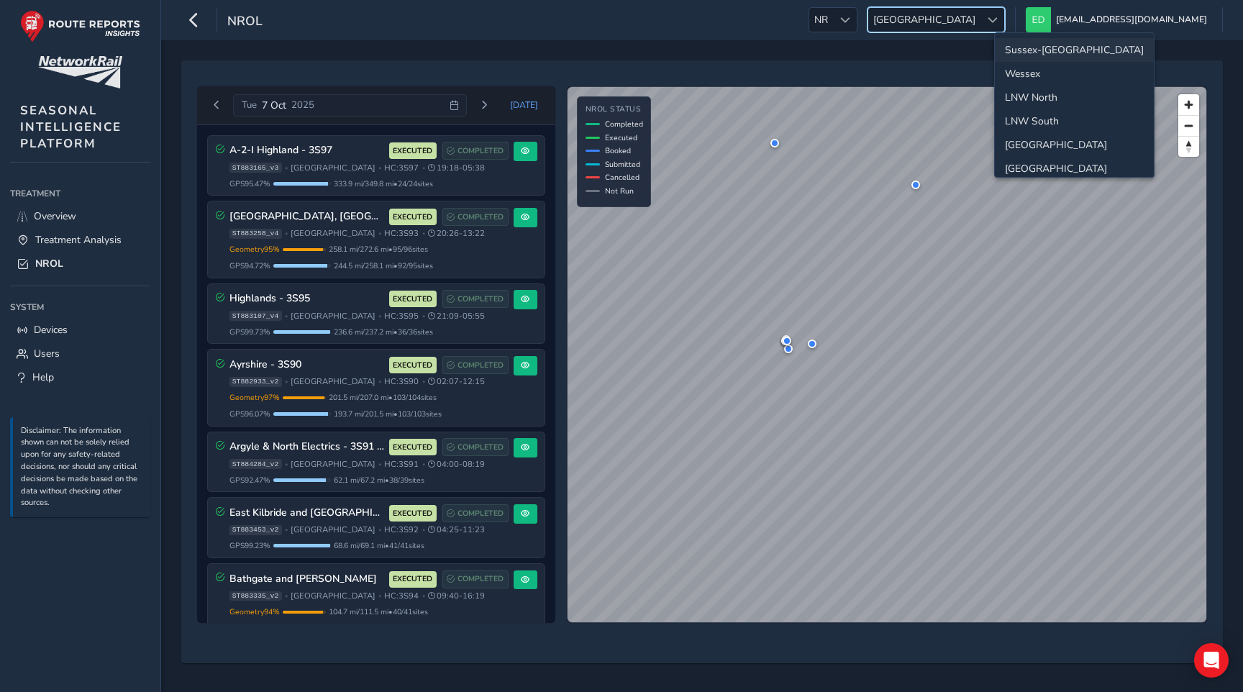
click at [1044, 51] on li "Sussex-[GEOGRAPHIC_DATA]" at bounding box center [1074, 50] width 159 height 24
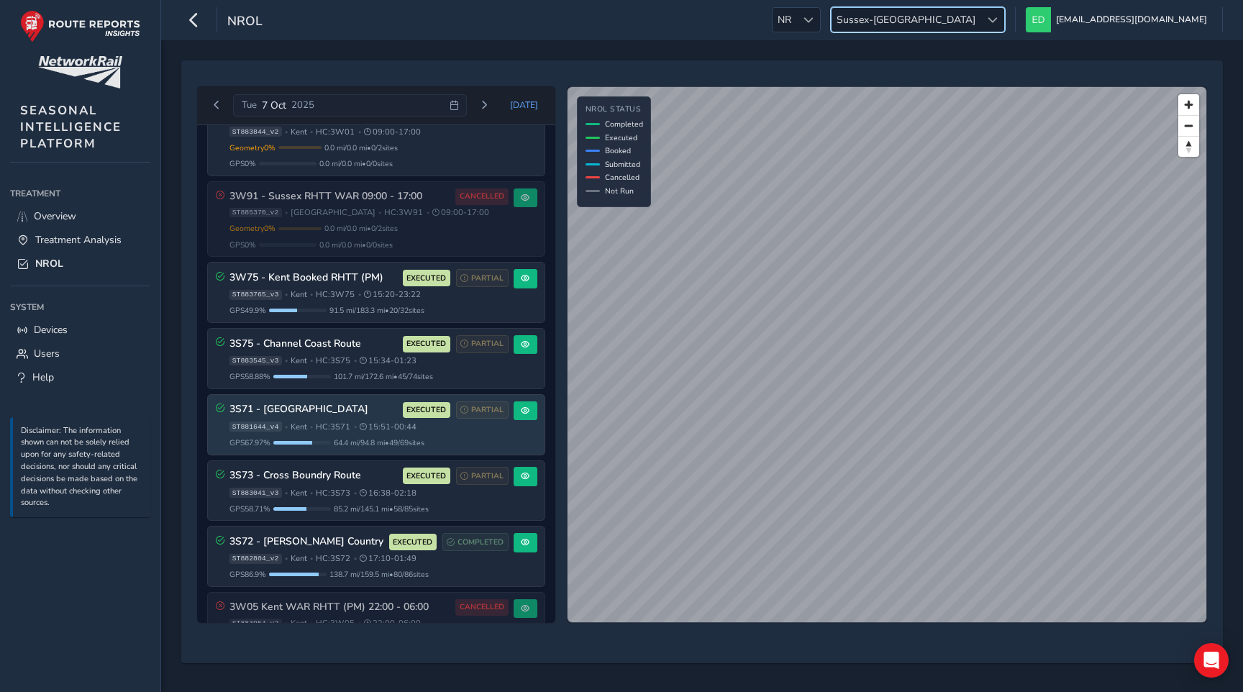
scroll to position [933, 0]
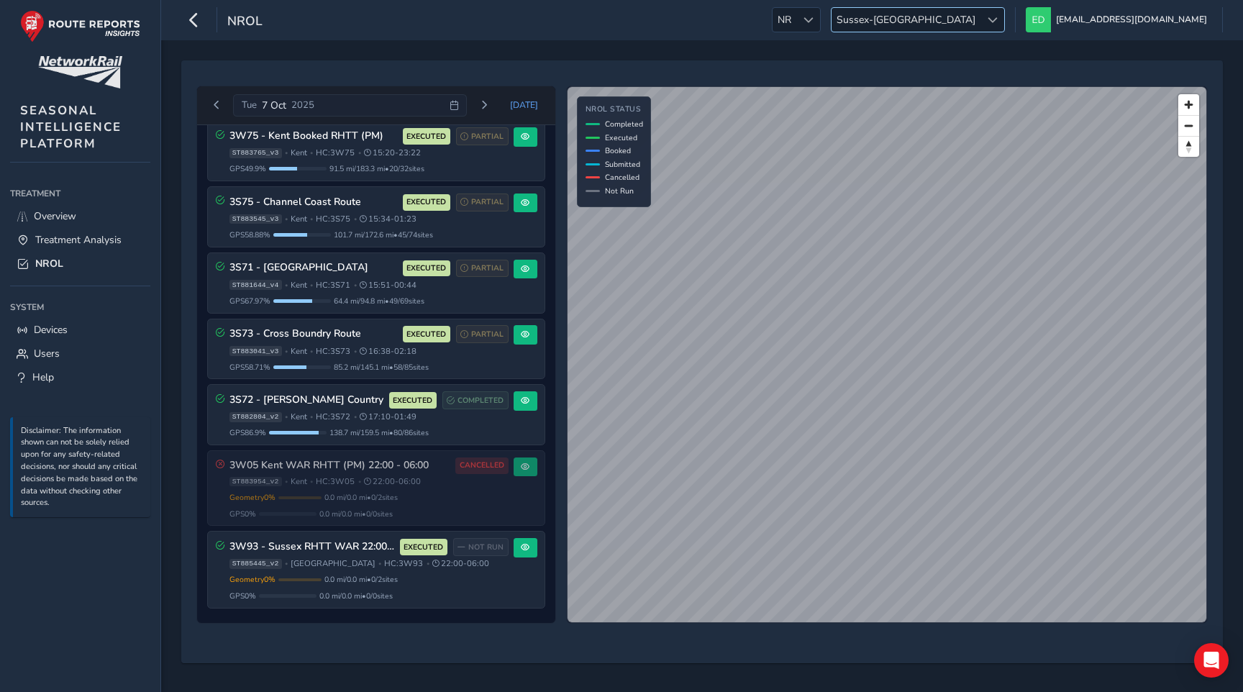
click at [981, 19] on span "Sussex-[GEOGRAPHIC_DATA]" at bounding box center [906, 20] width 149 height 24
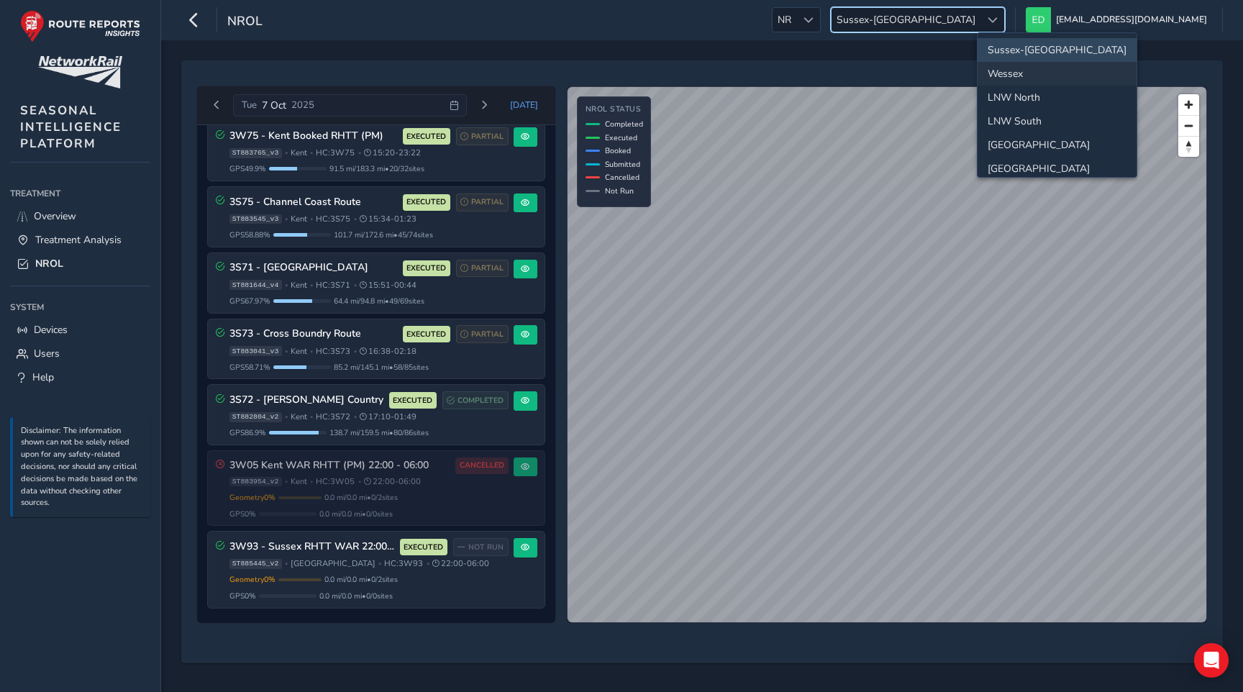
click at [1021, 73] on li "Wessex" at bounding box center [1057, 74] width 159 height 24
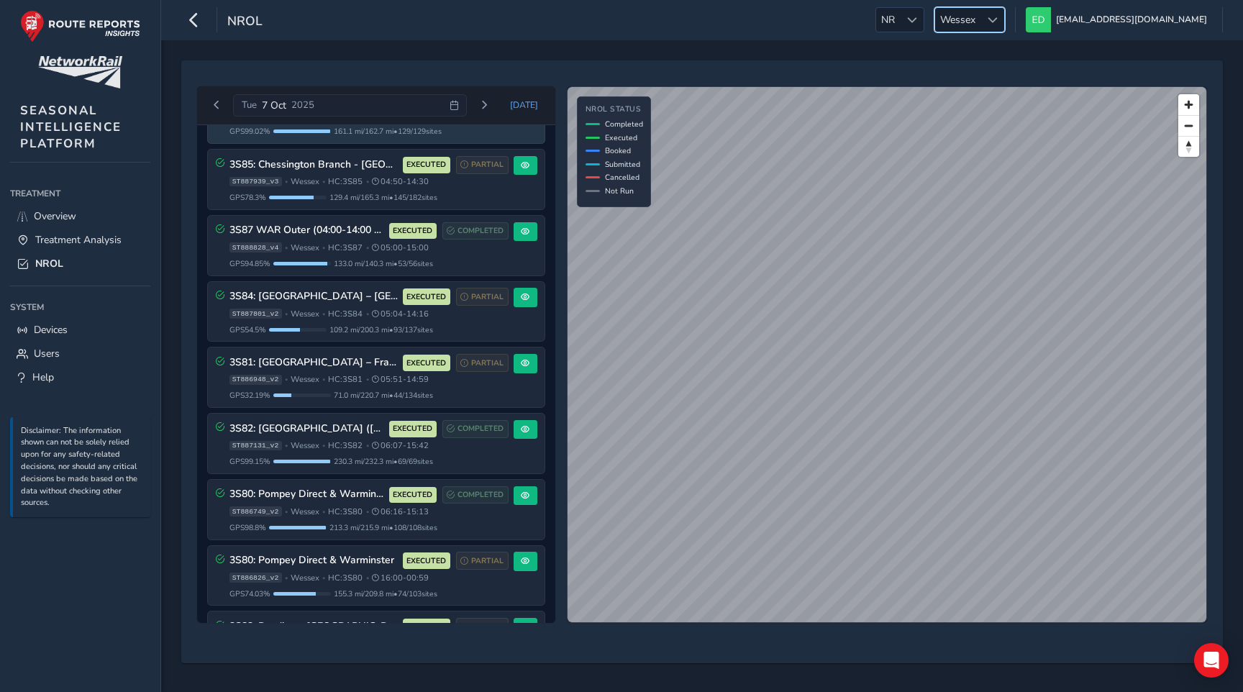
scroll to position [53, 0]
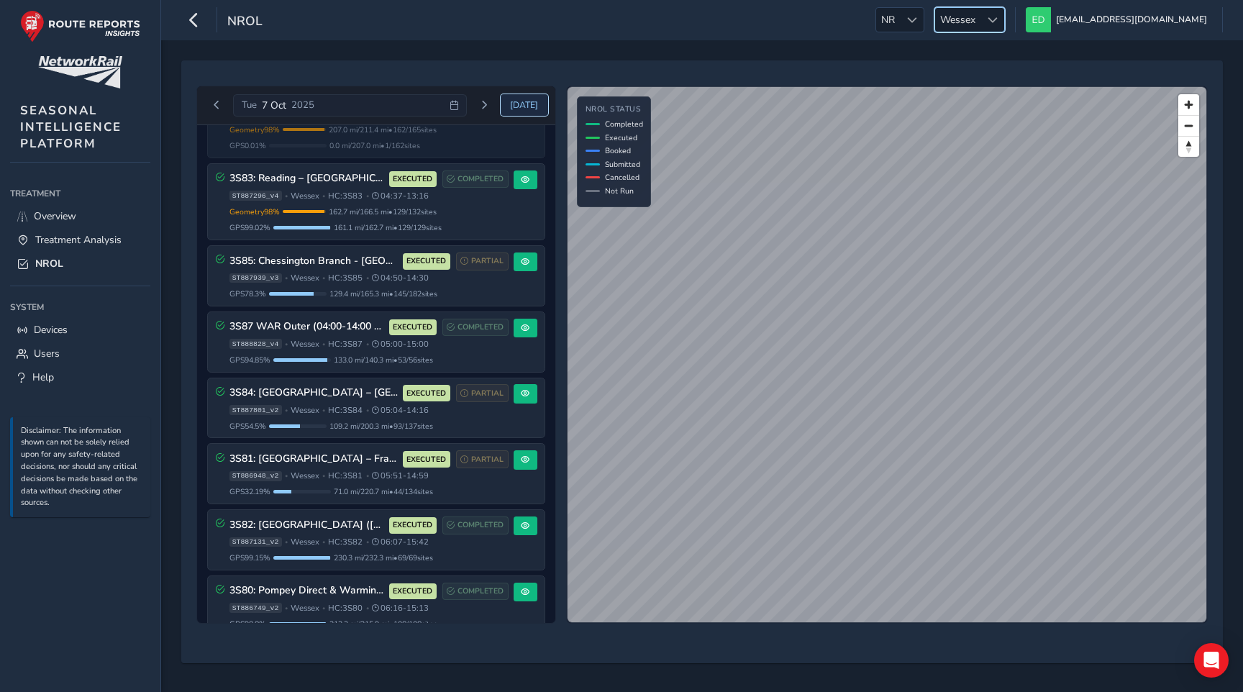
click at [521, 103] on span "[DATE]" at bounding box center [524, 105] width 28 height 12
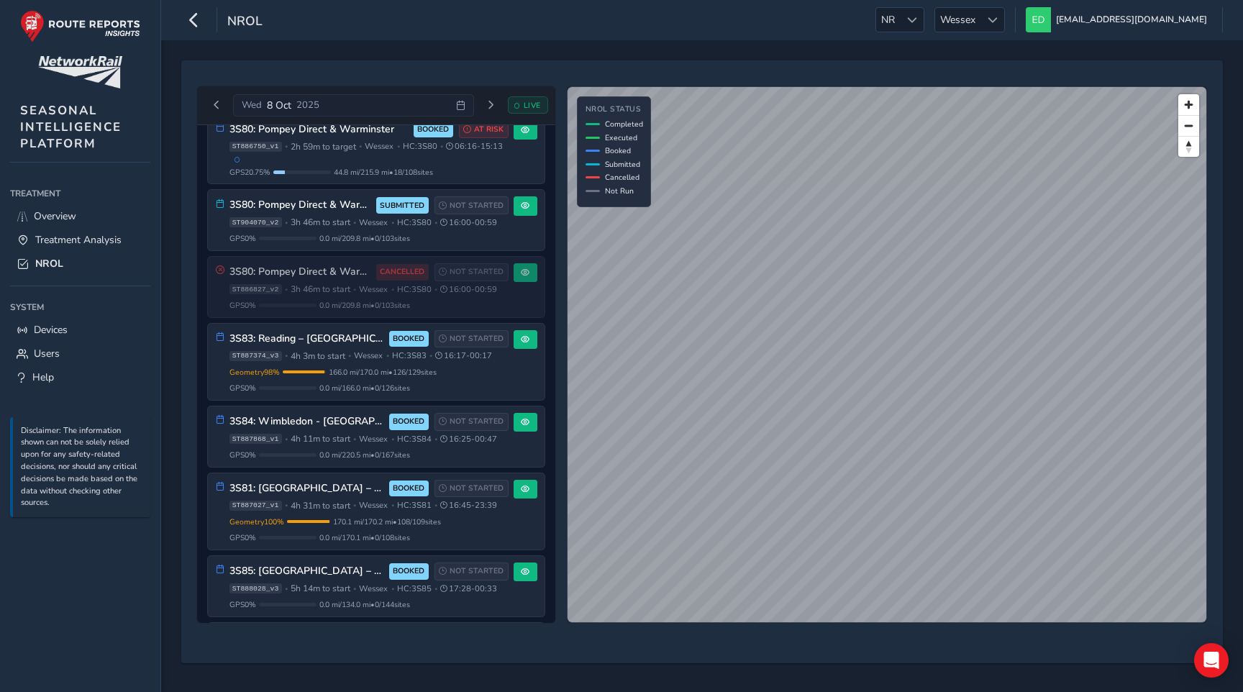
scroll to position [699, 0]
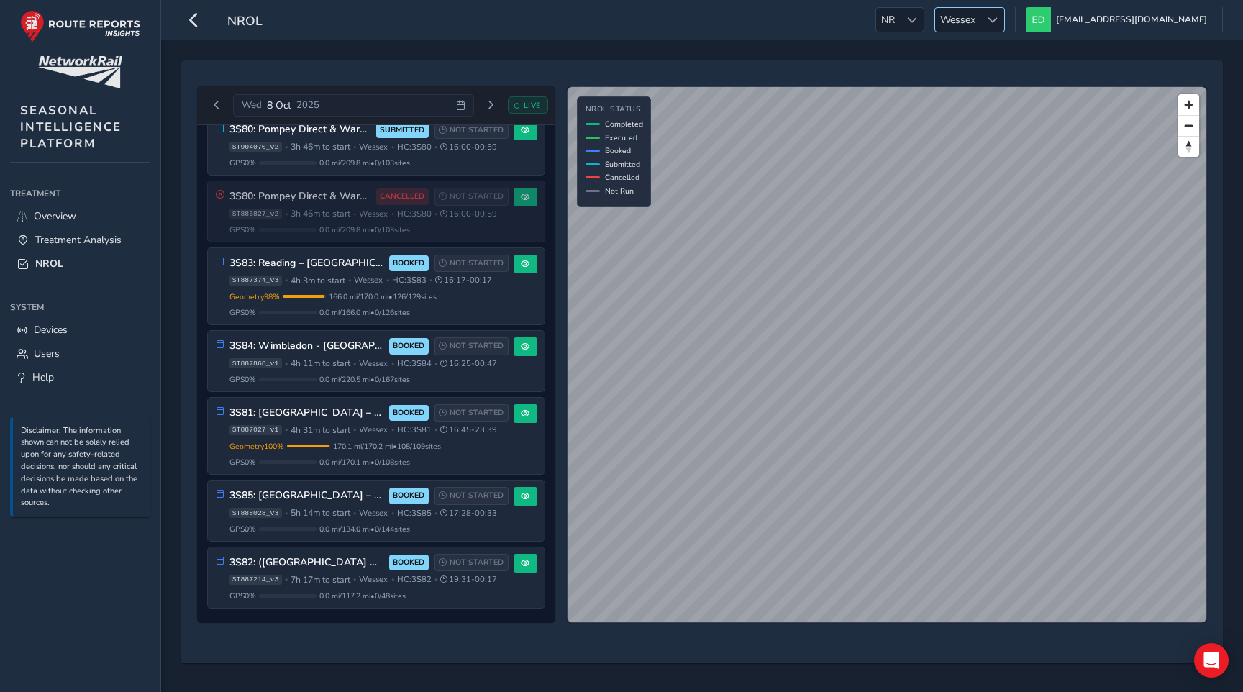
click at [981, 24] on span "Wessex" at bounding box center [957, 20] width 45 height 24
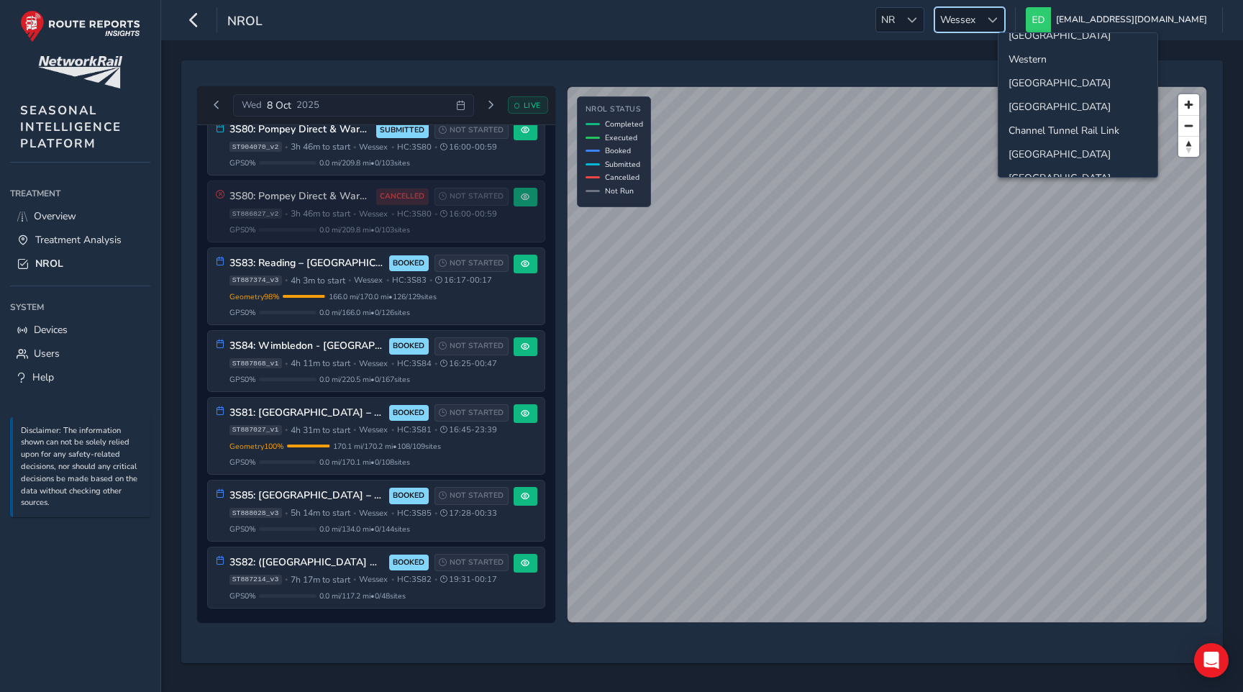
scroll to position [135, 0]
click at [1041, 82] on li "[GEOGRAPHIC_DATA]" at bounding box center [1078, 82] width 159 height 24
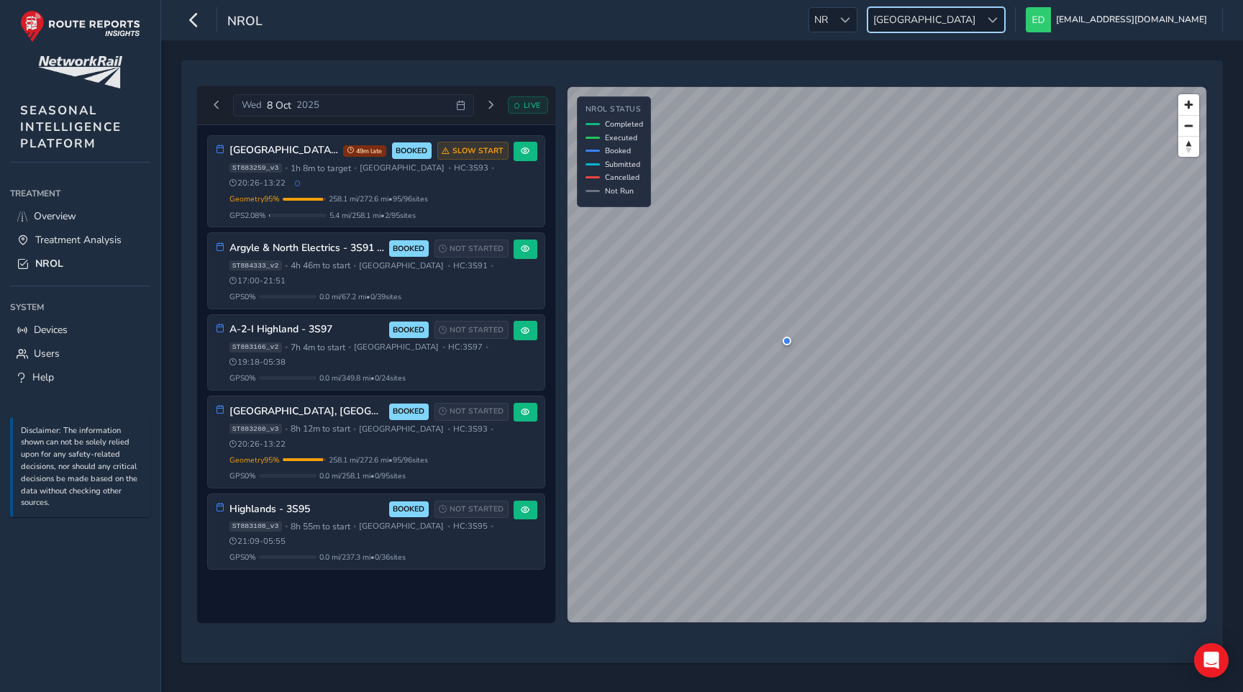
click at [1004, 15] on div at bounding box center [993, 20] width 24 height 24
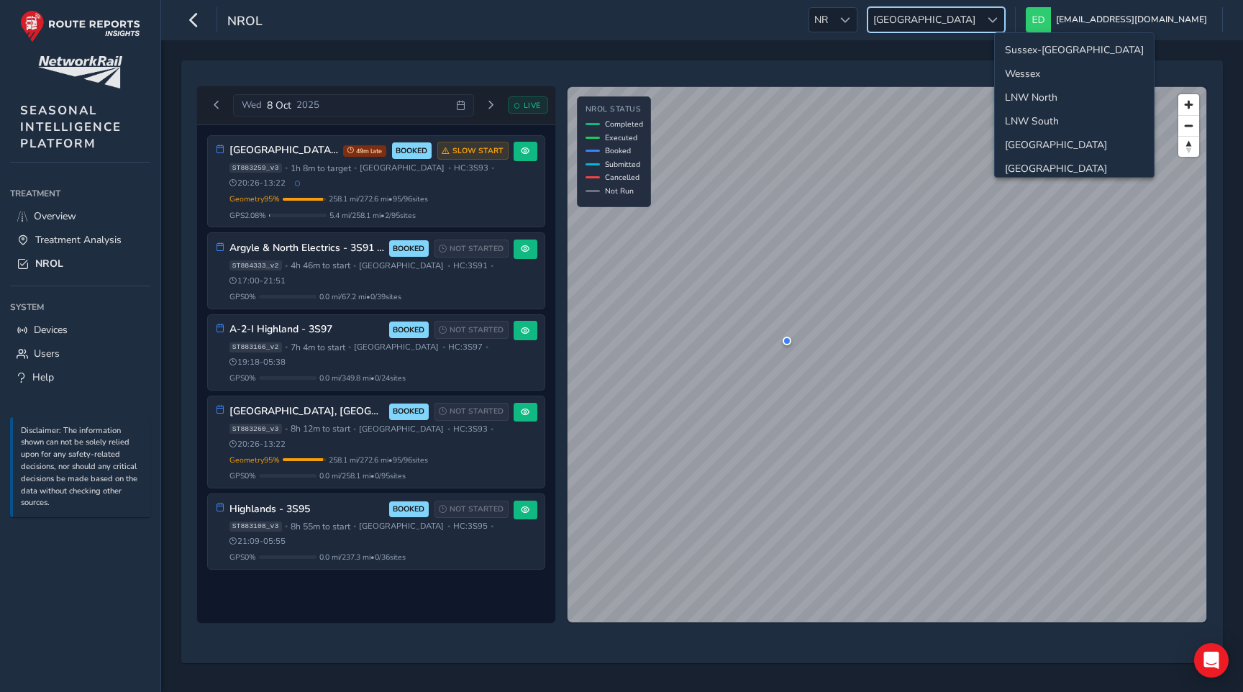
scroll to position [51, 0]
click at [1057, 50] on li "LNW North" at bounding box center [1074, 47] width 159 height 24
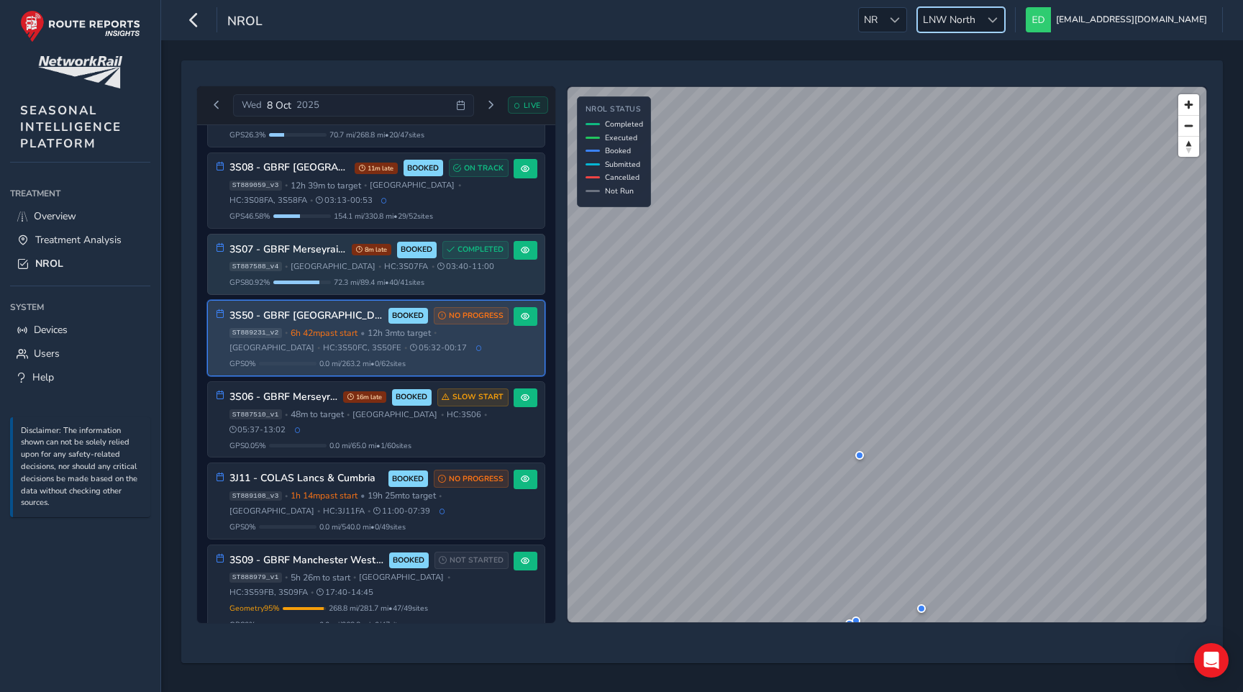
scroll to position [186, 0]
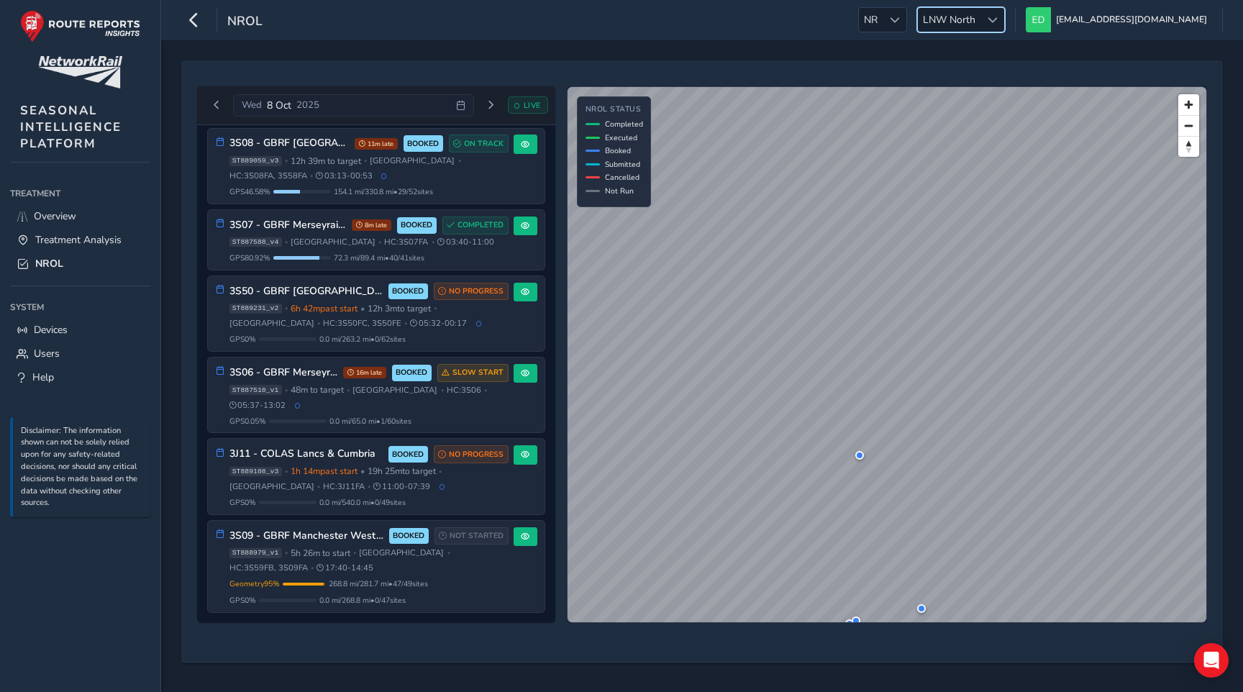
click at [981, 18] on span "LNW North" at bounding box center [949, 20] width 63 height 24
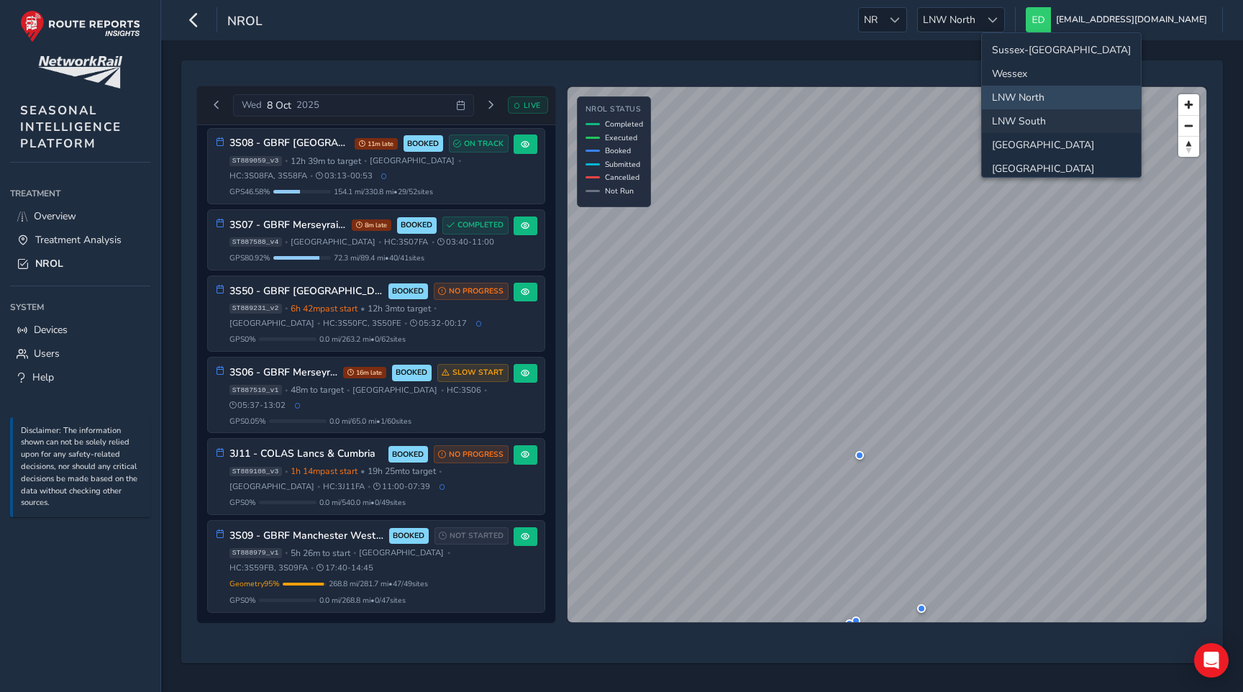
click at [1029, 123] on li "LNW South" at bounding box center [1061, 121] width 159 height 24
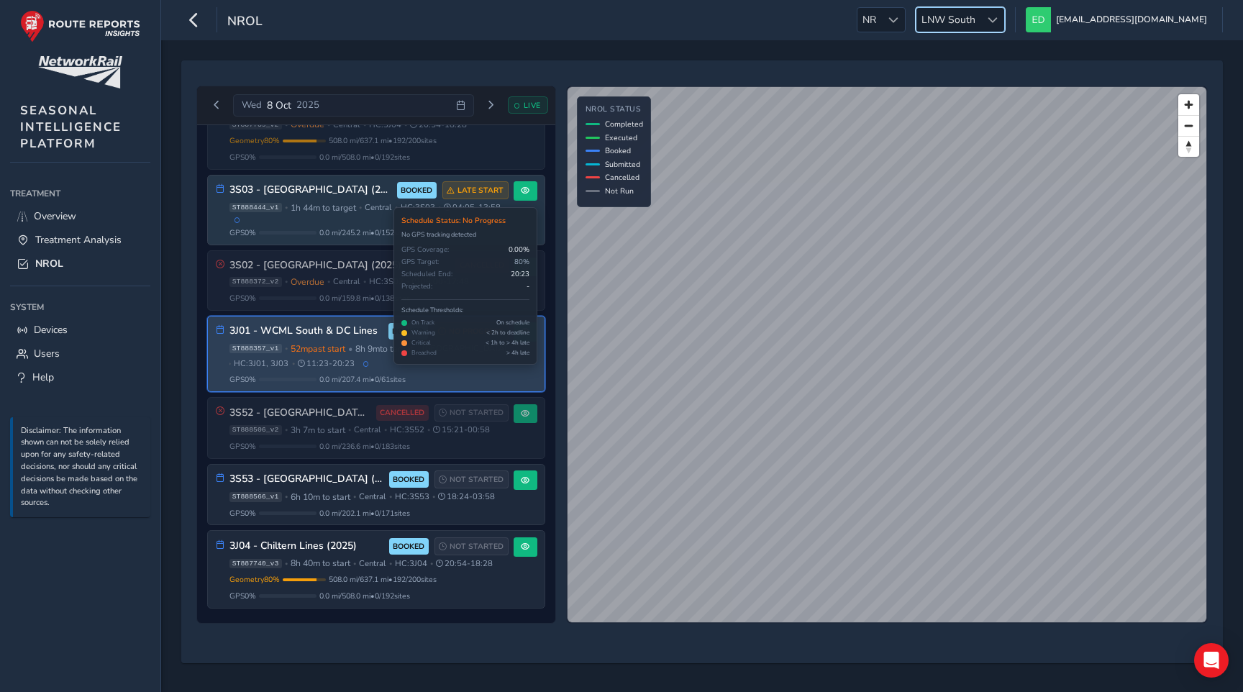
scroll to position [0, 0]
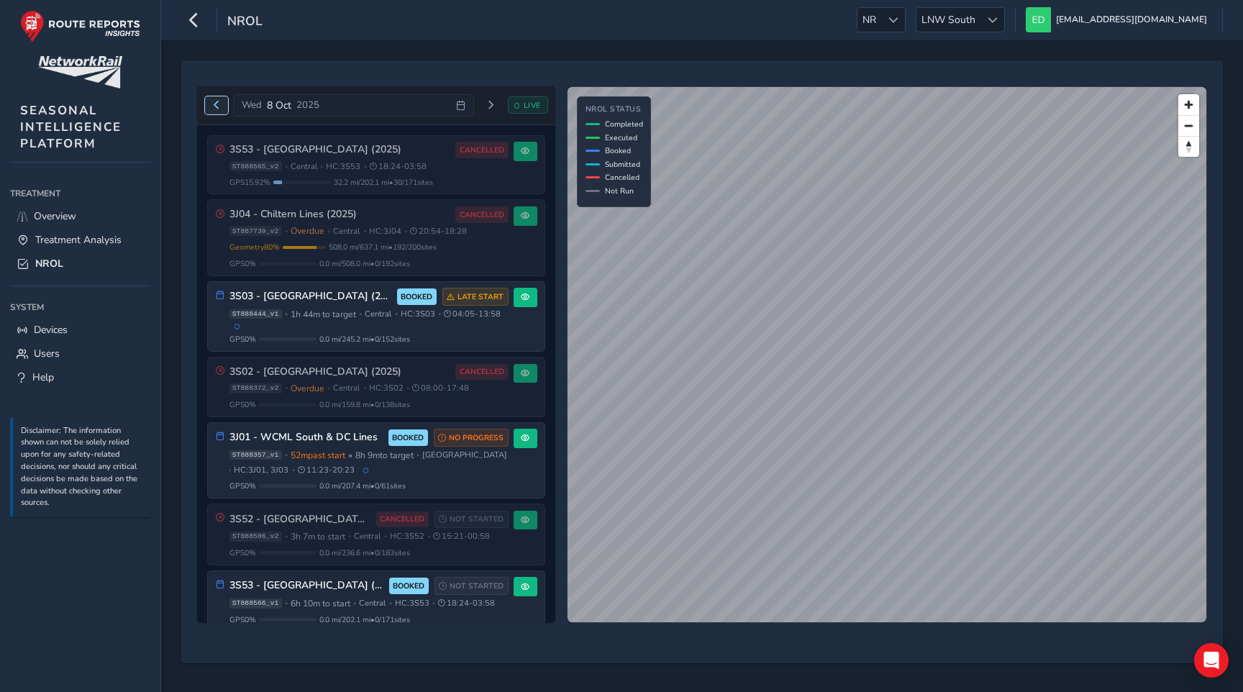
click at [220, 103] on span "Previous day" at bounding box center [216, 105] width 9 height 9
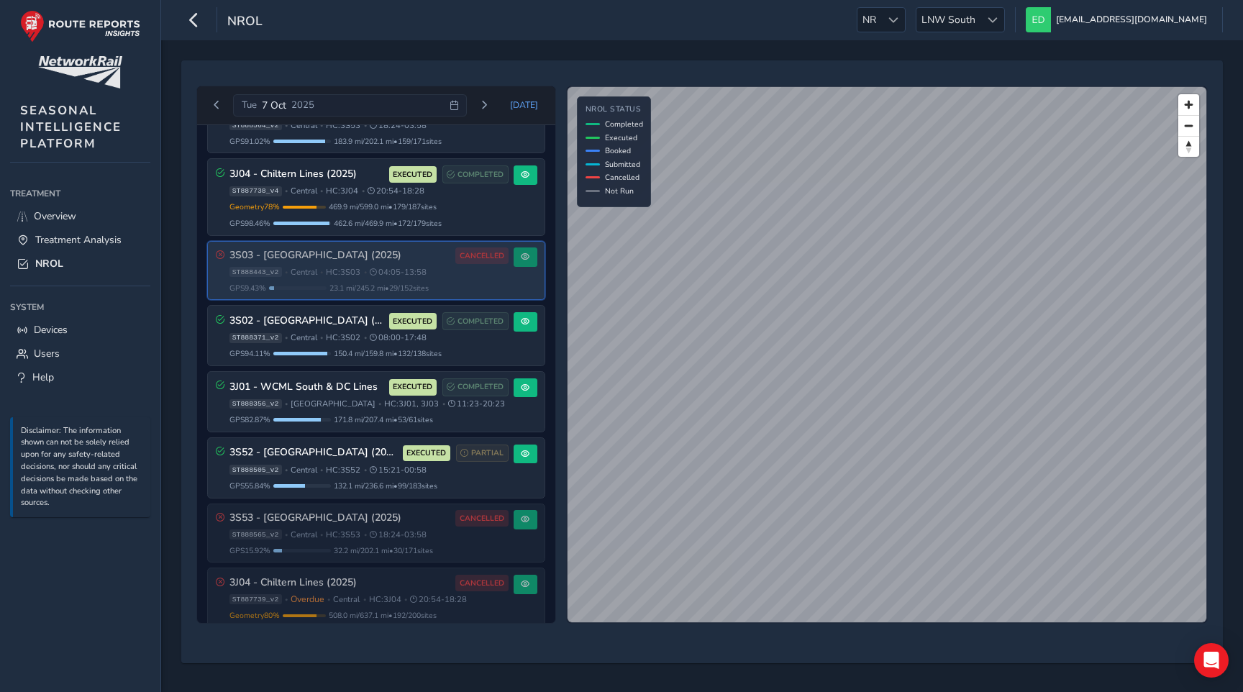
scroll to position [94, 0]
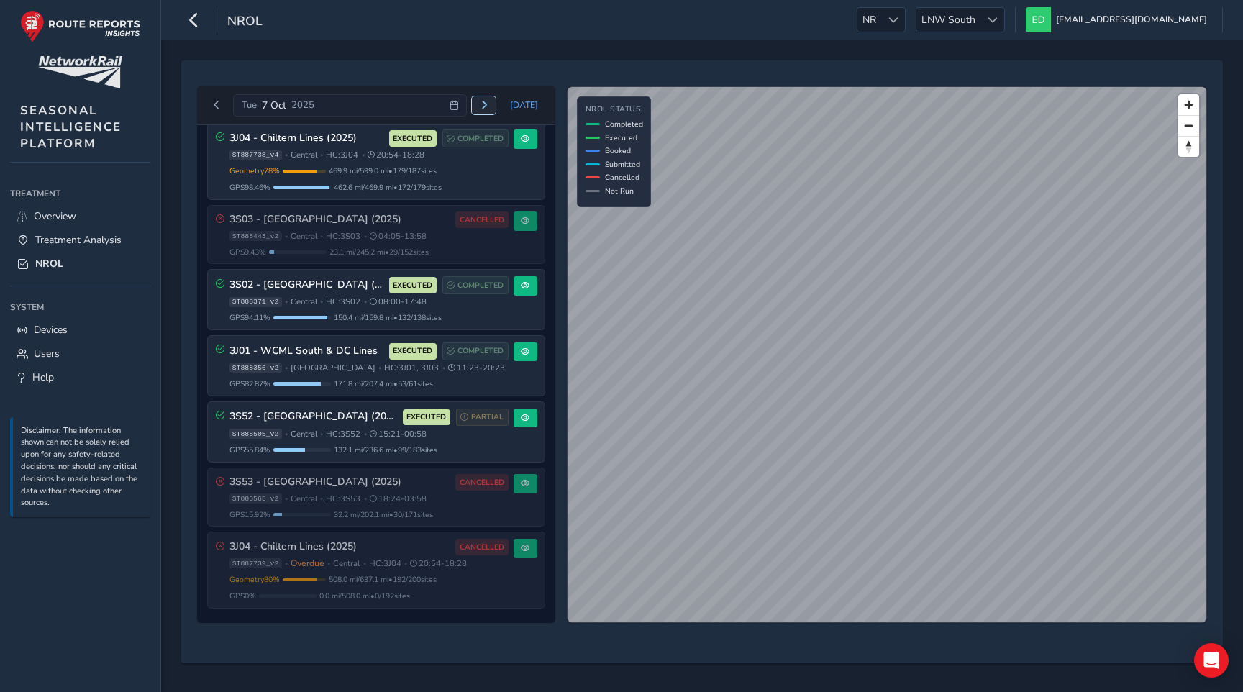
click at [493, 104] on button "Next day" at bounding box center [484, 105] width 24 height 18
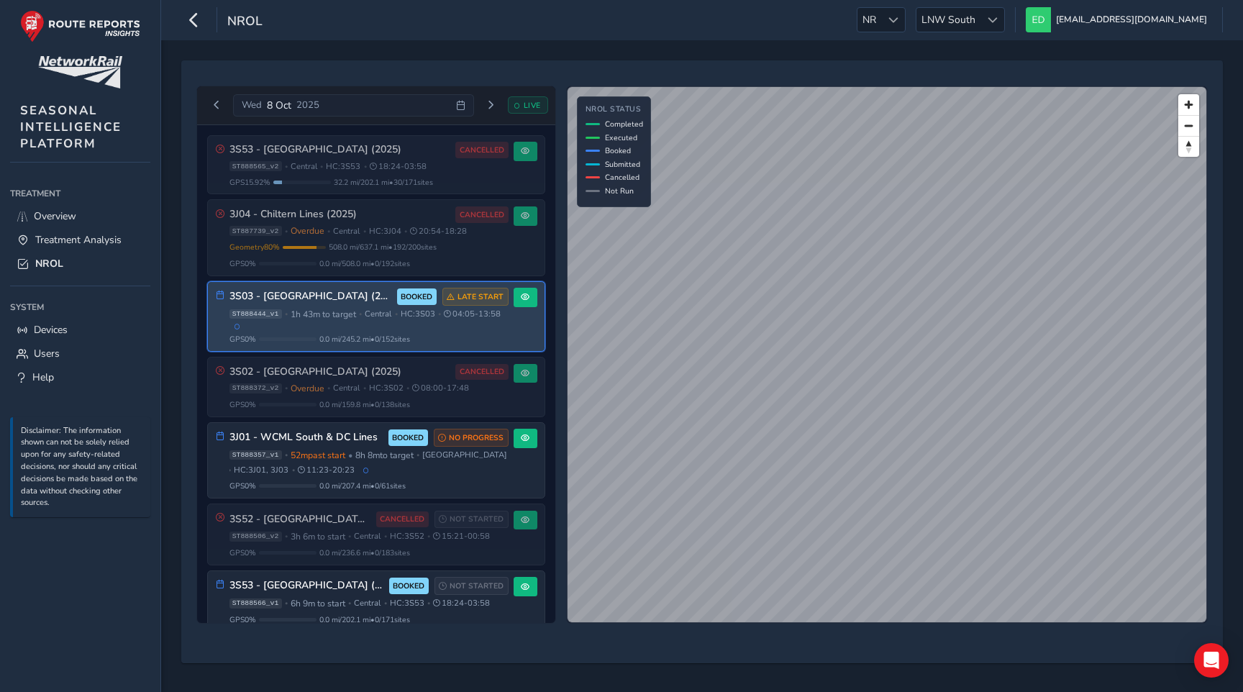
click at [490, 329] on div "ST888444_v1 • 1h 43m to target • Central • HC: 3S03 • 04:05 - 13:58" at bounding box center [368, 319] width 279 height 21
drag, startPoint x: 266, startPoint y: 313, endPoint x: 229, endPoint y: 311, distance: 36.8
click at [229, 311] on span "ST888444_v1" at bounding box center [255, 314] width 53 height 10
copy span "ST888444"
click at [521, 300] on span at bounding box center [525, 297] width 9 height 9
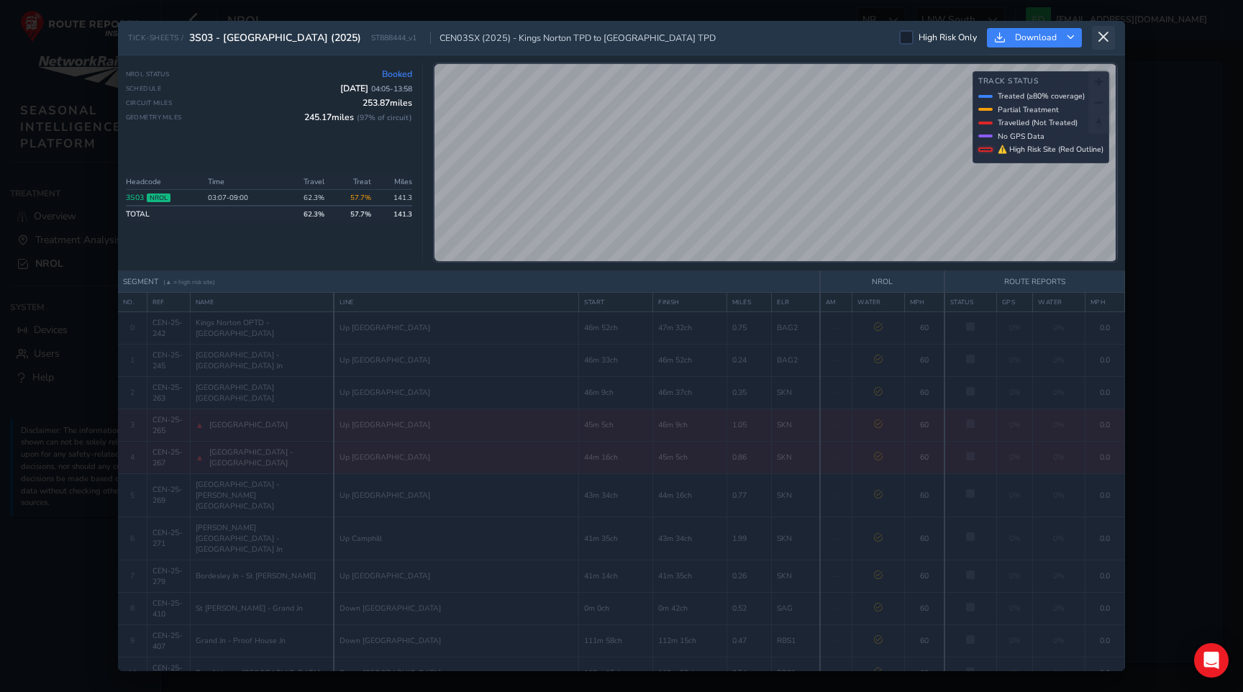
click at [1106, 36] on icon at bounding box center [1103, 37] width 13 height 13
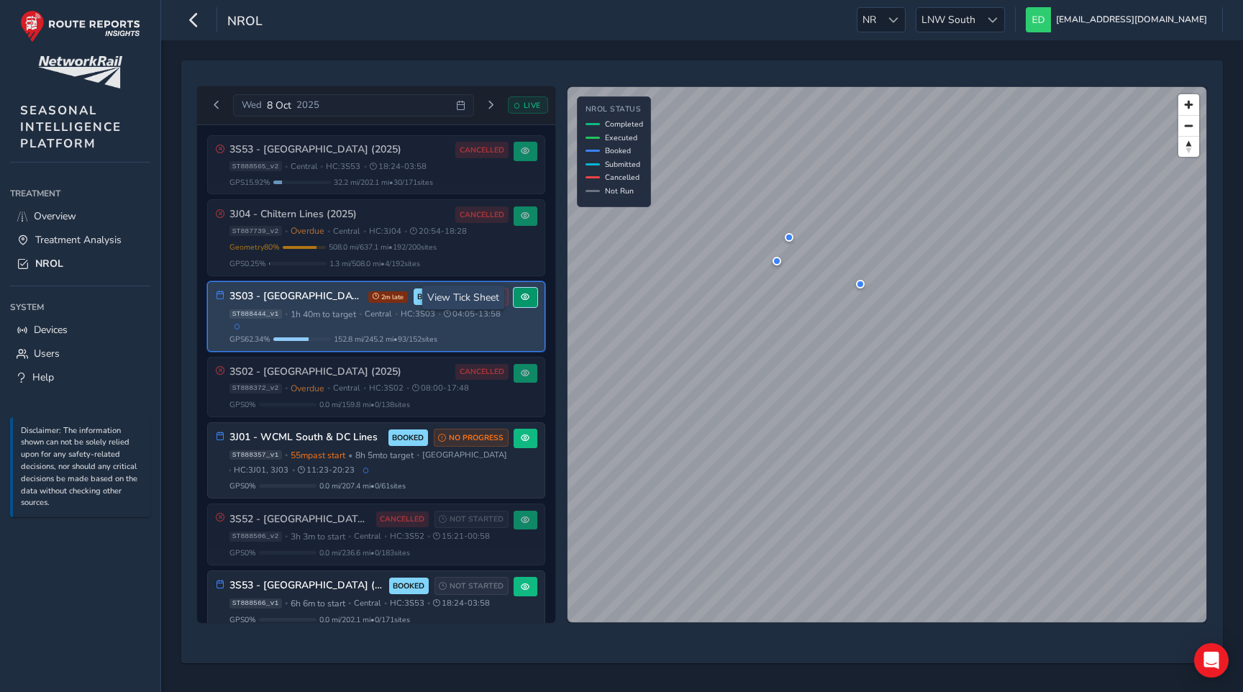
click at [524, 291] on button at bounding box center [526, 297] width 24 height 19
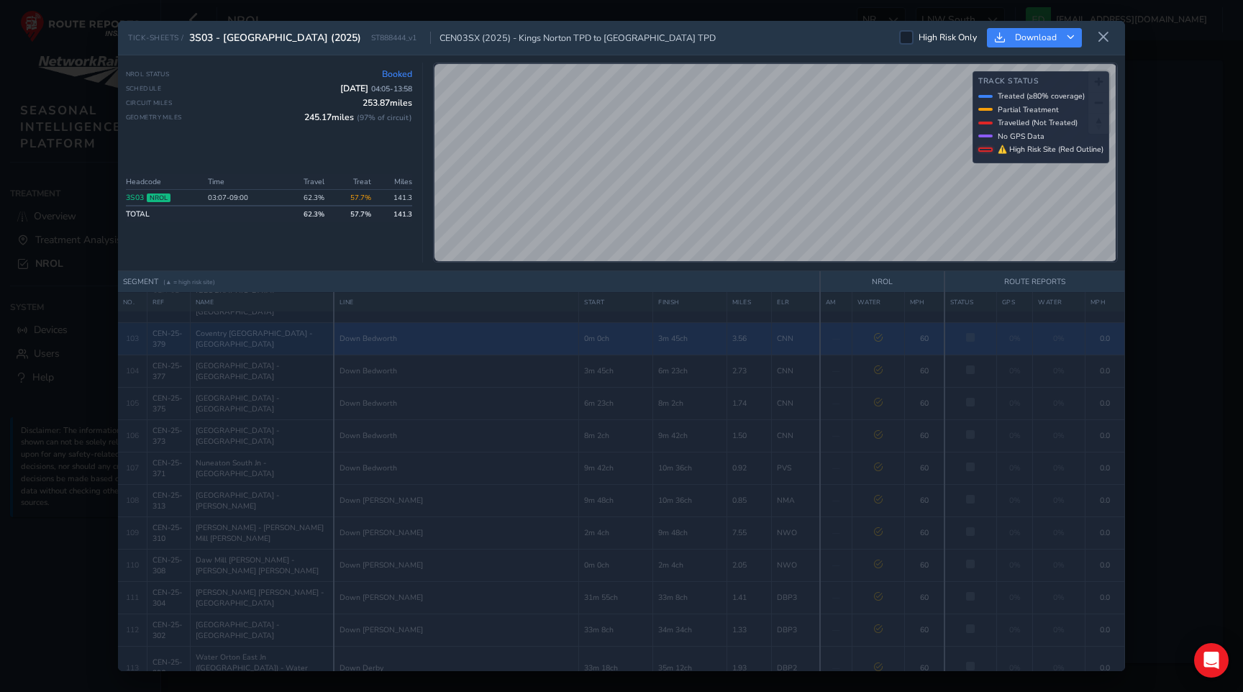
scroll to position [4342, 0]
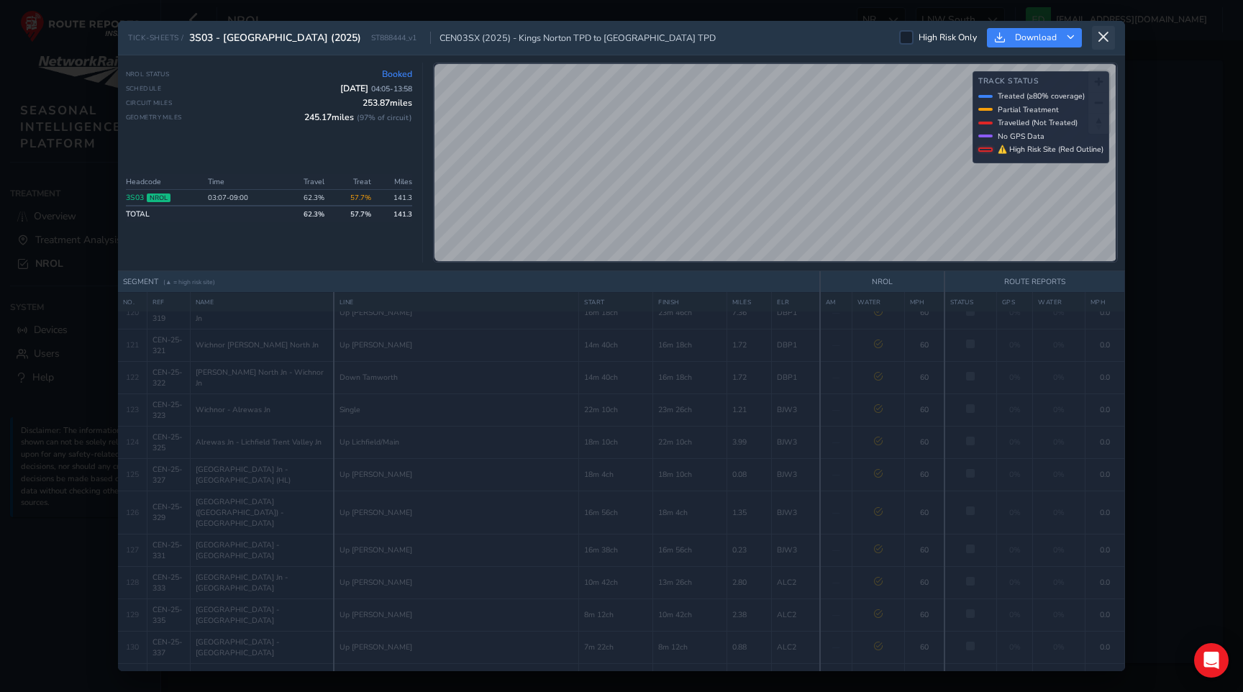
click at [1102, 37] on icon at bounding box center [1103, 37] width 13 height 13
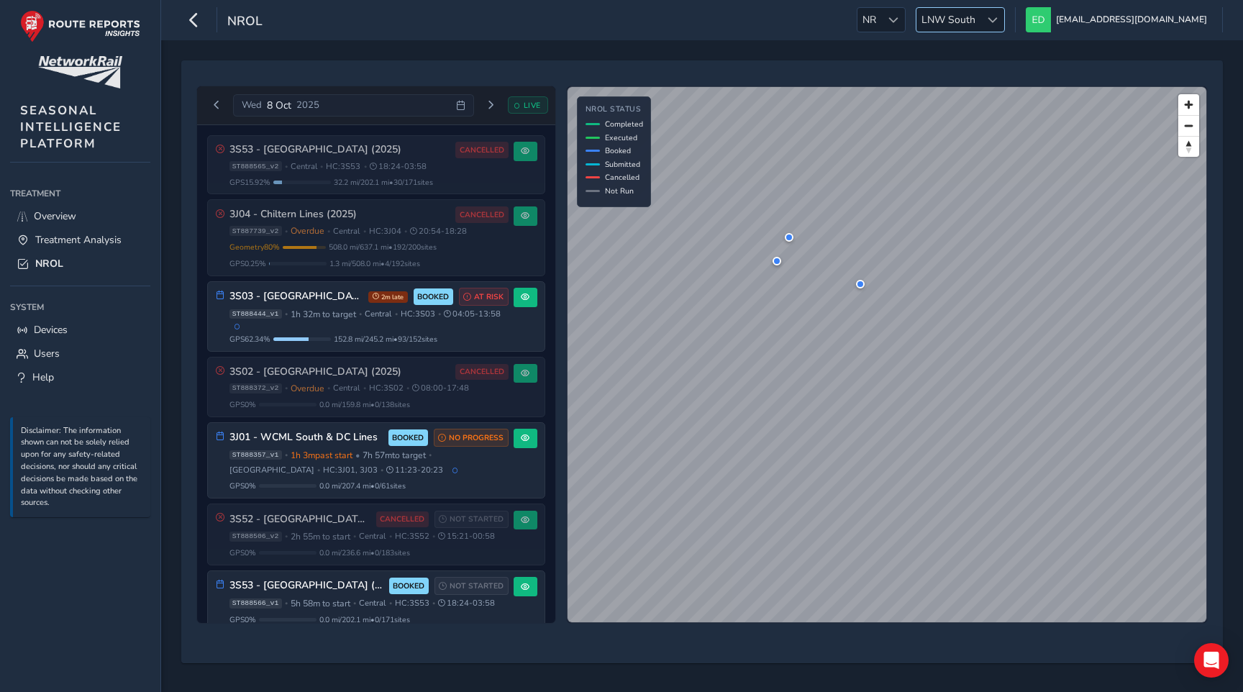
click at [981, 25] on span "LNW South" at bounding box center [949, 20] width 64 height 24
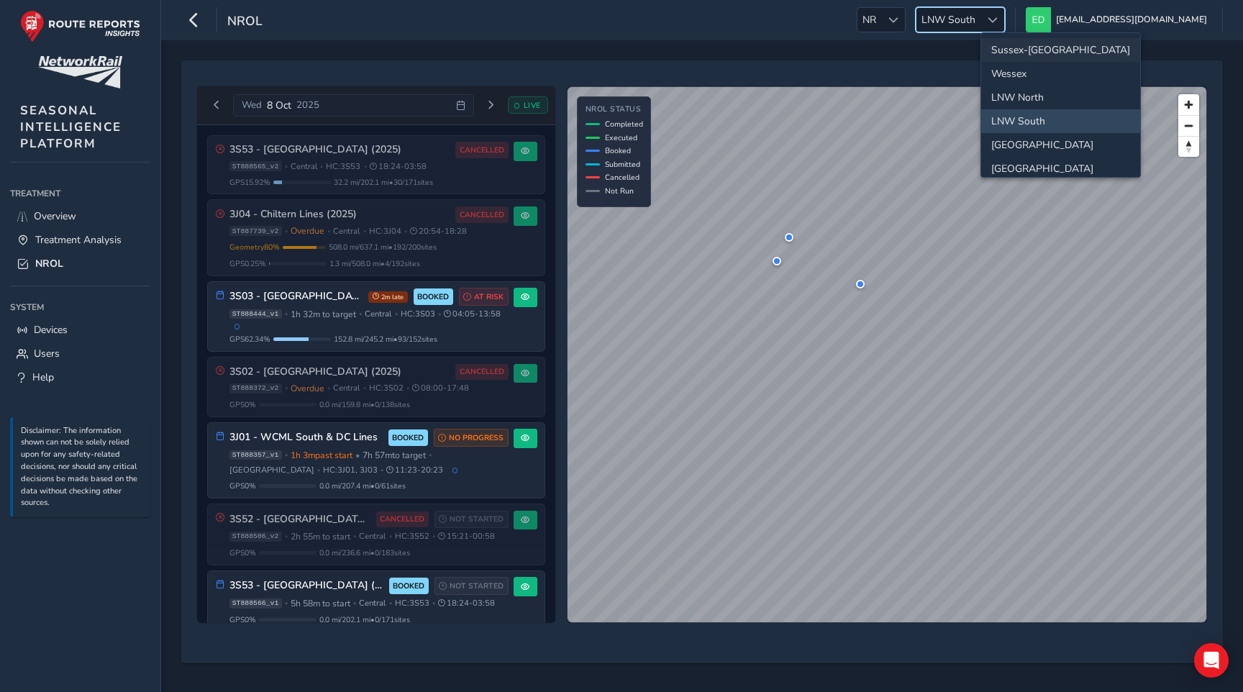
click at [1018, 49] on li "Sussex-[GEOGRAPHIC_DATA]" at bounding box center [1060, 50] width 159 height 24
